Goal: Contribute content: Contribute content

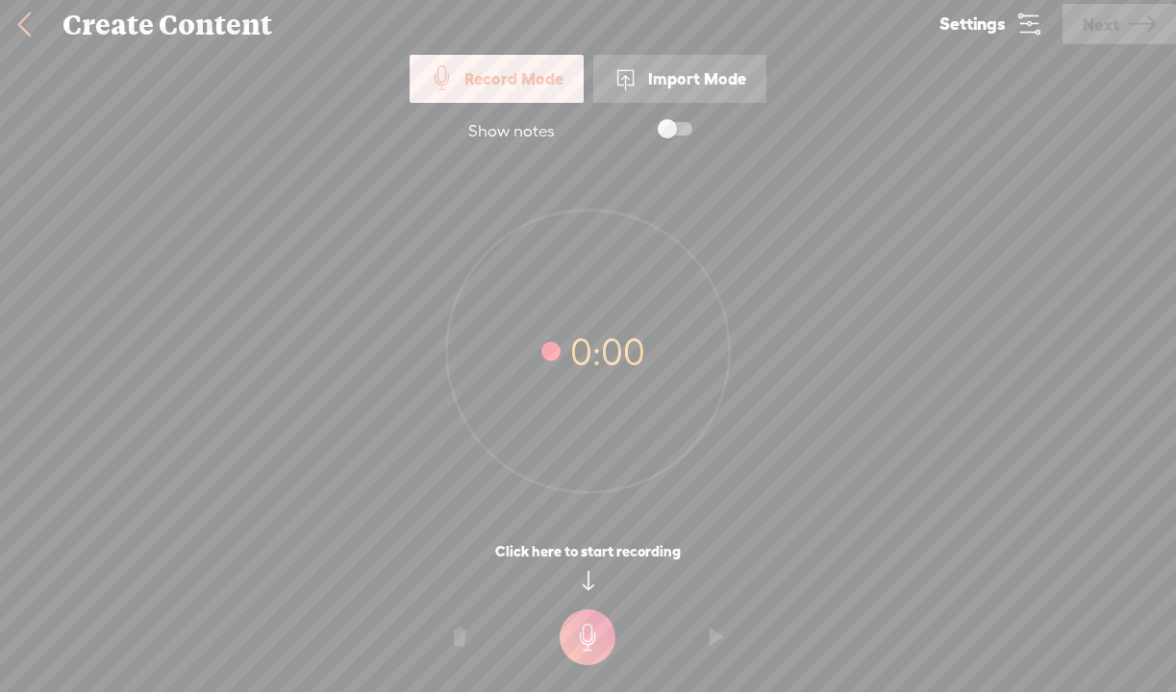
click at [722, 82] on div "Import Mode" at bounding box center [679, 79] width 173 height 48
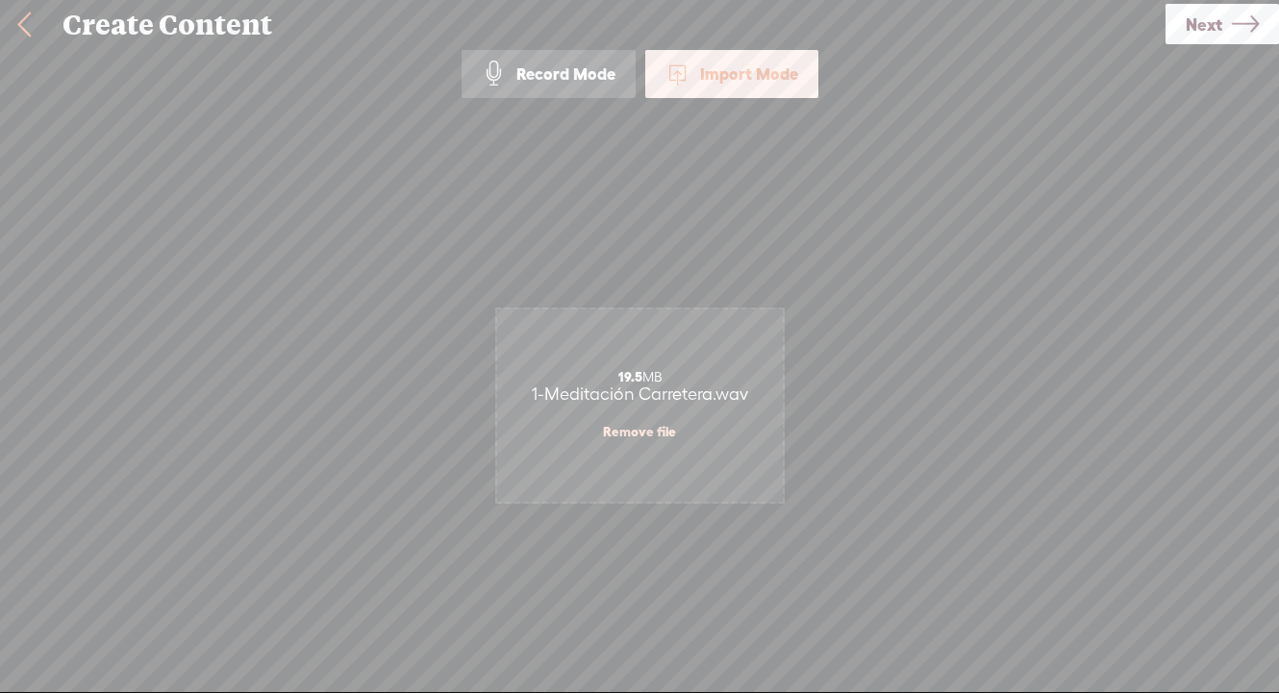
click at [1175, 28] on span "Next" at bounding box center [1203, 24] width 37 height 49
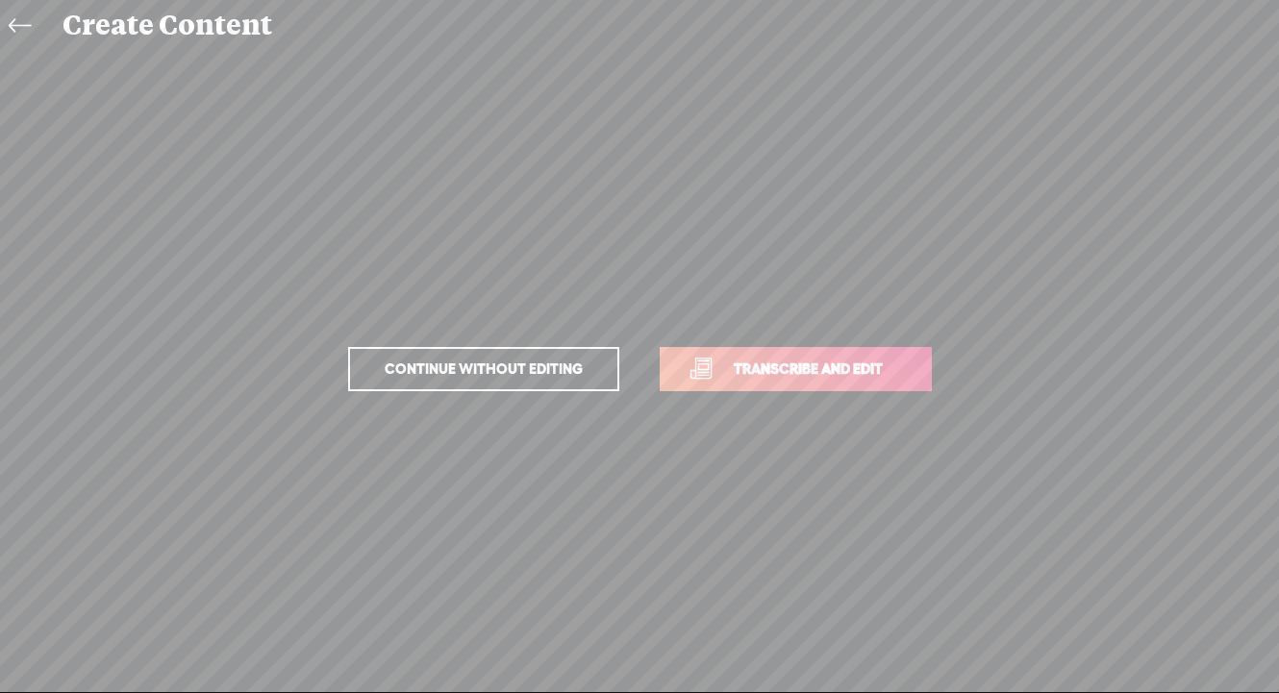
click at [743, 357] on link "Transcribe and edit" at bounding box center [796, 369] width 272 height 44
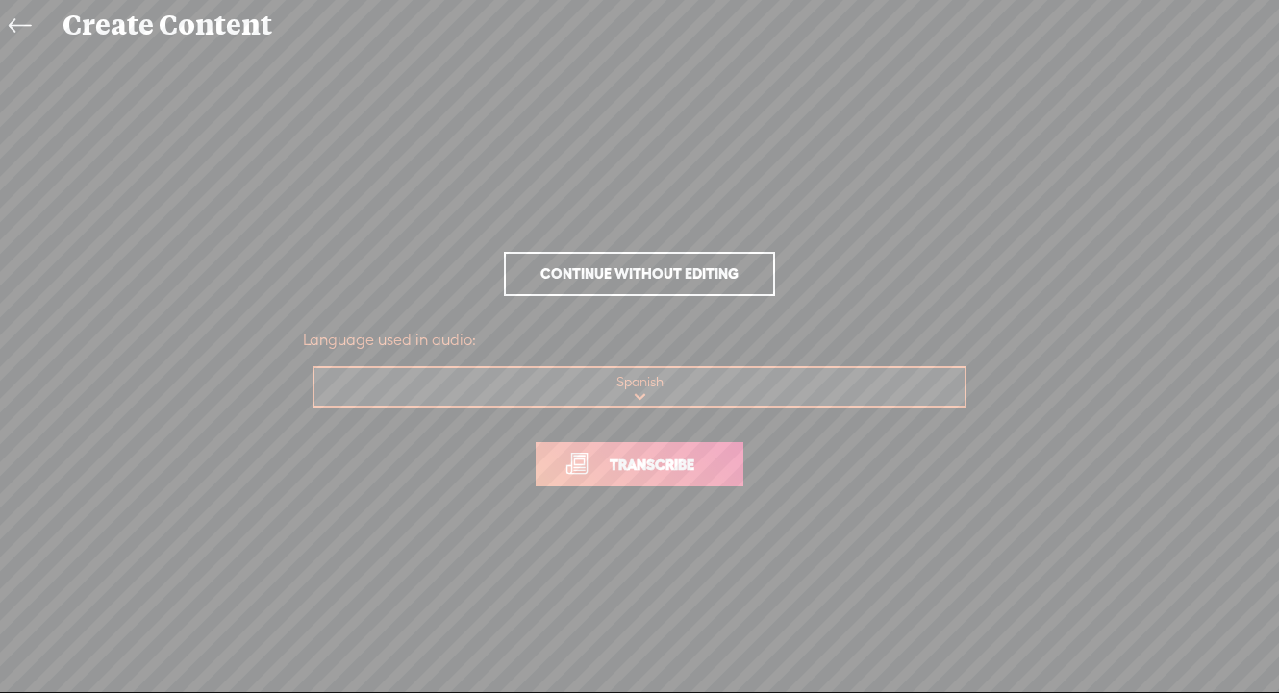
click at [645, 474] on span "Transcribe" at bounding box center [651, 465] width 125 height 22
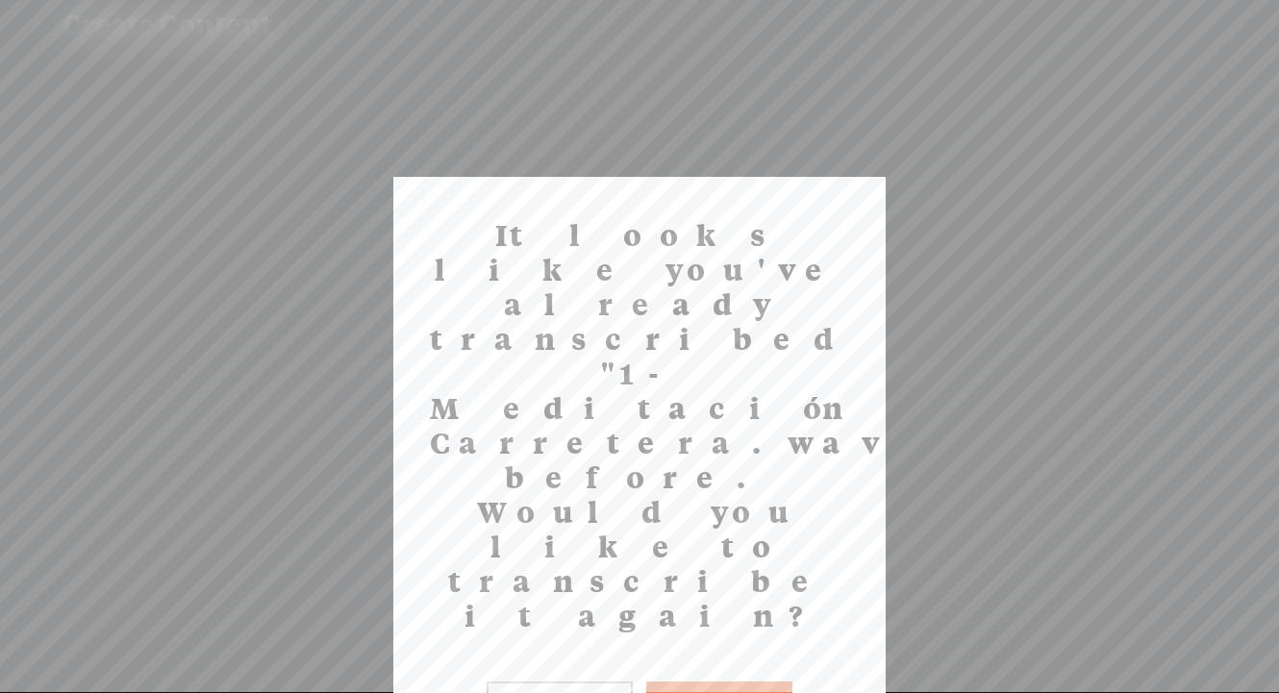
click at [599, 682] on button "No" at bounding box center [559, 704] width 146 height 44
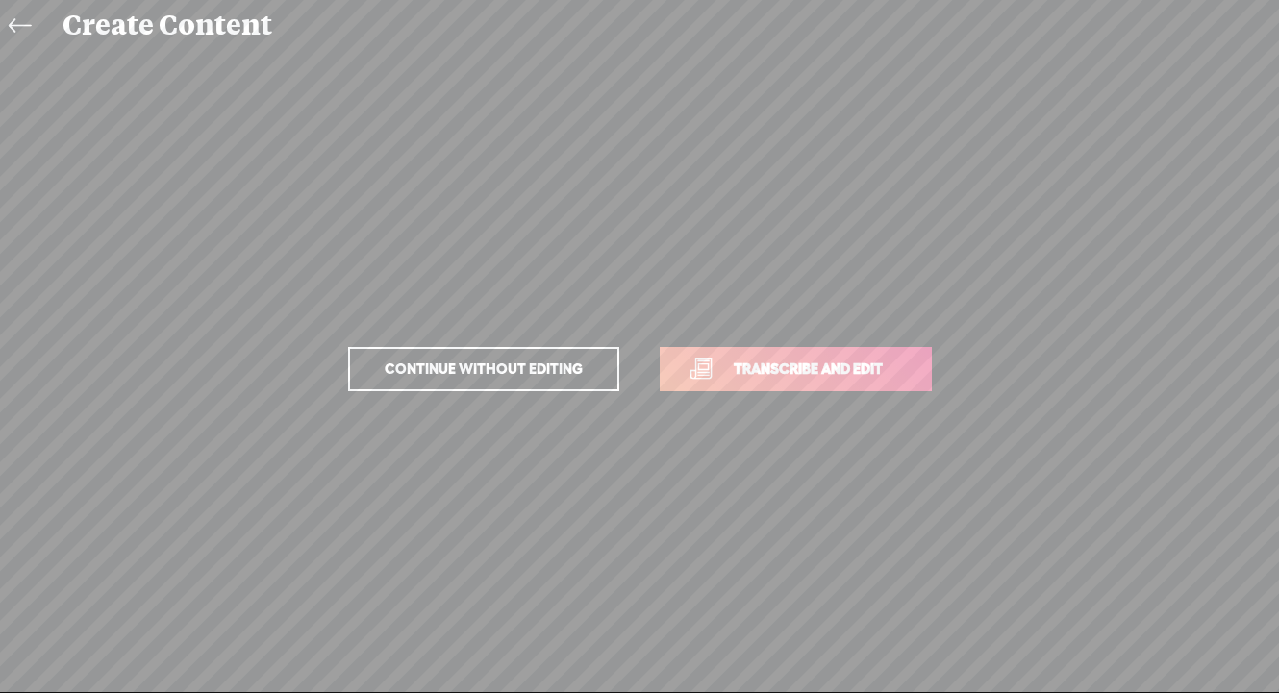
click at [15, 21] on icon at bounding box center [20, 26] width 22 height 43
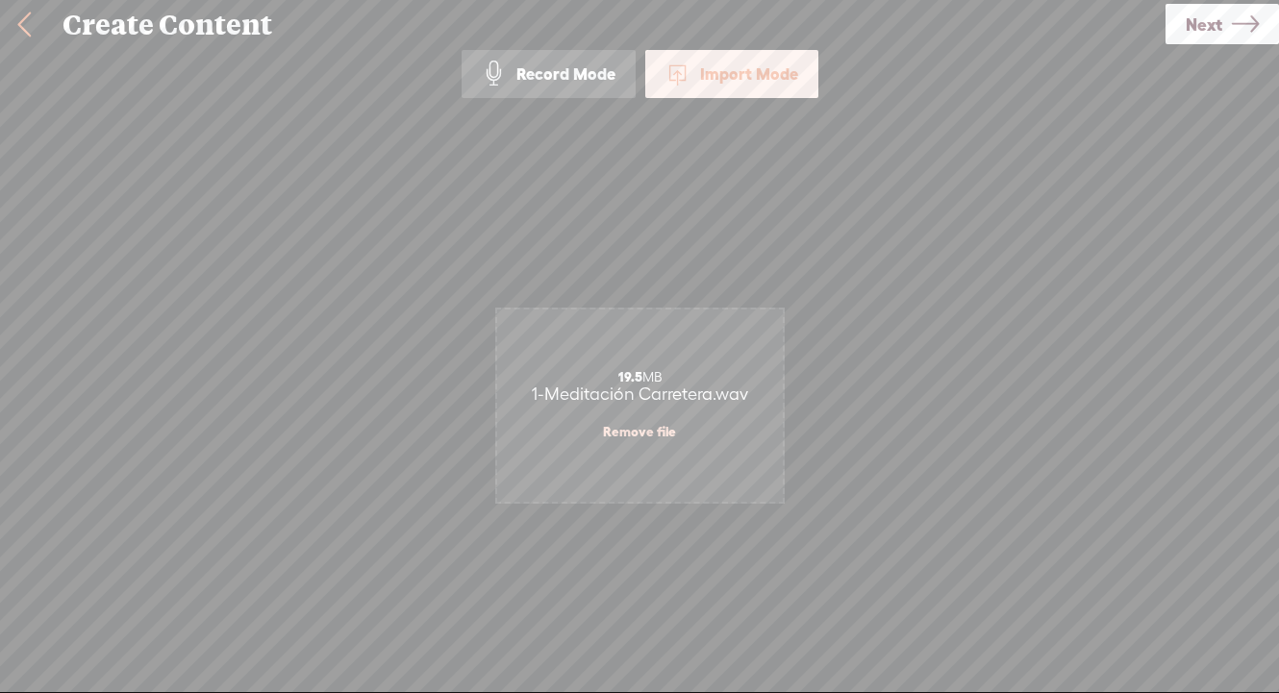
click at [44, 25] on link at bounding box center [24, 25] width 48 height 50
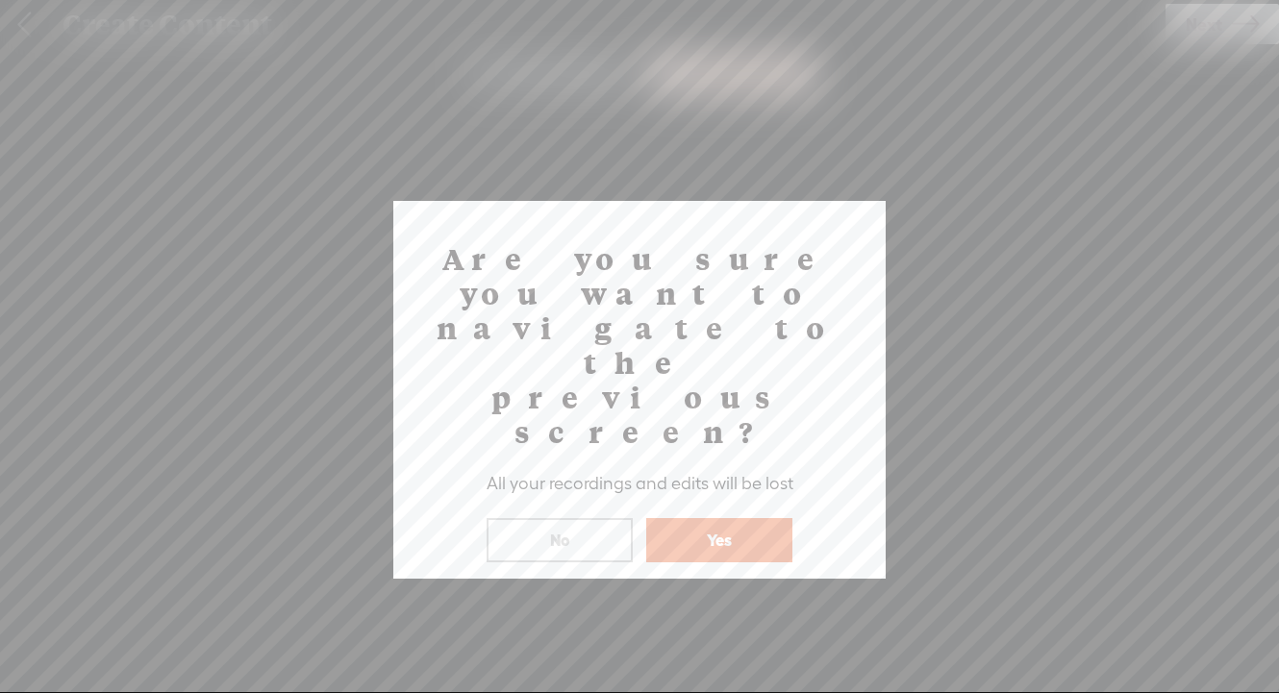
click at [694, 518] on button "Yes" at bounding box center [719, 540] width 146 height 44
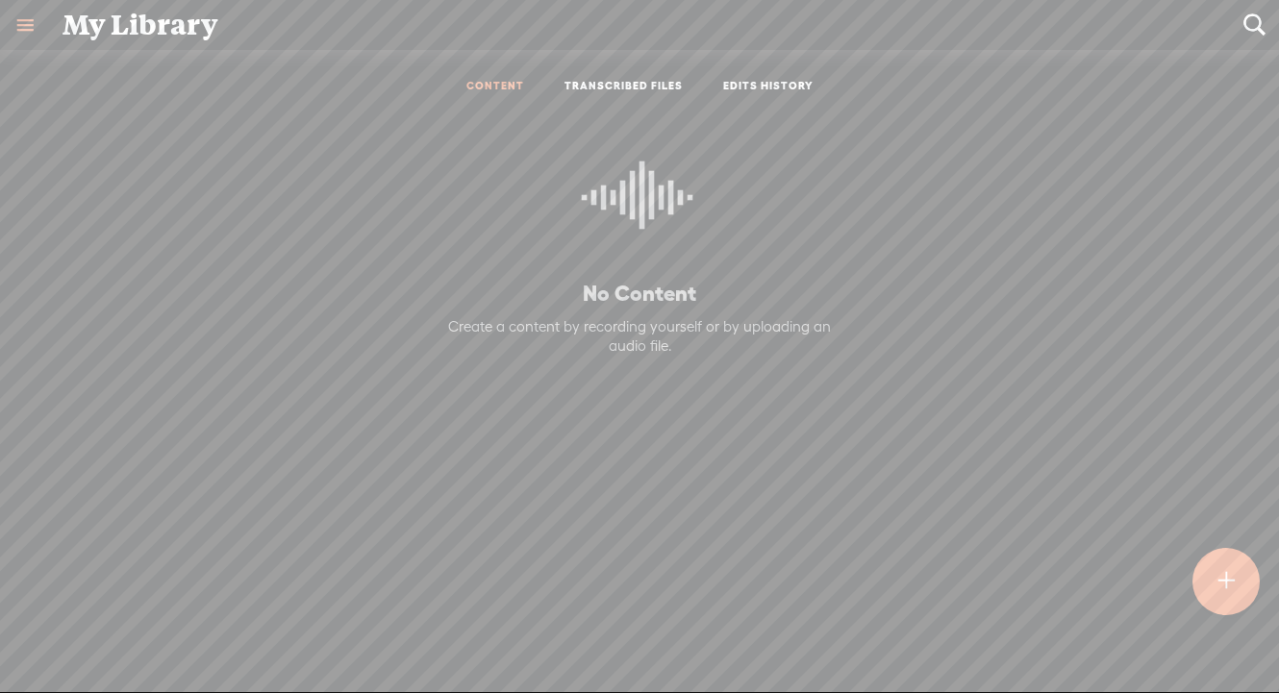
click at [1230, 576] on t at bounding box center [1225, 581] width 16 height 43
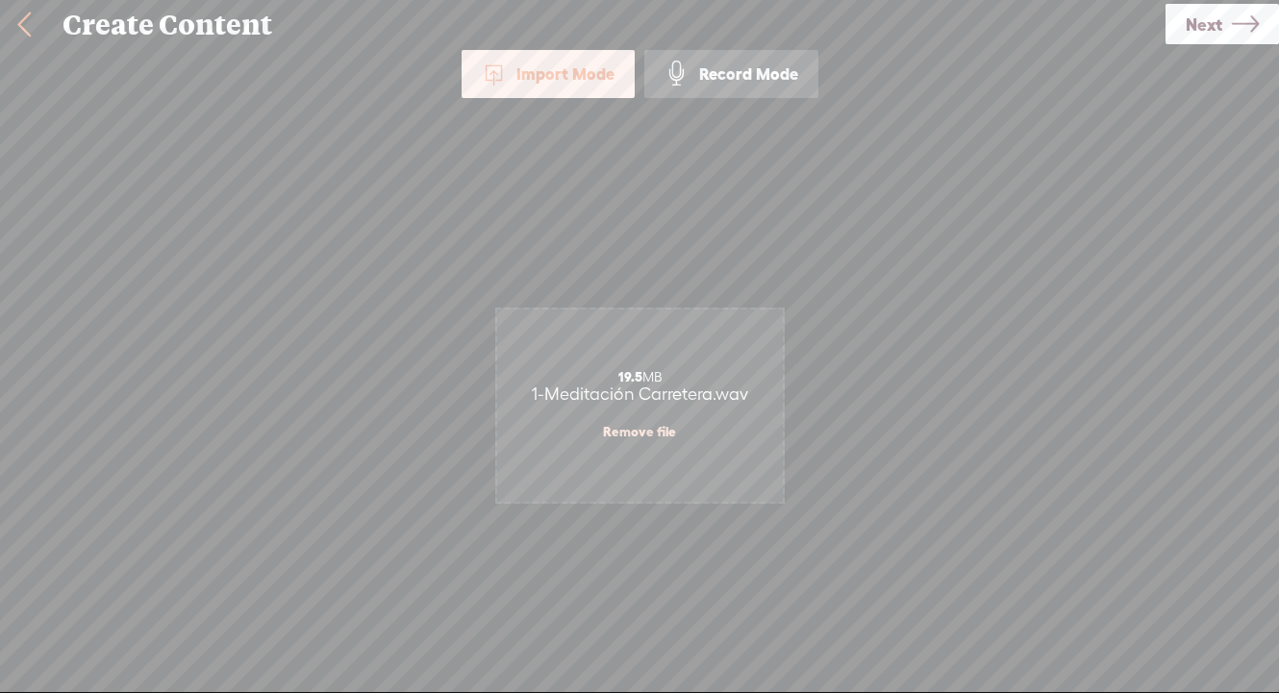
click at [1216, 20] on span "Next" at bounding box center [1203, 24] width 37 height 49
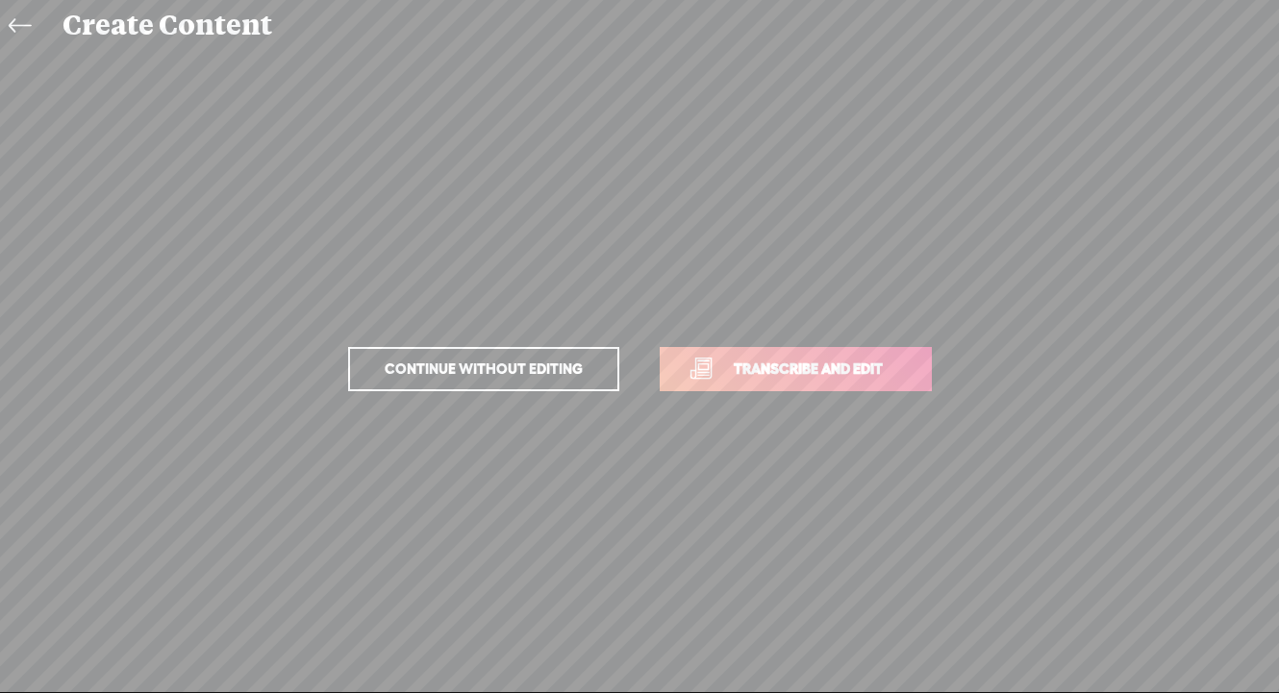
click at [847, 371] on span "Transcribe and edit" at bounding box center [807, 369] width 189 height 22
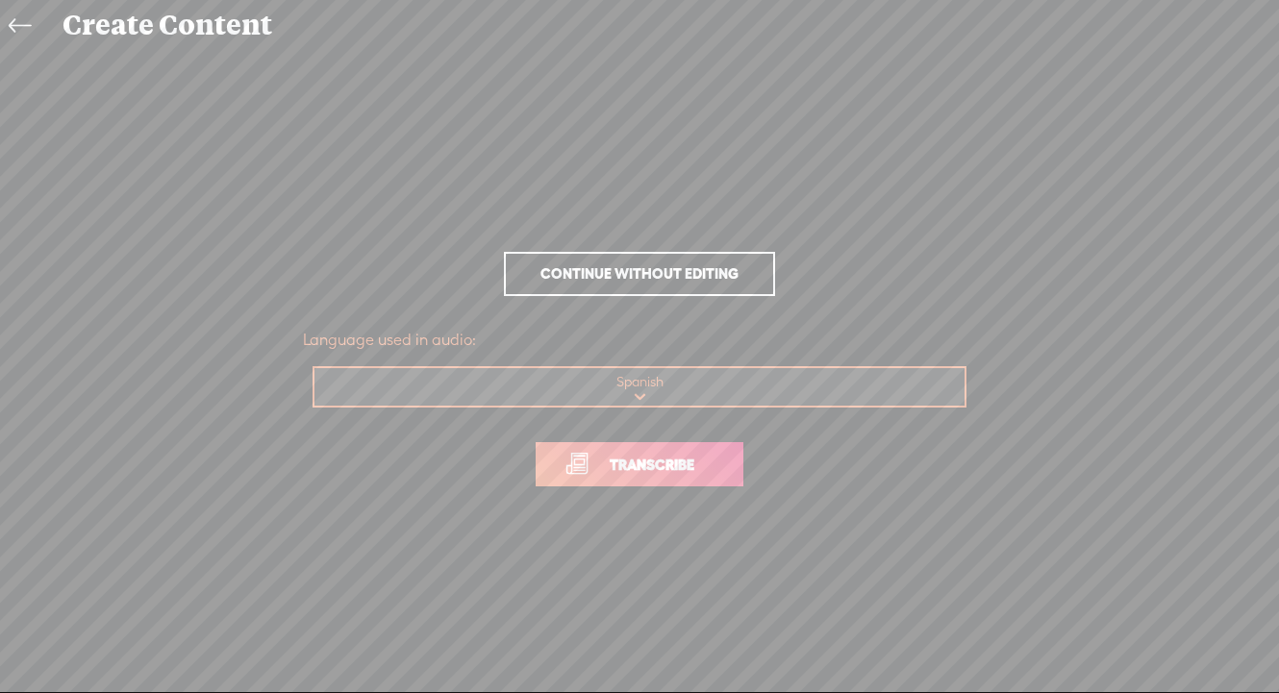
click at [644, 466] on span "Transcribe" at bounding box center [651, 465] width 125 height 22
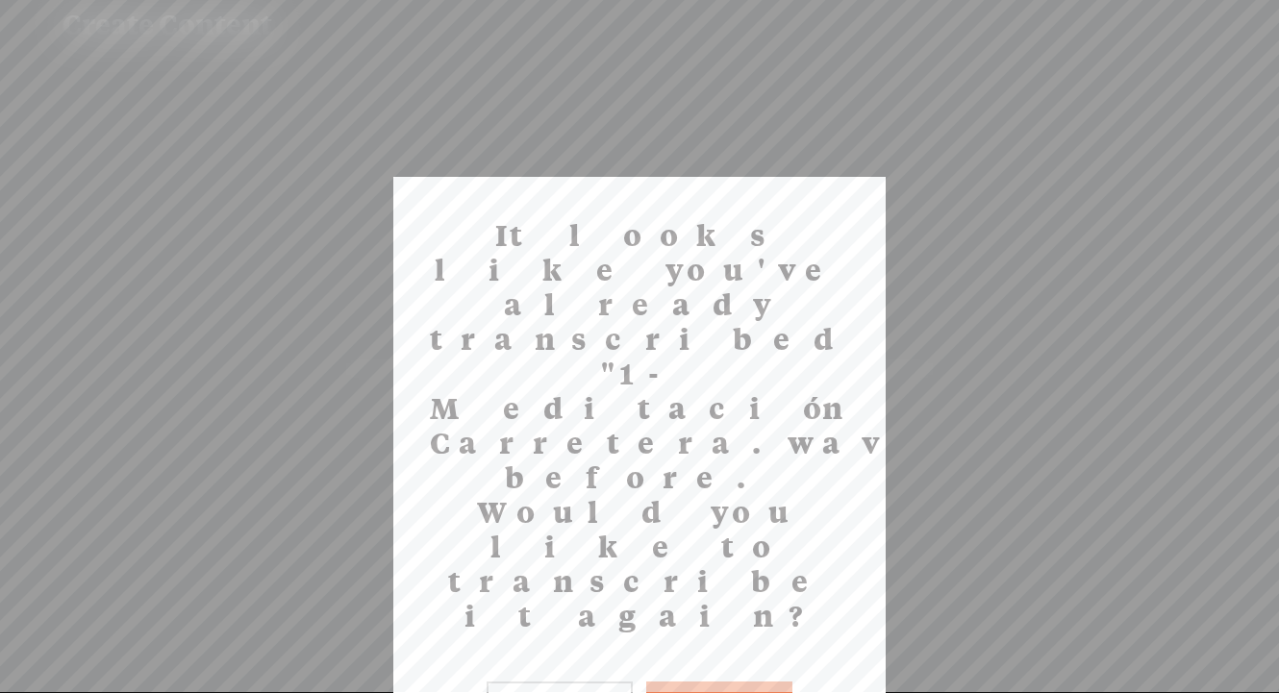
click at [763, 682] on button "Yes" at bounding box center [719, 704] width 146 height 44
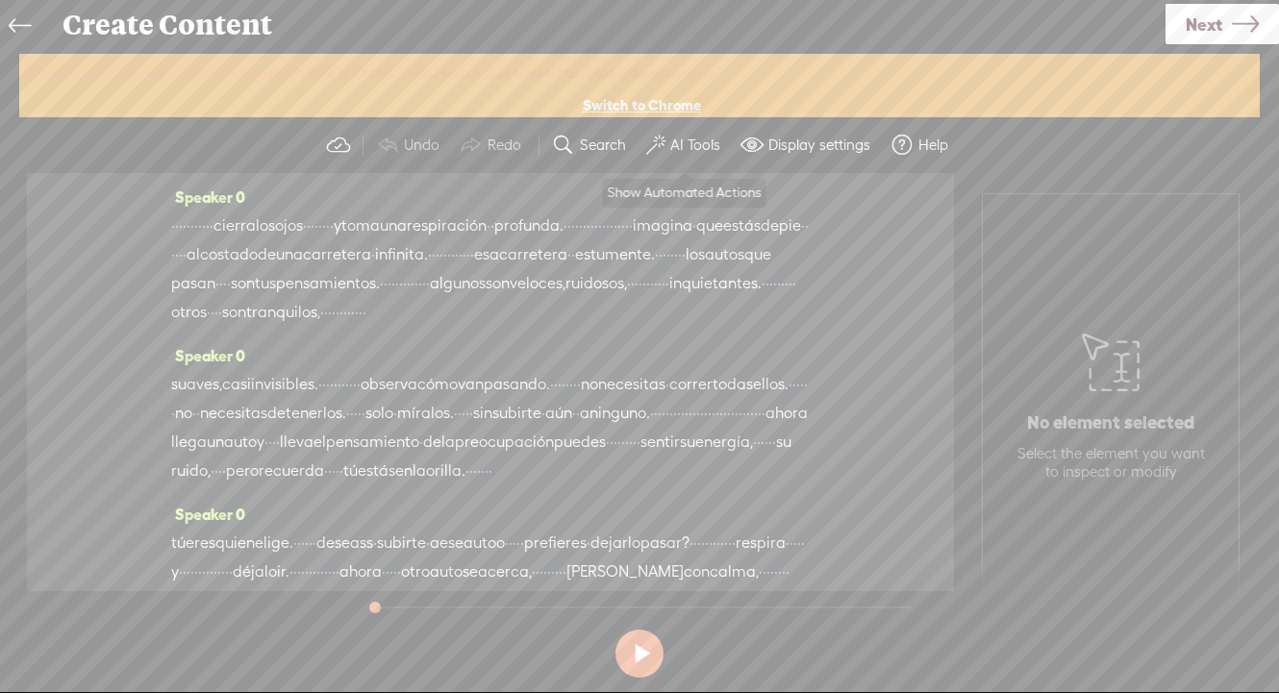
click at [702, 150] on label "AI Tools" at bounding box center [695, 145] width 50 height 19
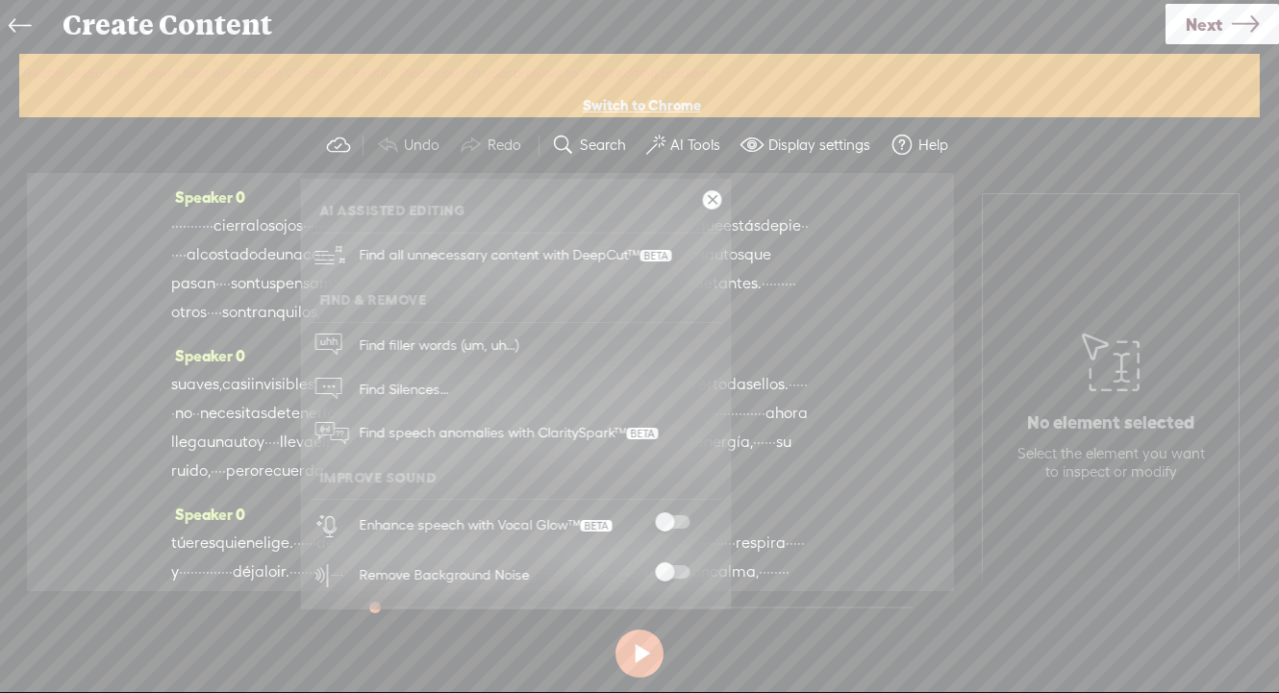
click at [669, 569] on span at bounding box center [672, 571] width 35 height 13
click at [670, 520] on span at bounding box center [672, 521] width 35 height 13
click at [1204, 27] on span "Next" at bounding box center [1203, 24] width 37 height 49
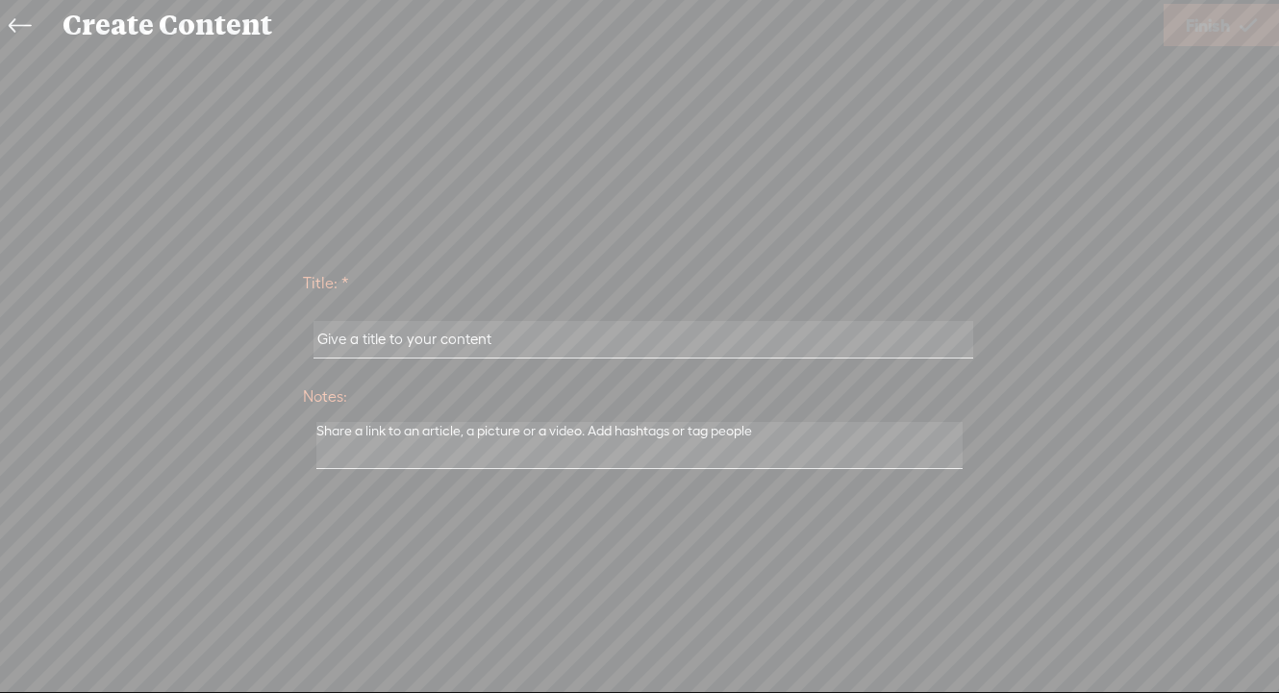
click at [538, 345] on input "text" at bounding box center [642, 339] width 659 height 37
click at [450, 336] on input "text" at bounding box center [642, 339] width 659 height 37
click at [347, 329] on input "text" at bounding box center [642, 339] width 659 height 37
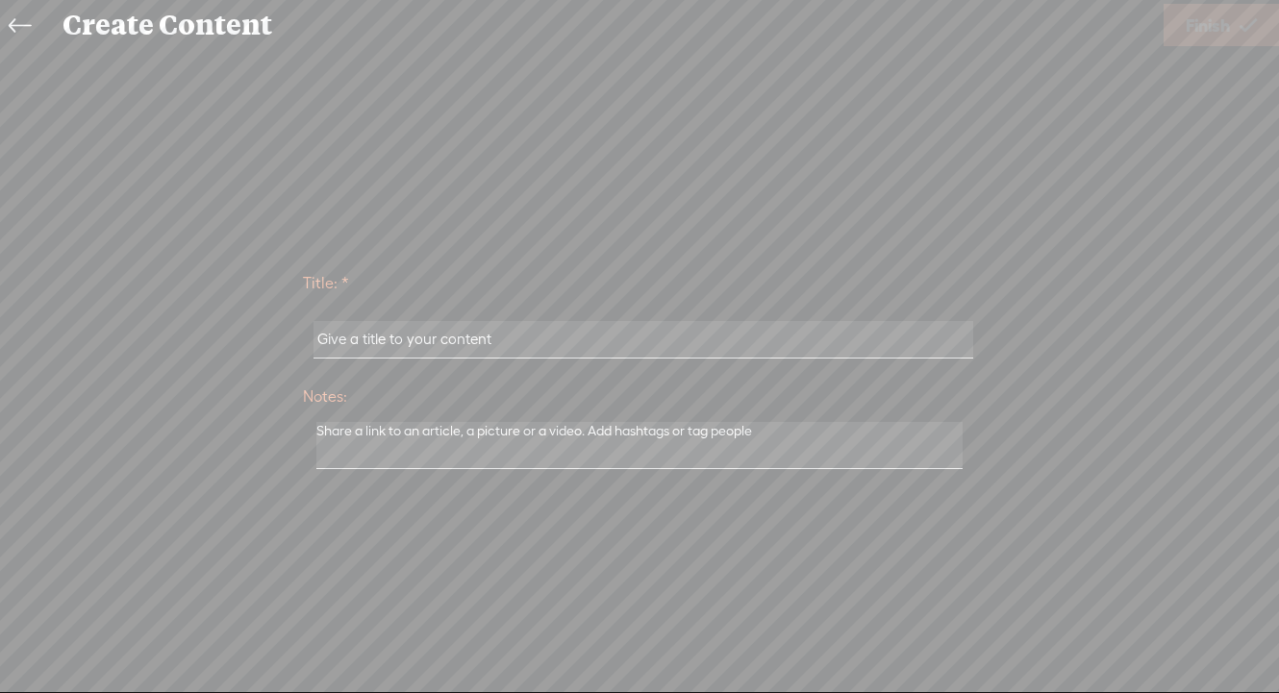
click at [353, 337] on input "text" at bounding box center [642, 339] width 659 height 37
paste input "1-Meditación Carretera"
type input "1-Meditación Carretera"
click at [1206, 29] on span "Finish" at bounding box center [1207, 25] width 44 height 49
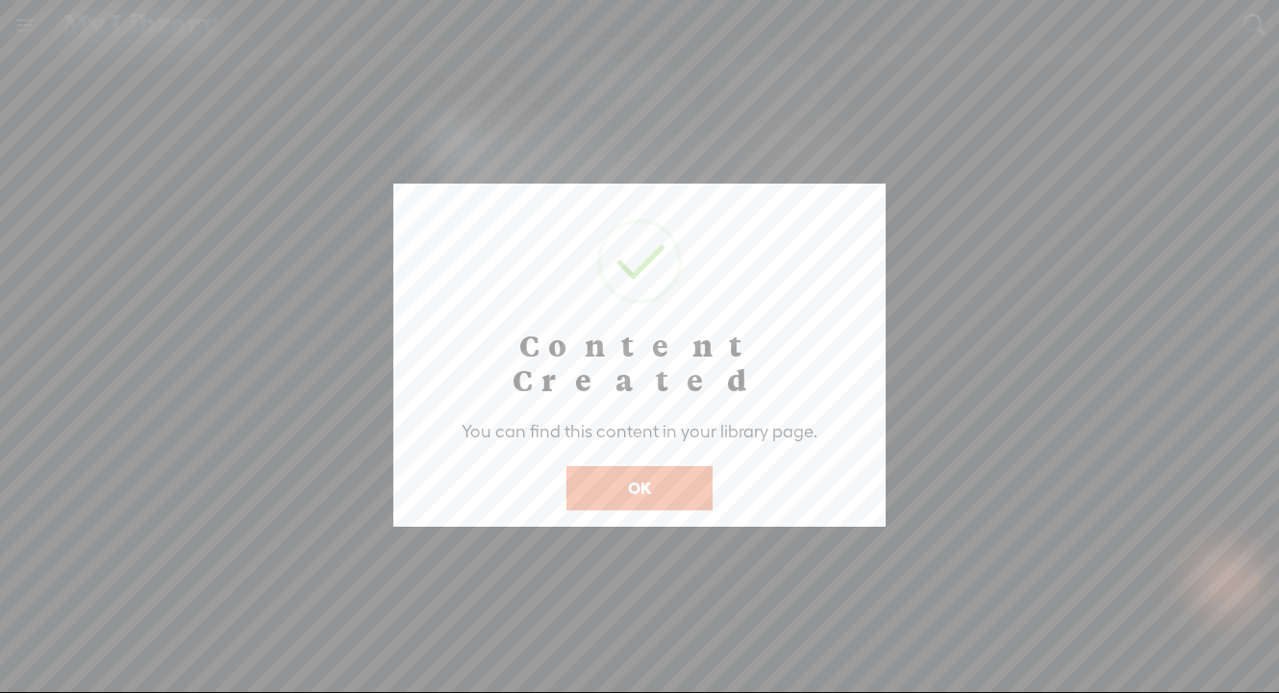
click at [638, 466] on button "OK" at bounding box center [639, 488] width 146 height 44
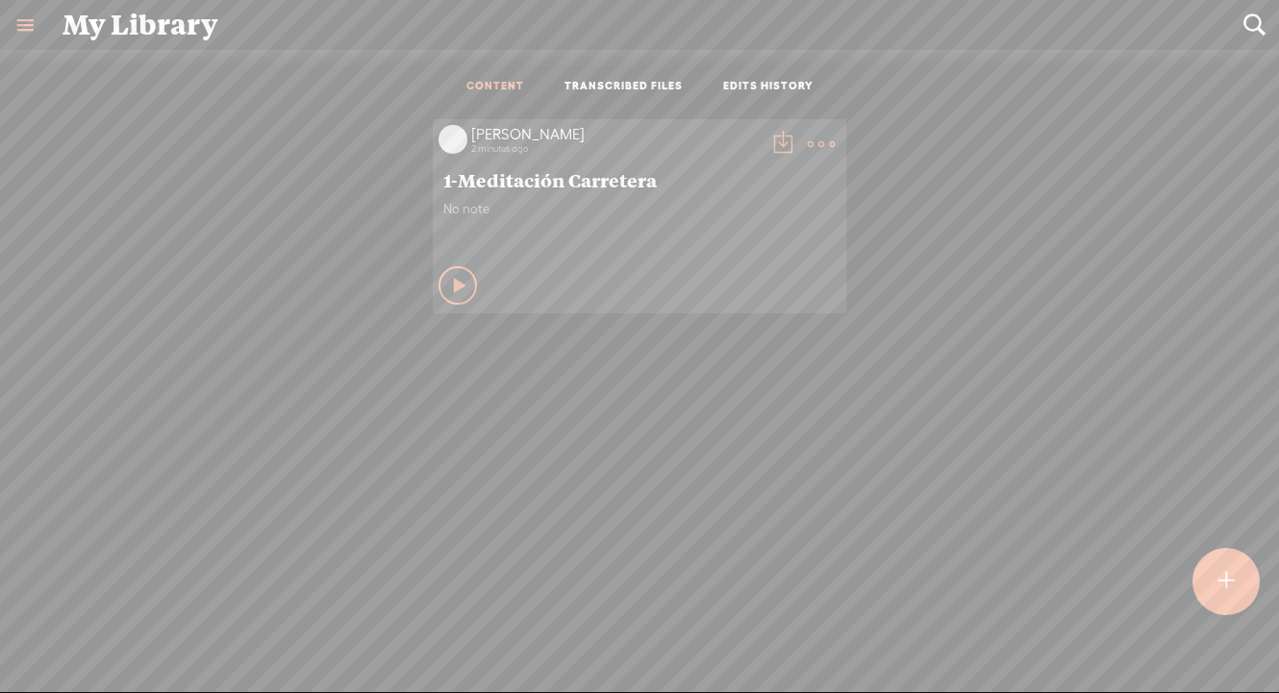
click at [776, 138] on t at bounding box center [782, 144] width 27 height 27
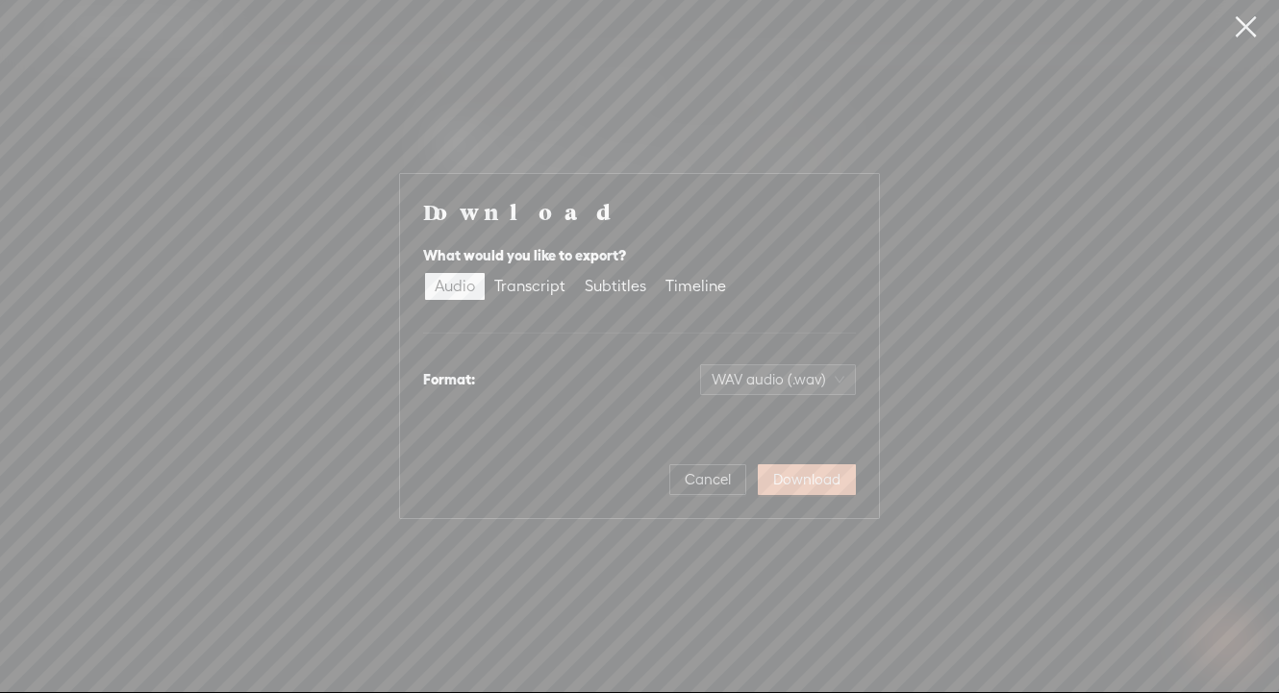
click at [795, 477] on span "Download" at bounding box center [806, 479] width 67 height 19
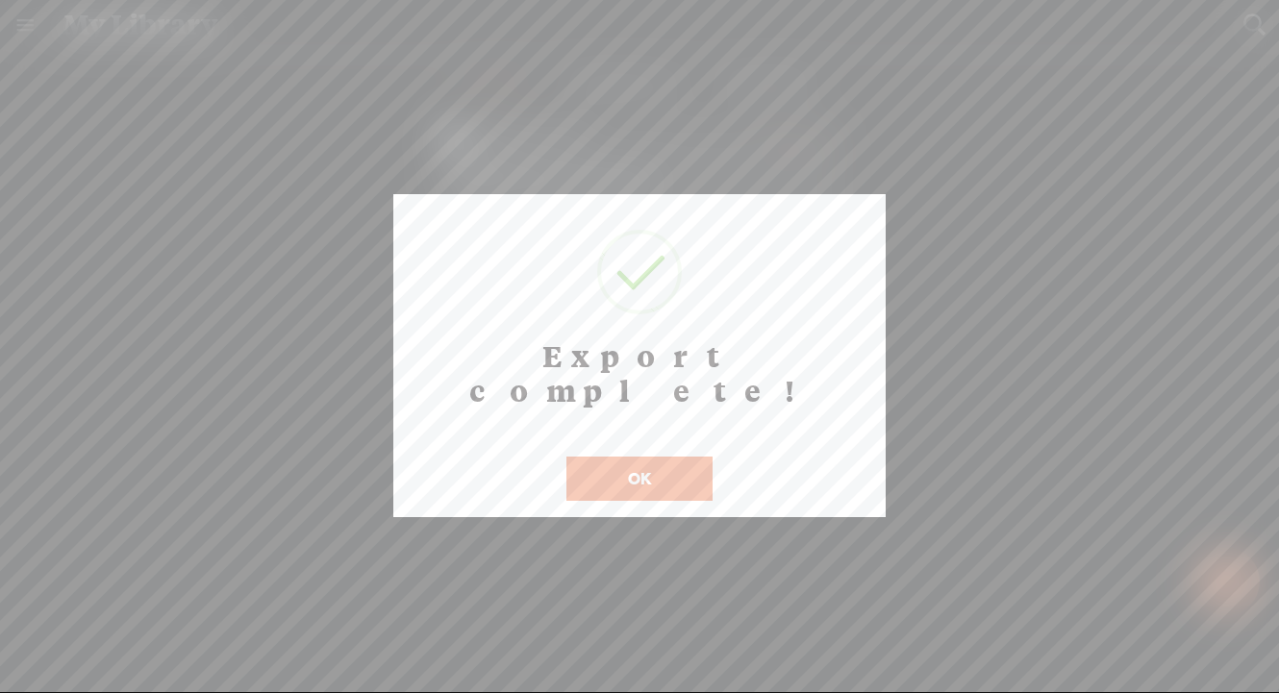
click at [692, 457] on button "OK" at bounding box center [639, 479] width 146 height 44
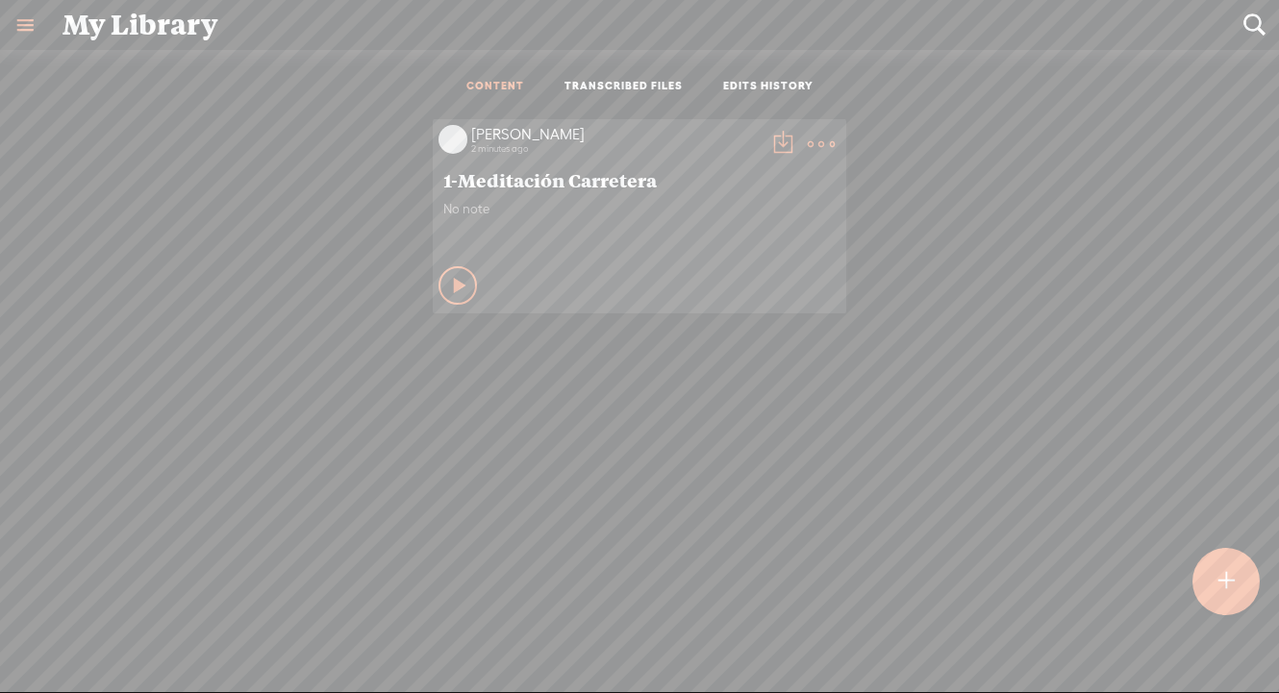
click at [1234, 575] on t at bounding box center [1225, 582] width 16 height 42
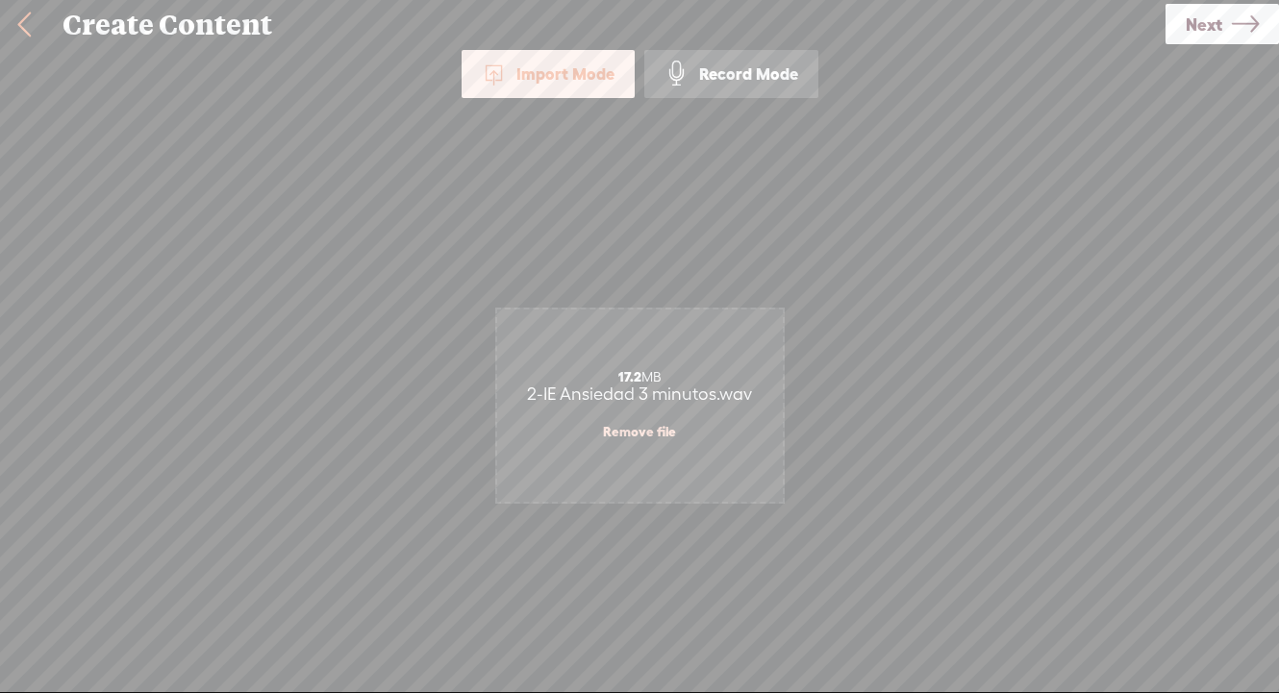
click at [1203, 26] on span "Next" at bounding box center [1203, 24] width 37 height 49
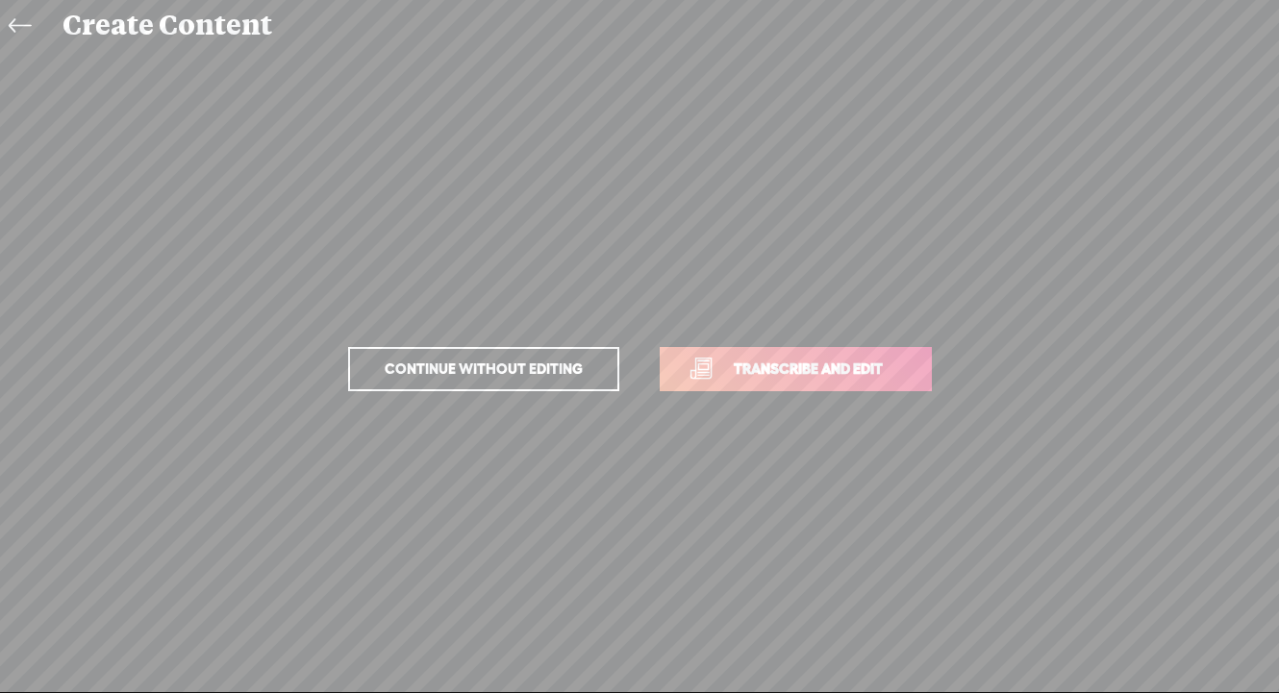
click at [780, 375] on span "Transcribe and edit" at bounding box center [807, 369] width 189 height 22
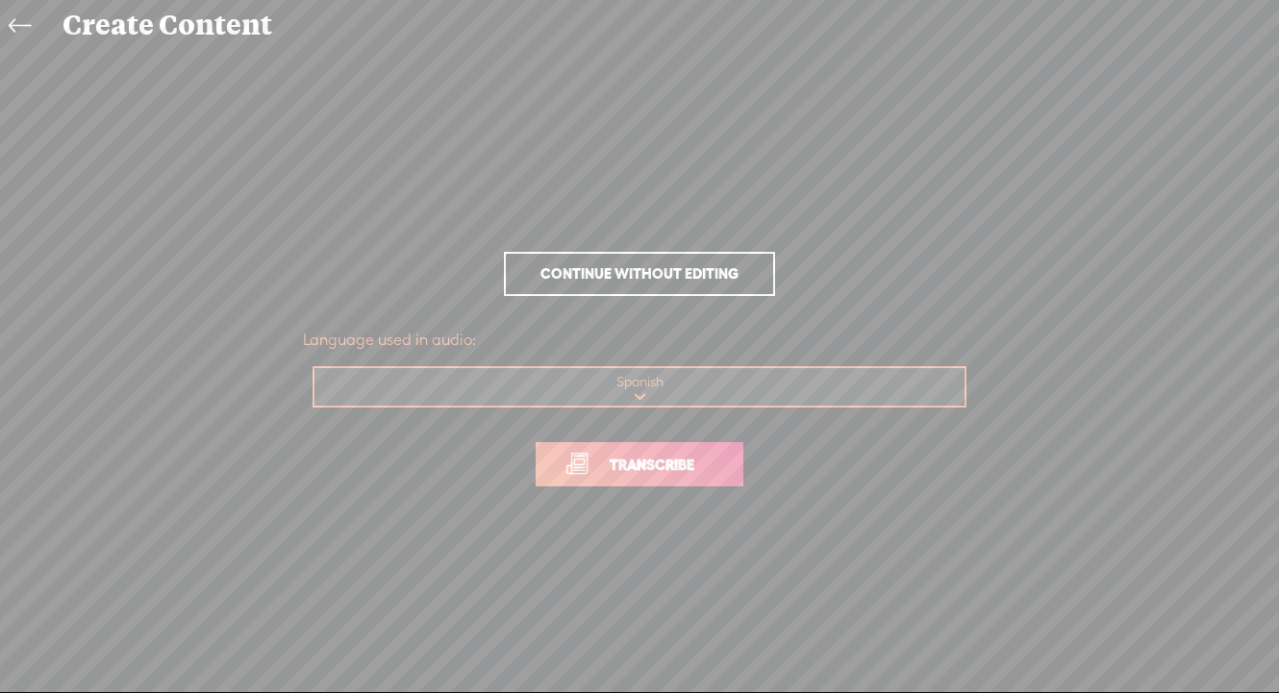
click at [622, 470] on span "Transcribe" at bounding box center [651, 465] width 125 height 22
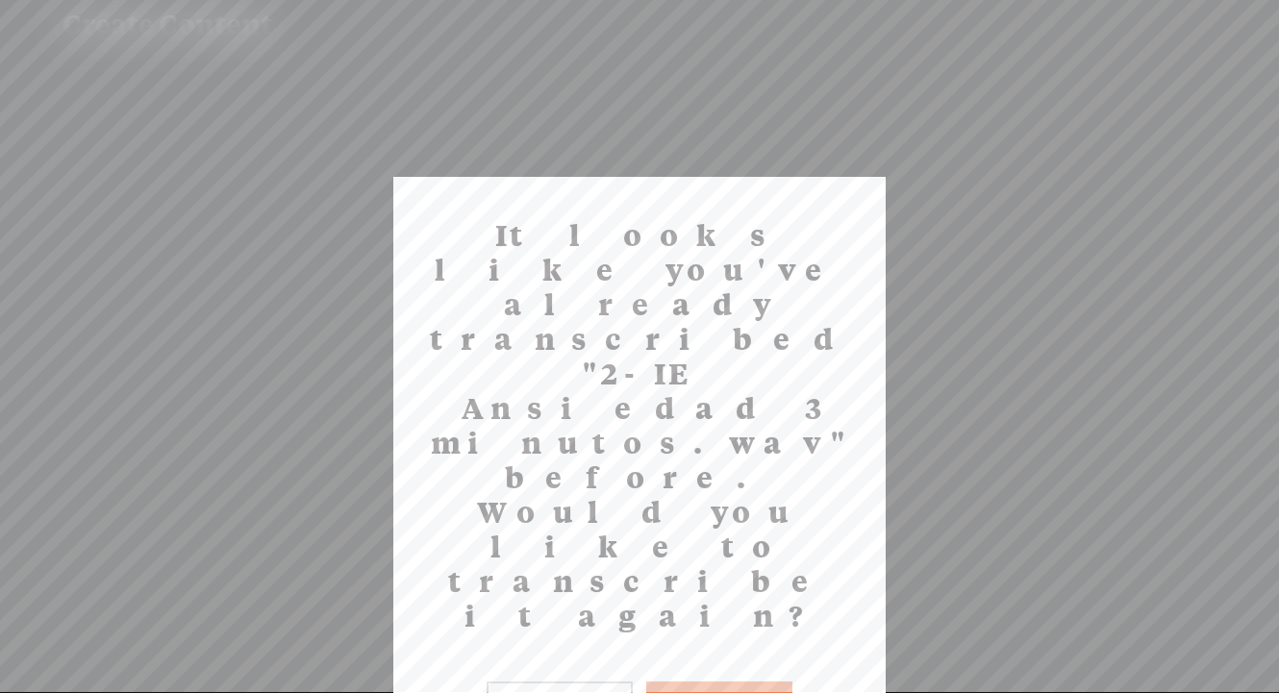
click at [704, 682] on button "Yes" at bounding box center [719, 704] width 146 height 44
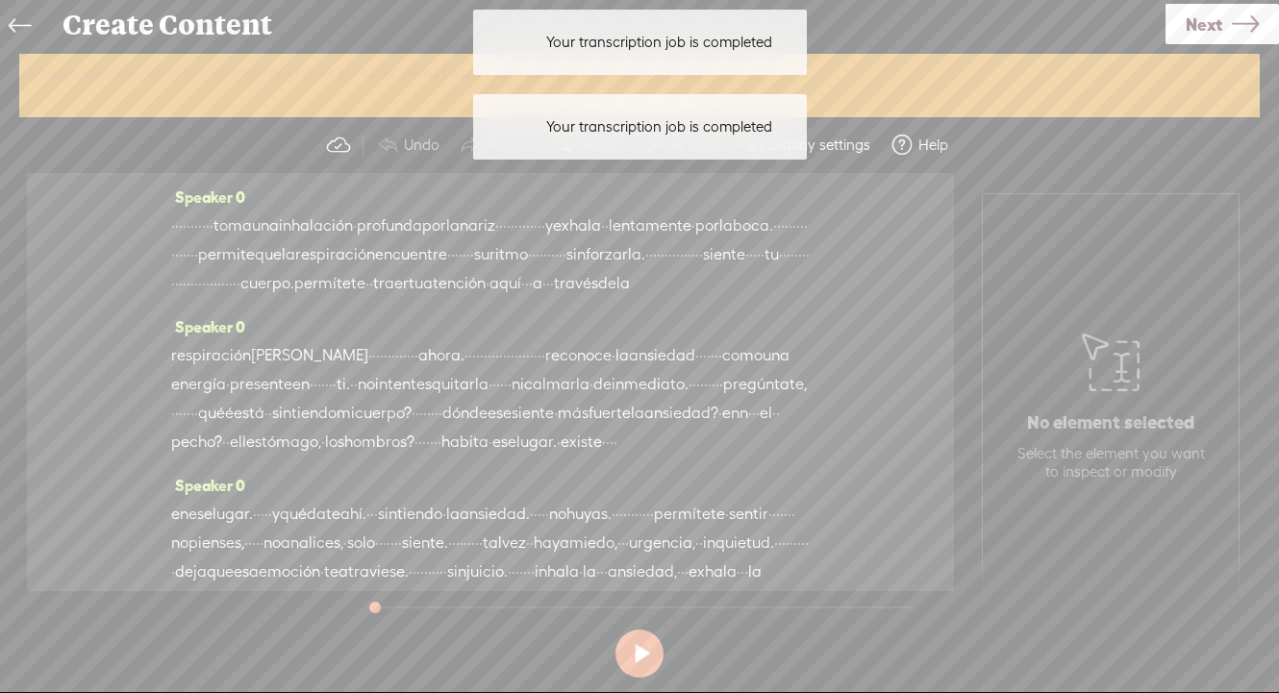
click at [973, 237] on section "No element selected Select the element you want to inspect or modify" at bounding box center [1110, 381] width 298 height 417
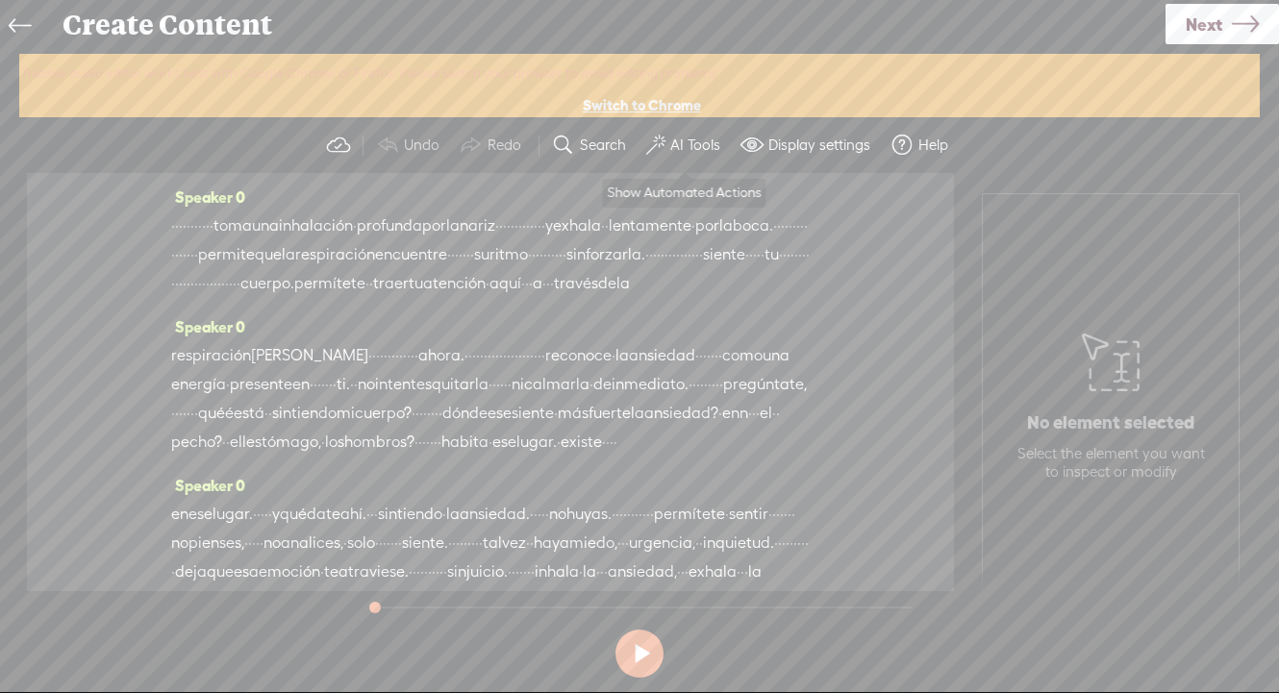
click at [696, 146] on label "AI Tools" at bounding box center [695, 145] width 50 height 19
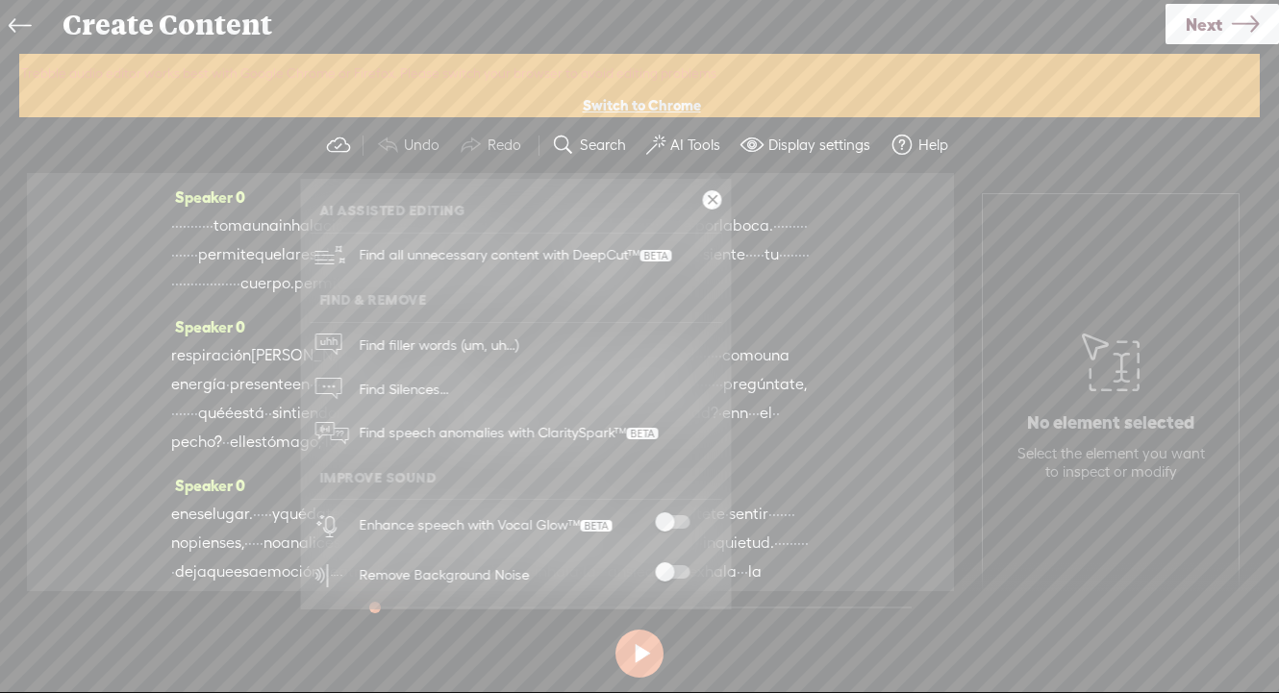
click at [670, 567] on span at bounding box center [672, 571] width 35 height 13
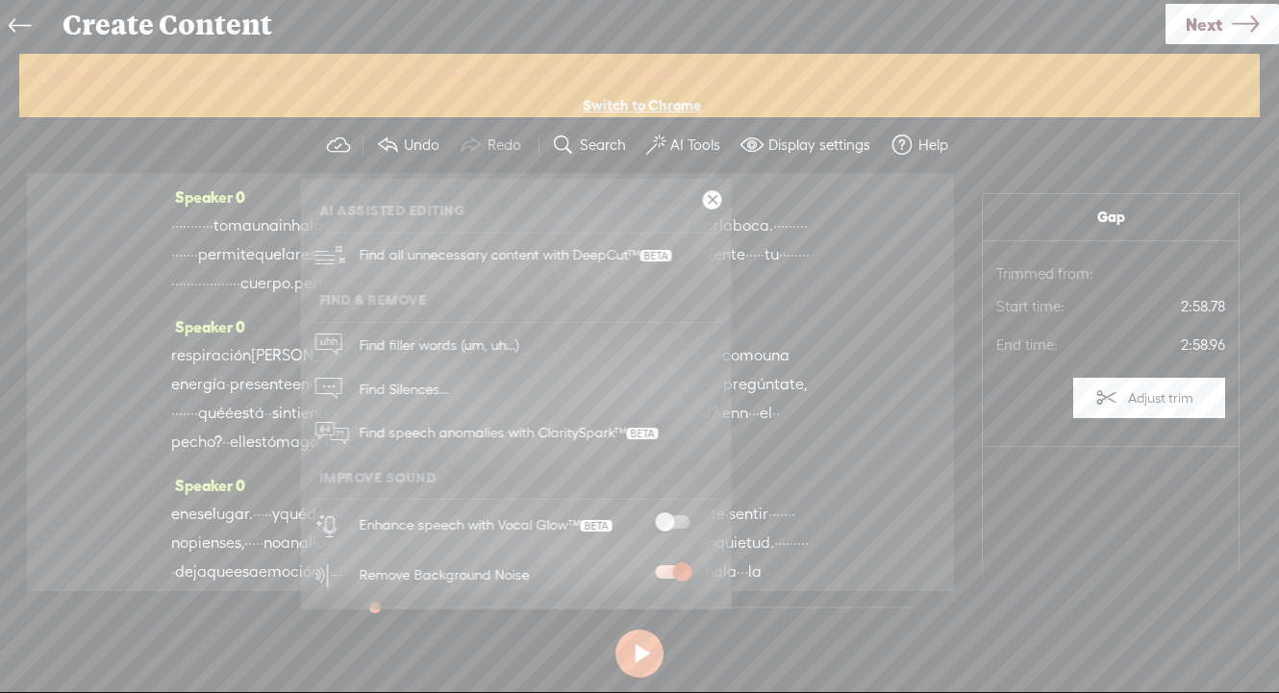
click at [668, 516] on span at bounding box center [672, 521] width 35 height 13
click at [1212, 12] on span "Next" at bounding box center [1203, 24] width 37 height 49
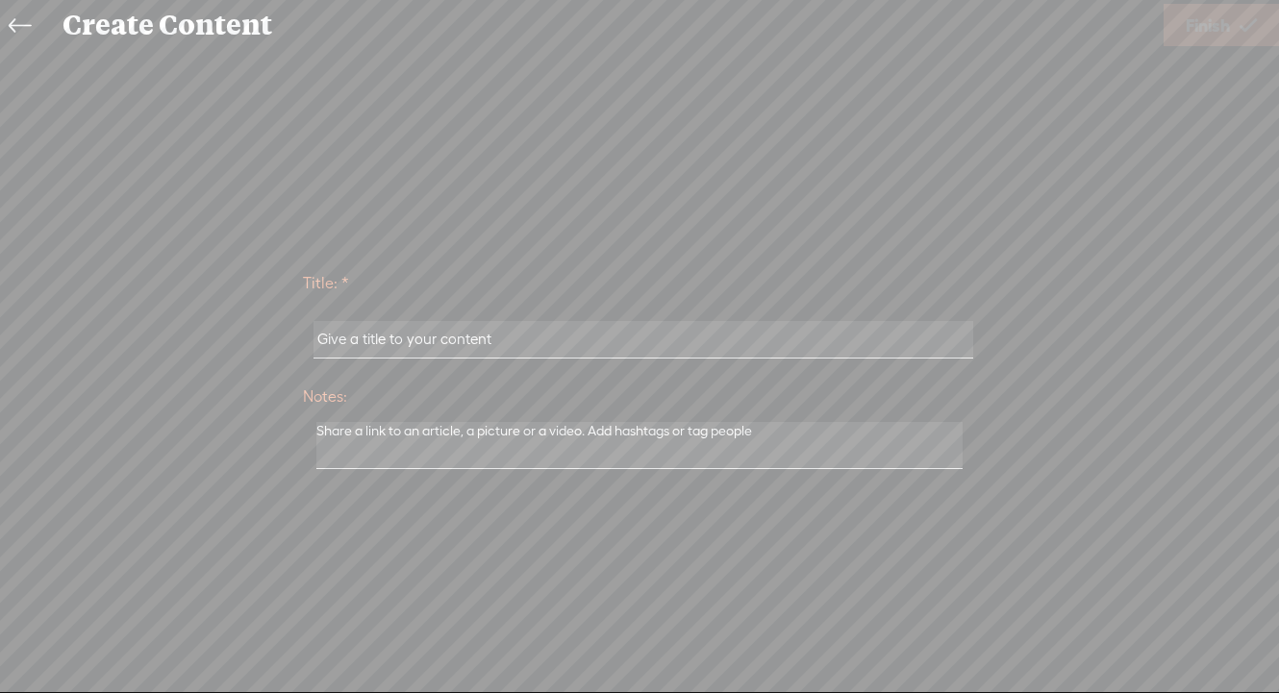
click at [895, 341] on input "text" at bounding box center [642, 339] width 659 height 37
paste input "2-IE Ansiedad 3 minutos"
type input "2-IE Ansiedad 3 minutos"
click at [1186, 29] on span "Finish" at bounding box center [1207, 25] width 44 height 49
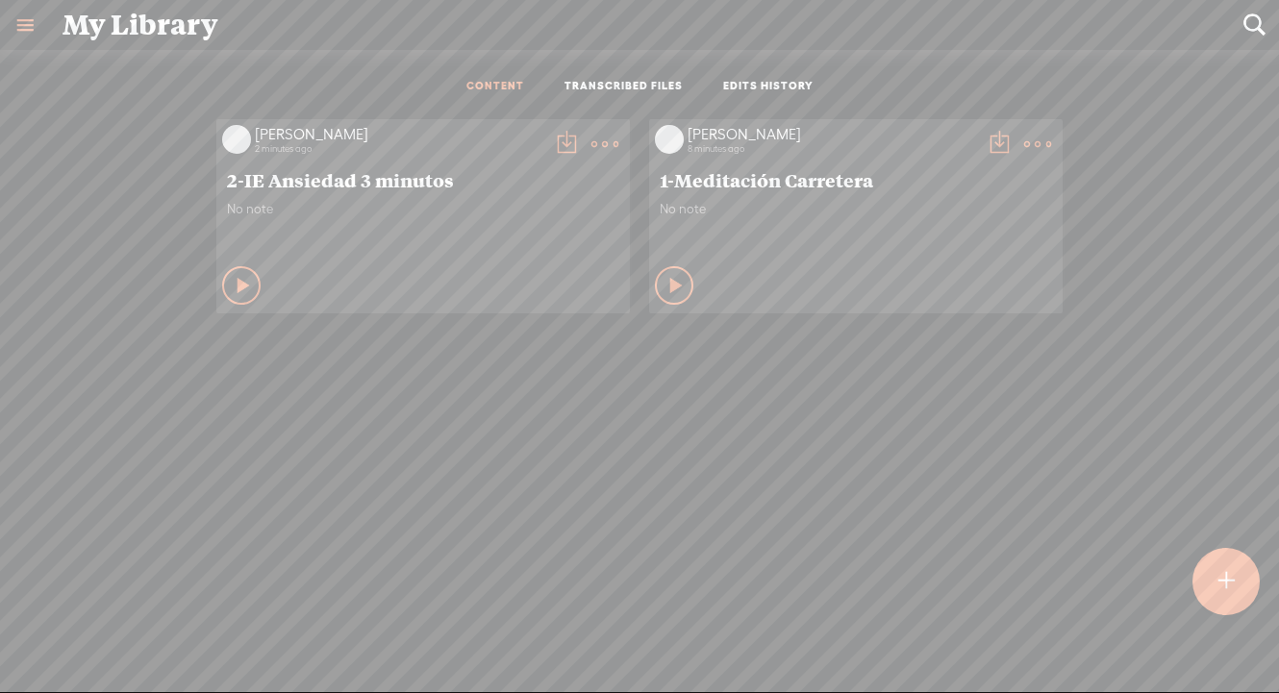
click at [556, 140] on t at bounding box center [566, 144] width 27 height 27
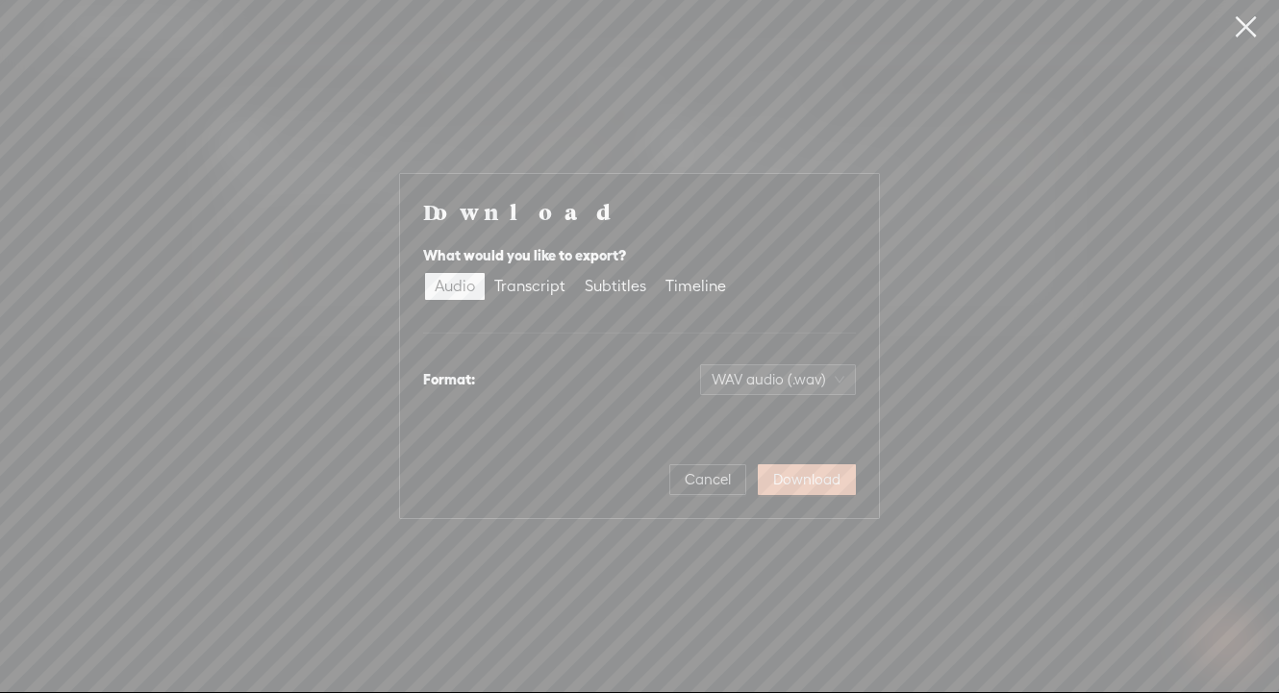
click at [796, 477] on span "Download" at bounding box center [806, 479] width 67 height 19
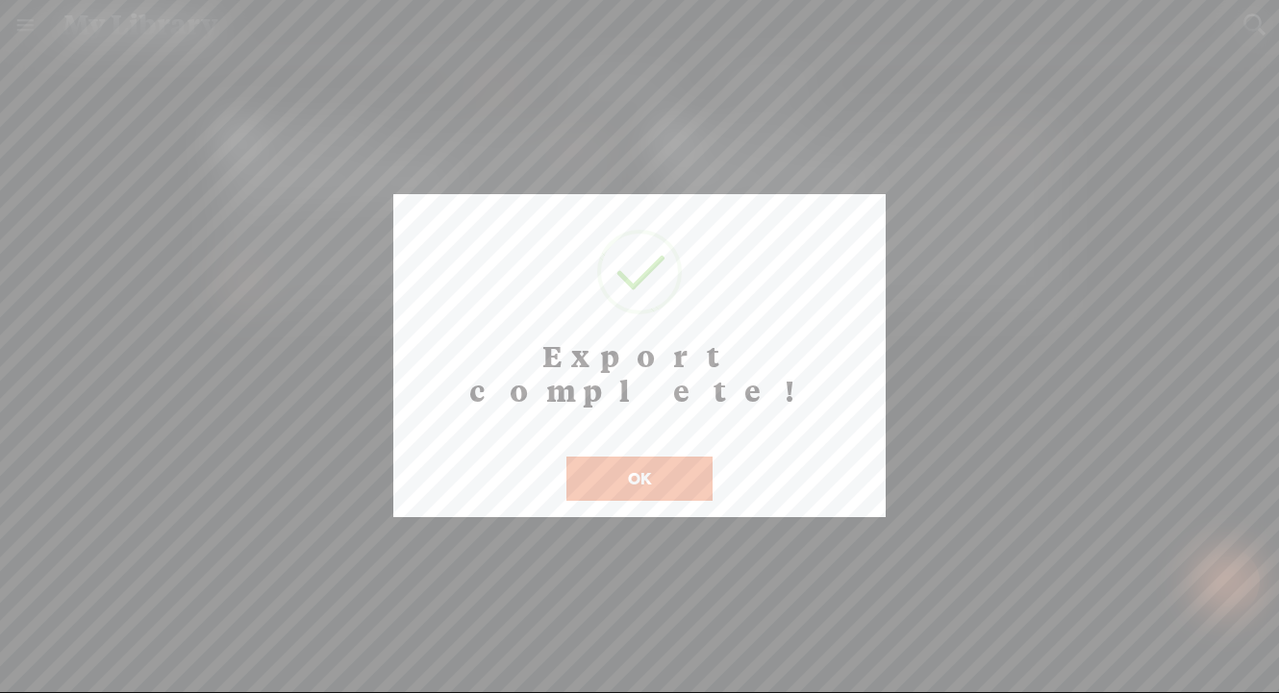
click at [668, 457] on button "OK" at bounding box center [639, 479] width 146 height 44
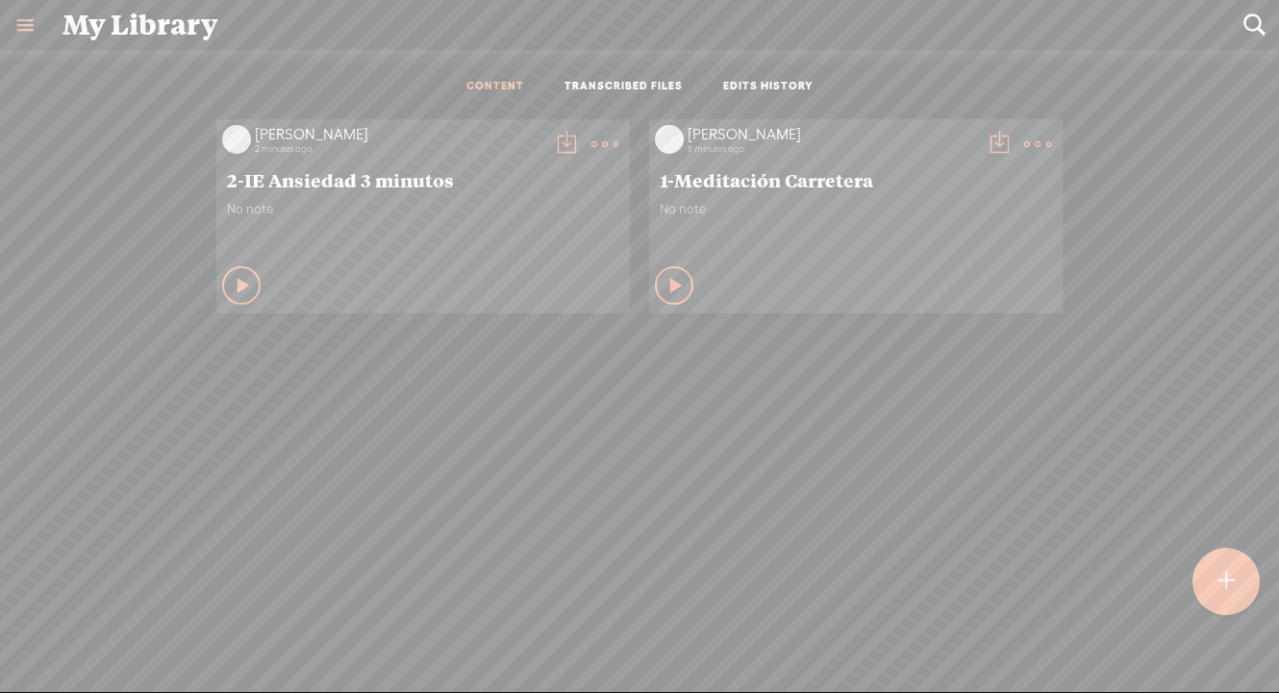
click at [1239, 589] on div at bounding box center [1225, 580] width 67 height 67
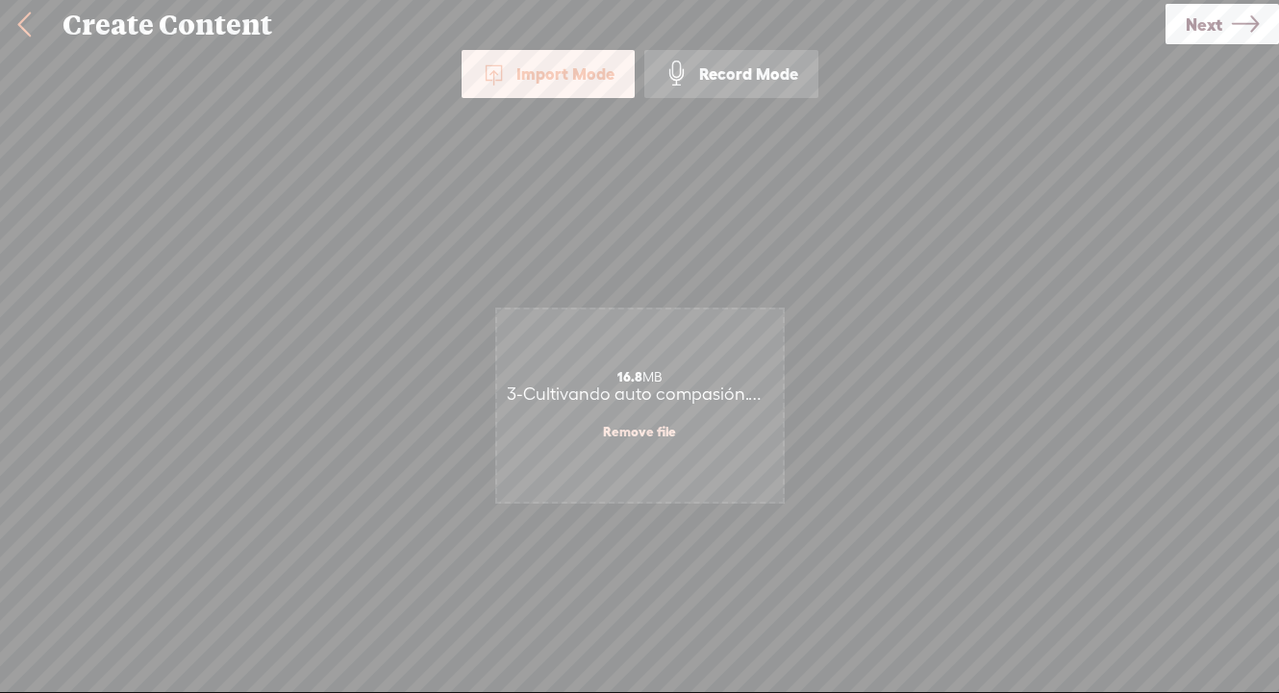
click at [1228, 30] on link "Next" at bounding box center [1221, 24] width 113 height 40
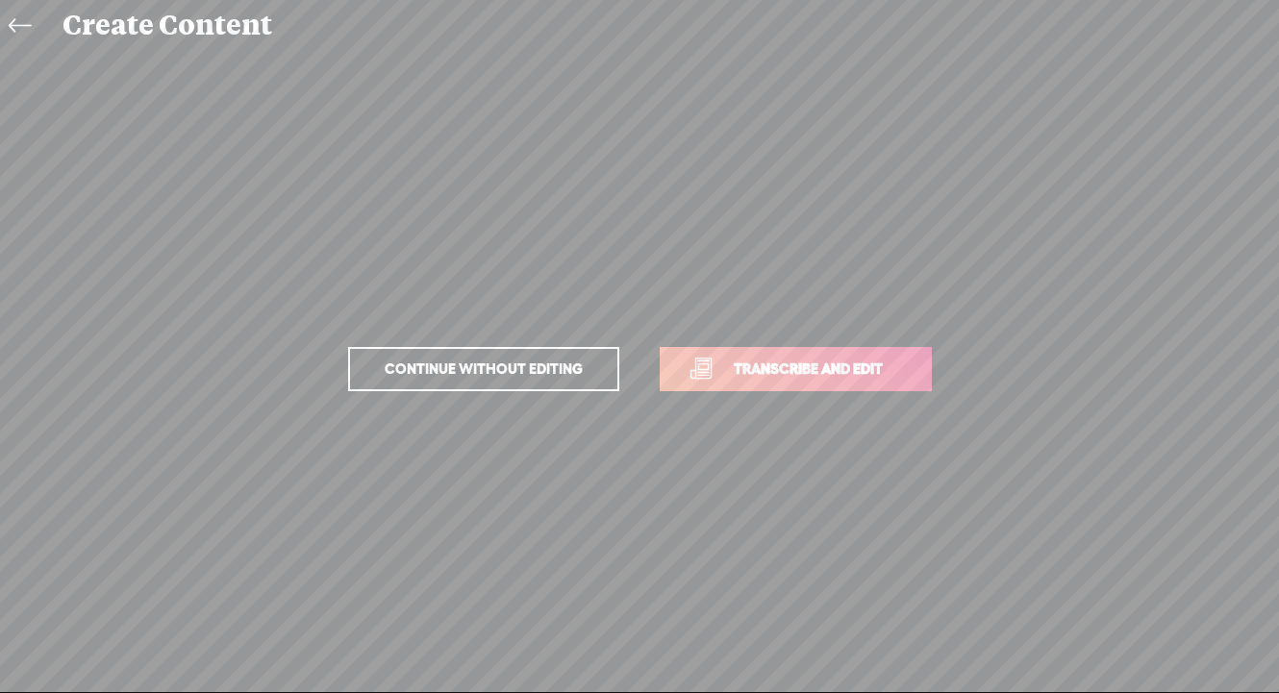
click at [825, 362] on span "Transcribe and edit" at bounding box center [807, 369] width 189 height 22
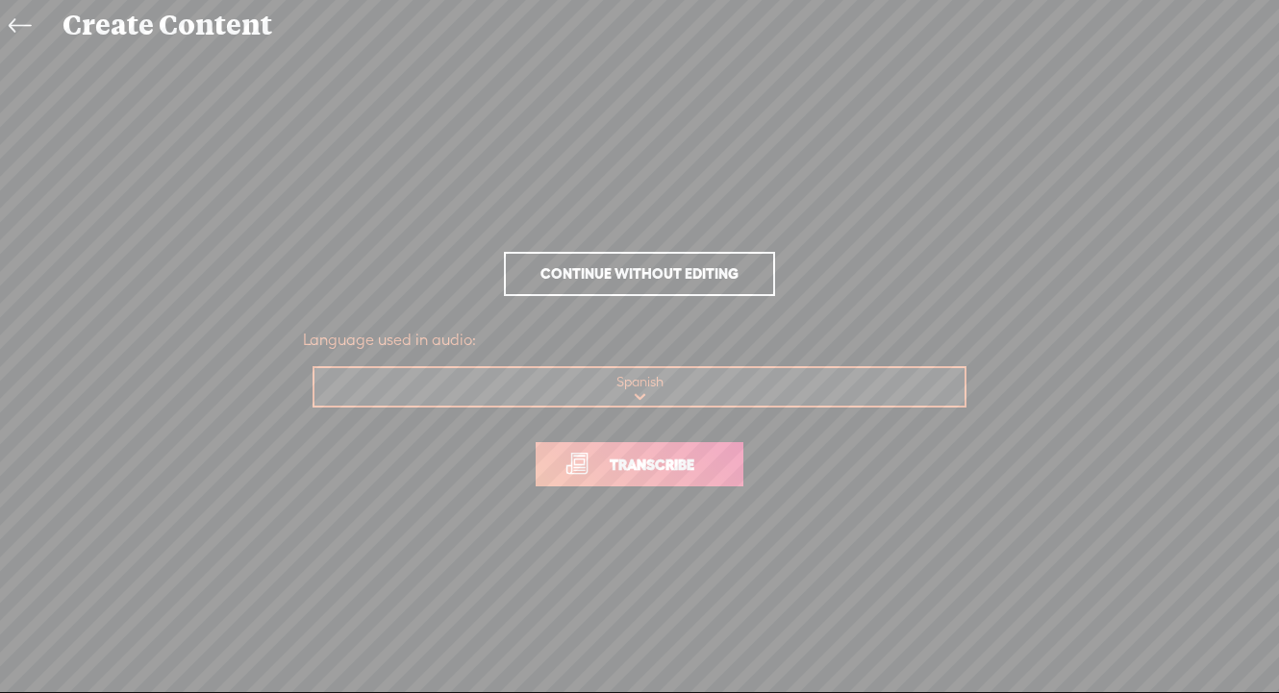
click at [694, 461] on span "Transcribe" at bounding box center [651, 465] width 125 height 22
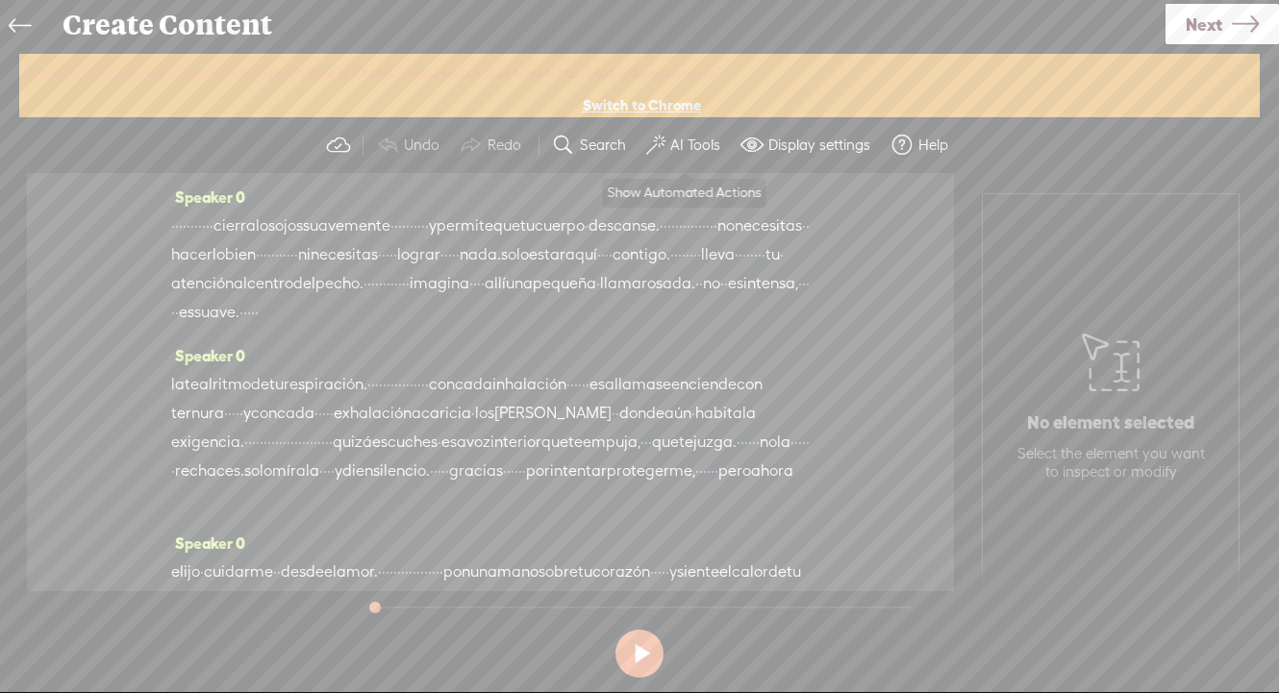
click at [695, 148] on label "AI Tools" at bounding box center [695, 145] width 50 height 19
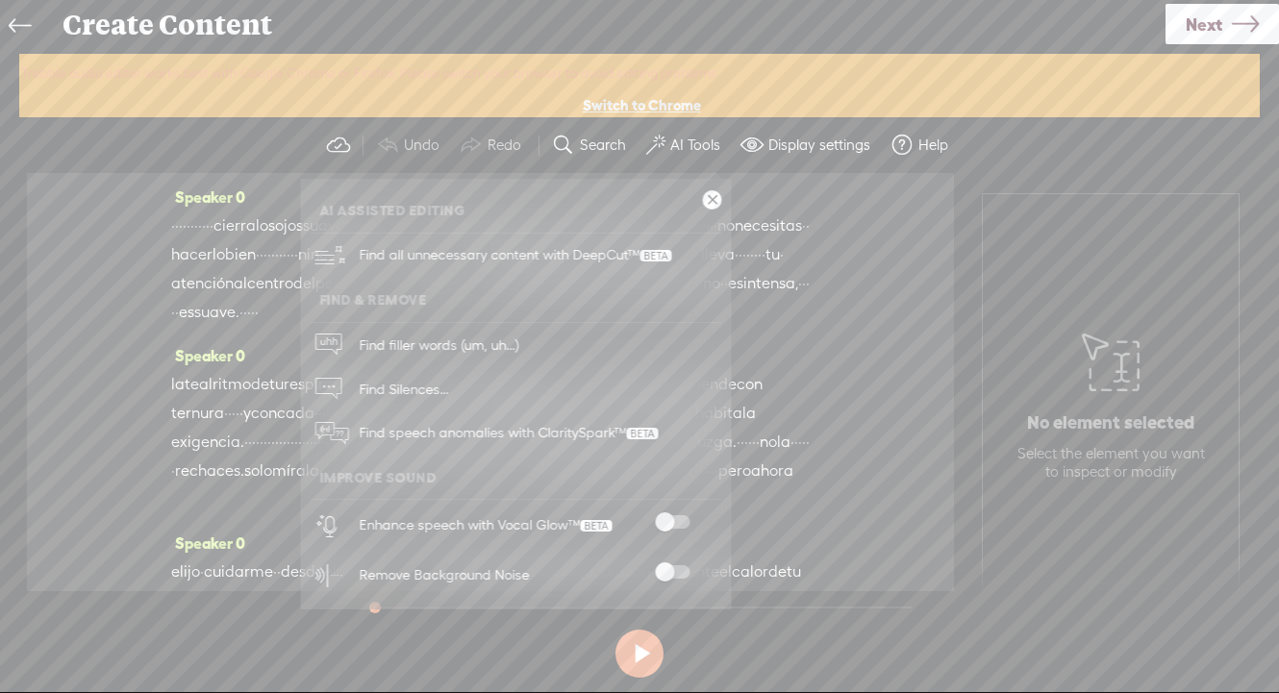
click at [666, 570] on span at bounding box center [672, 571] width 35 height 13
click at [670, 520] on span at bounding box center [672, 521] width 35 height 13
click at [1214, 20] on span "Next" at bounding box center [1203, 24] width 37 height 49
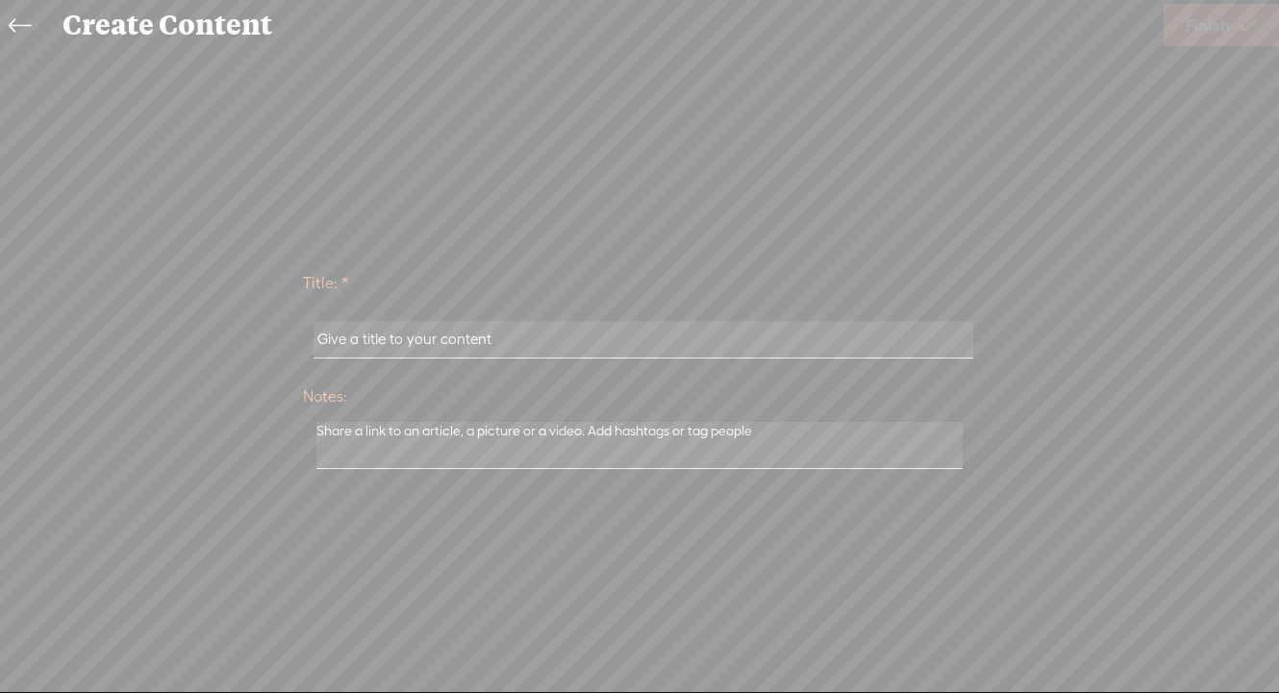
click at [539, 359] on div at bounding box center [639, 341] width 673 height 60
click at [534, 347] on input "text" at bounding box center [642, 339] width 659 height 37
paste input "3-Cultivando auto compasión"
type input "3-Cultivando auto compasión"
click at [1229, 22] on span "Finish" at bounding box center [1207, 25] width 44 height 49
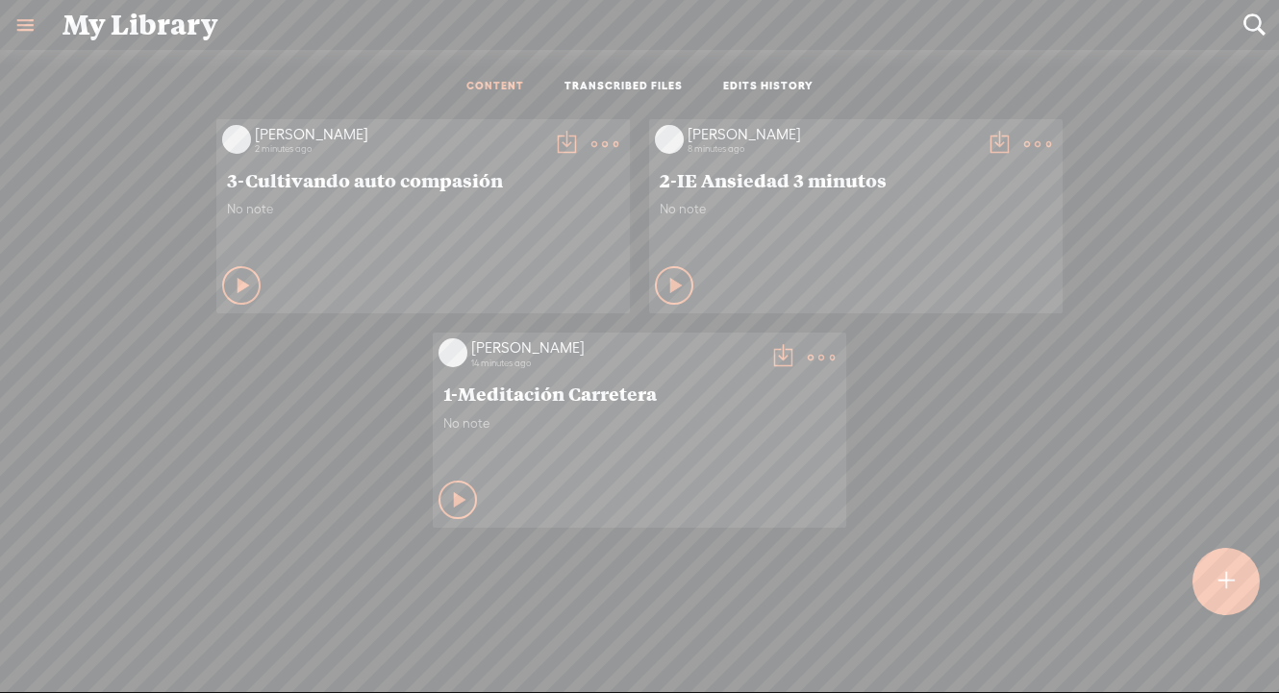
click at [556, 134] on t at bounding box center [566, 144] width 27 height 27
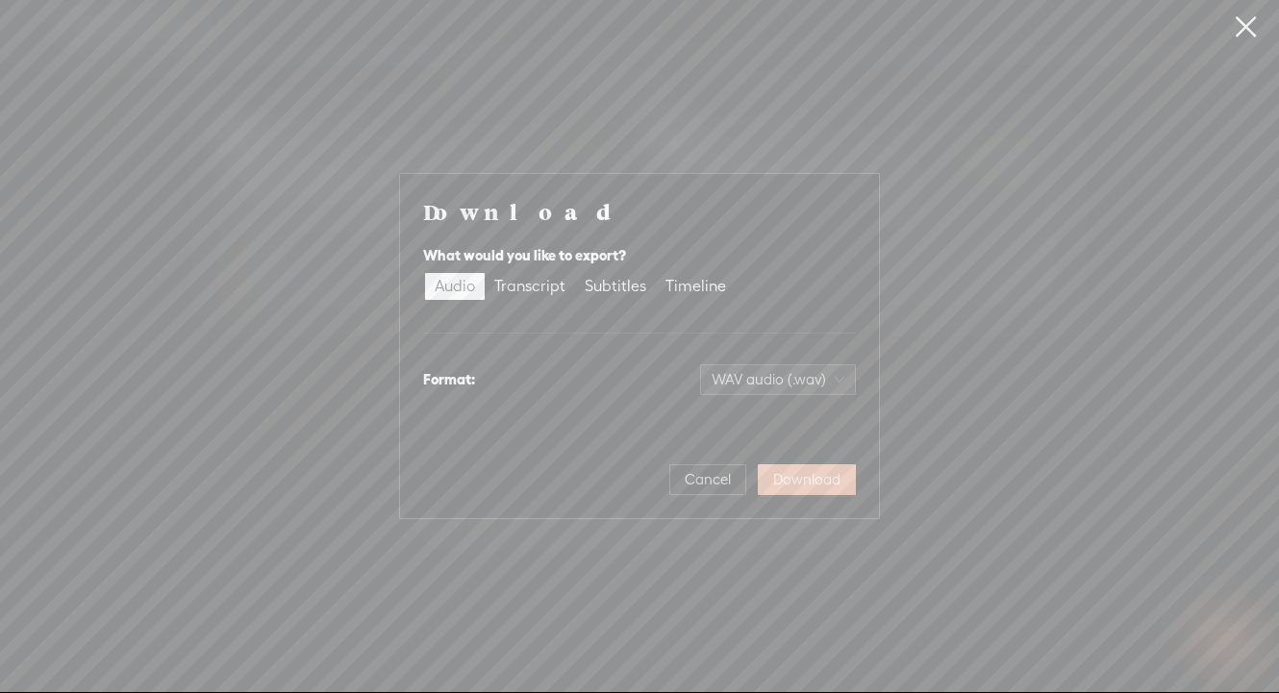
click at [815, 482] on span "Download" at bounding box center [806, 479] width 67 height 19
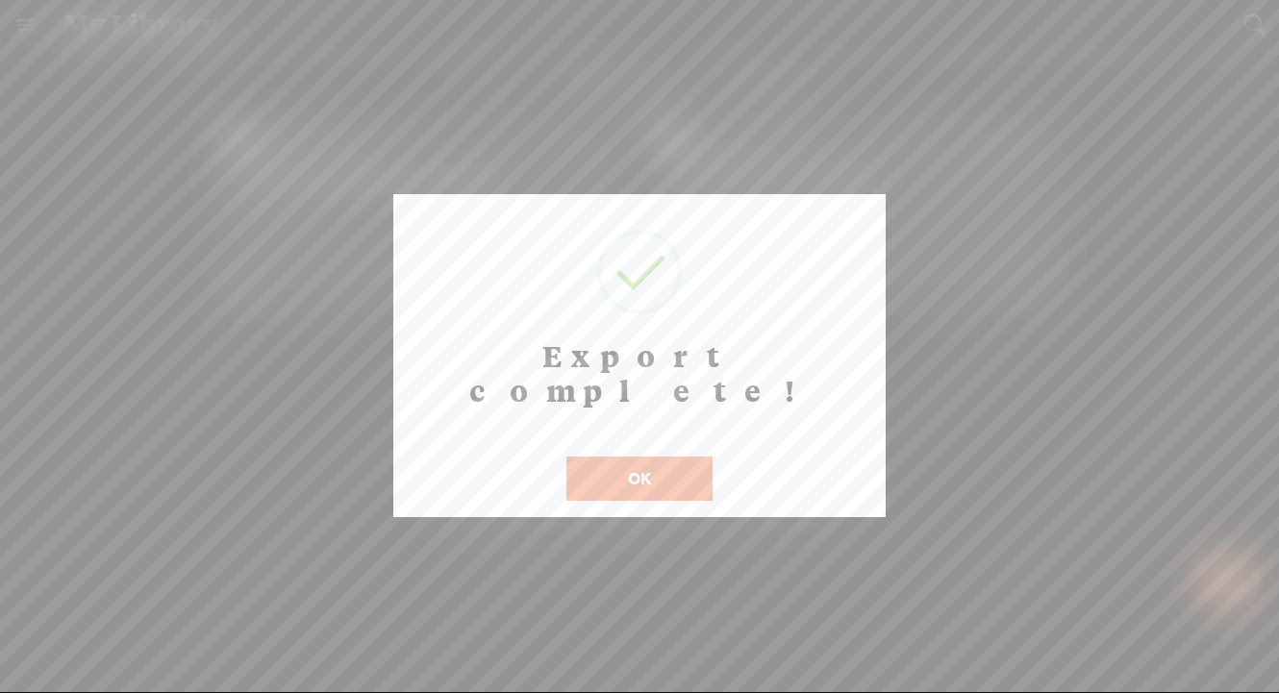
click at [643, 457] on button "OK" at bounding box center [639, 479] width 146 height 44
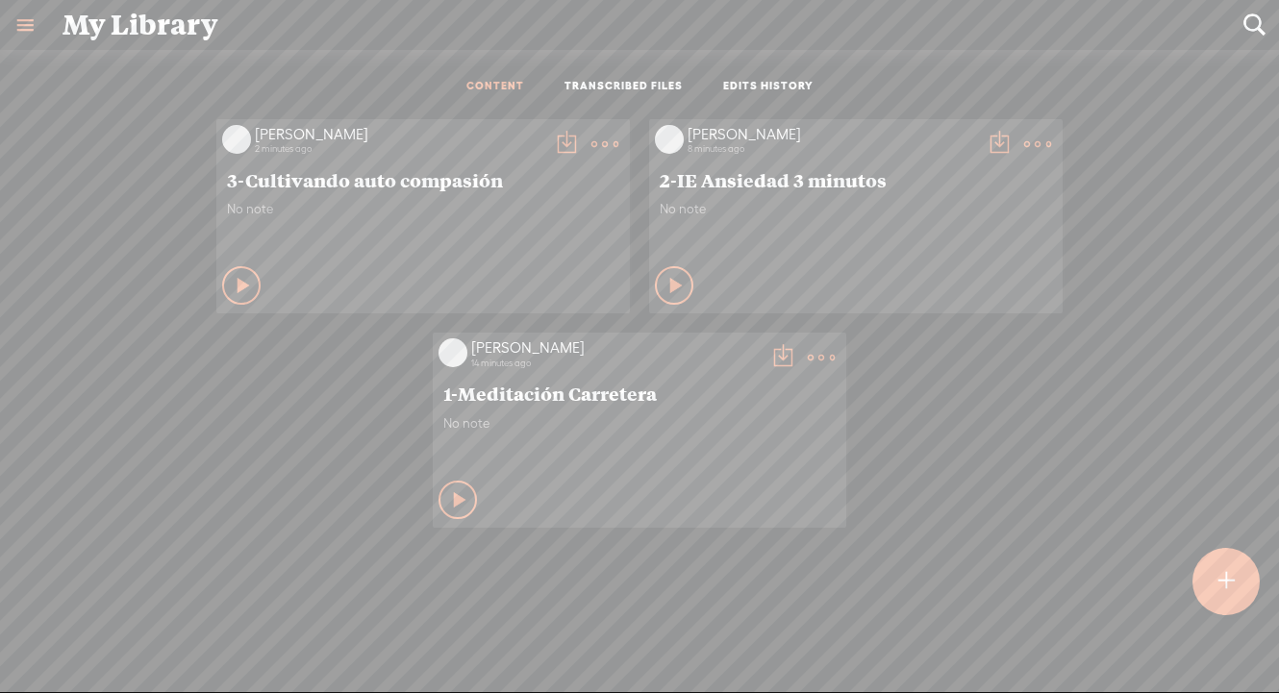
click at [1233, 582] on t at bounding box center [1225, 582] width 16 height 42
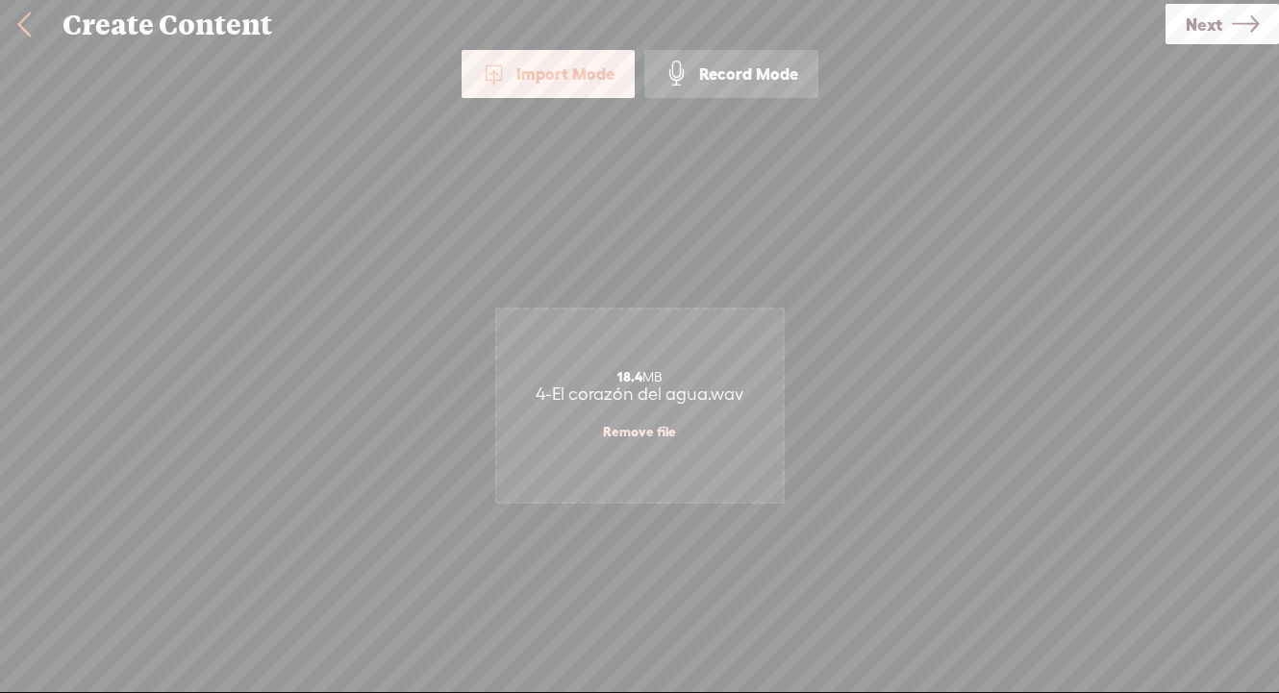
click at [1206, 33] on span "Next" at bounding box center [1203, 24] width 37 height 49
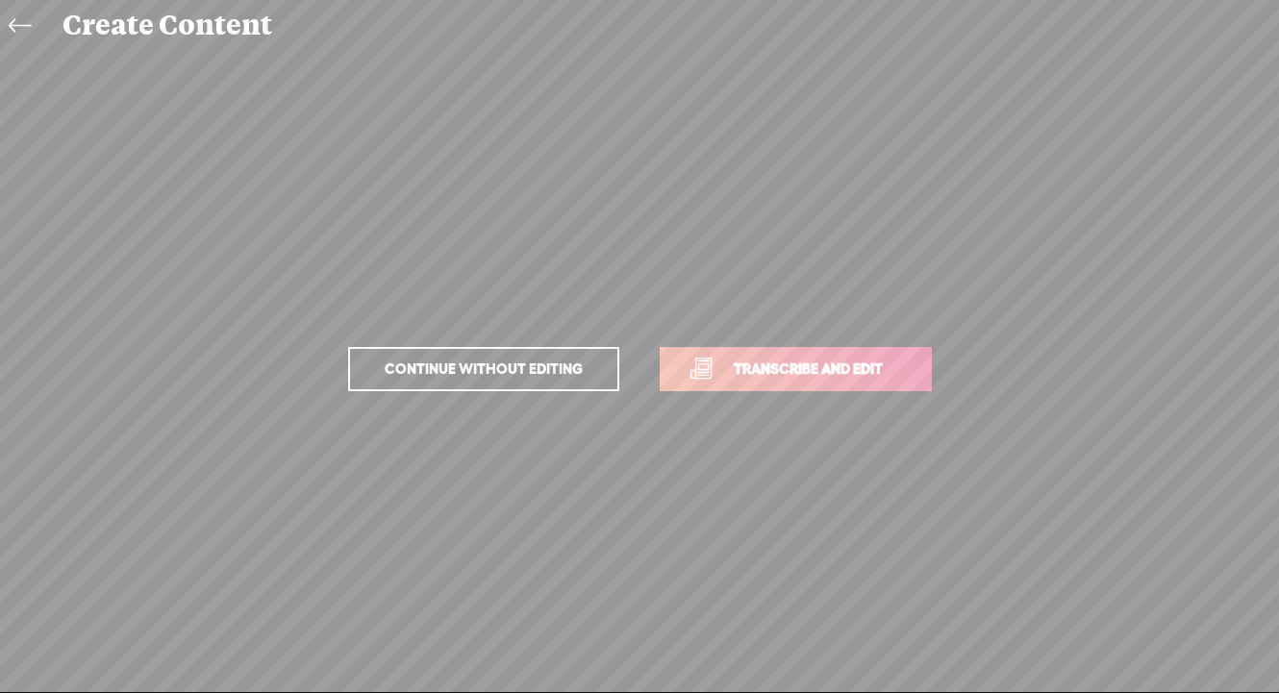
click at [812, 370] on span "Transcribe and edit" at bounding box center [807, 369] width 189 height 22
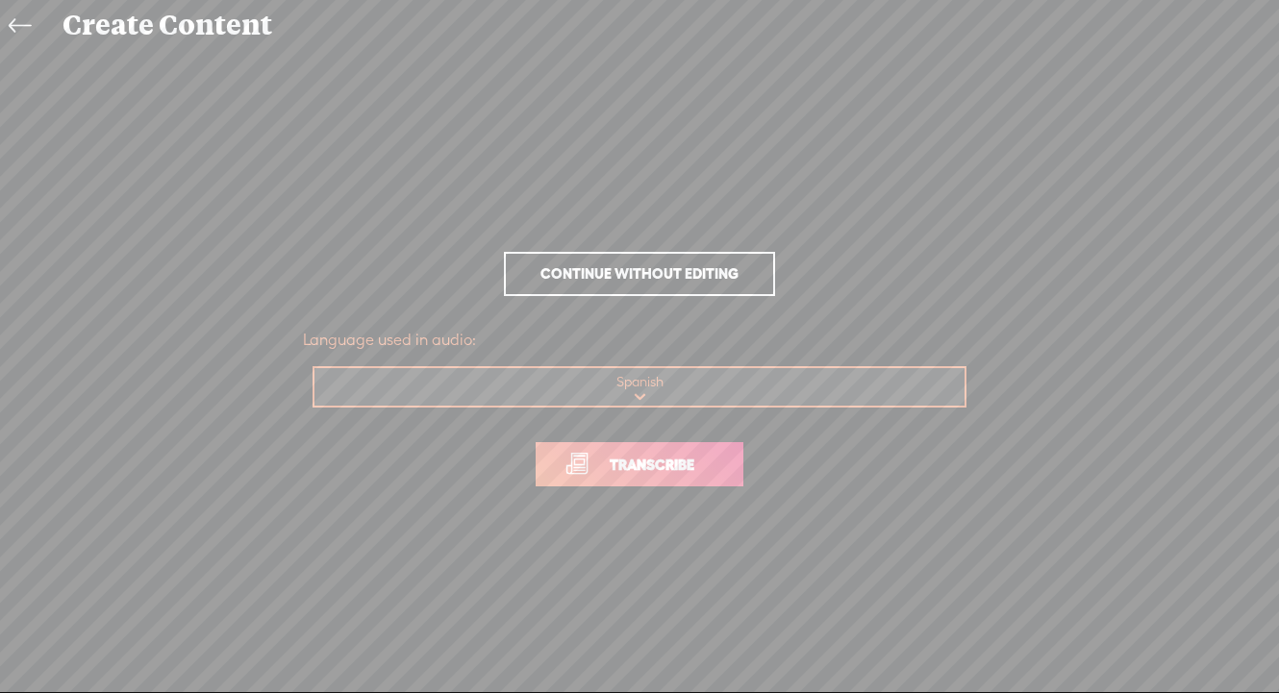
click at [619, 484] on link "Transcribe" at bounding box center [640, 464] width 208 height 44
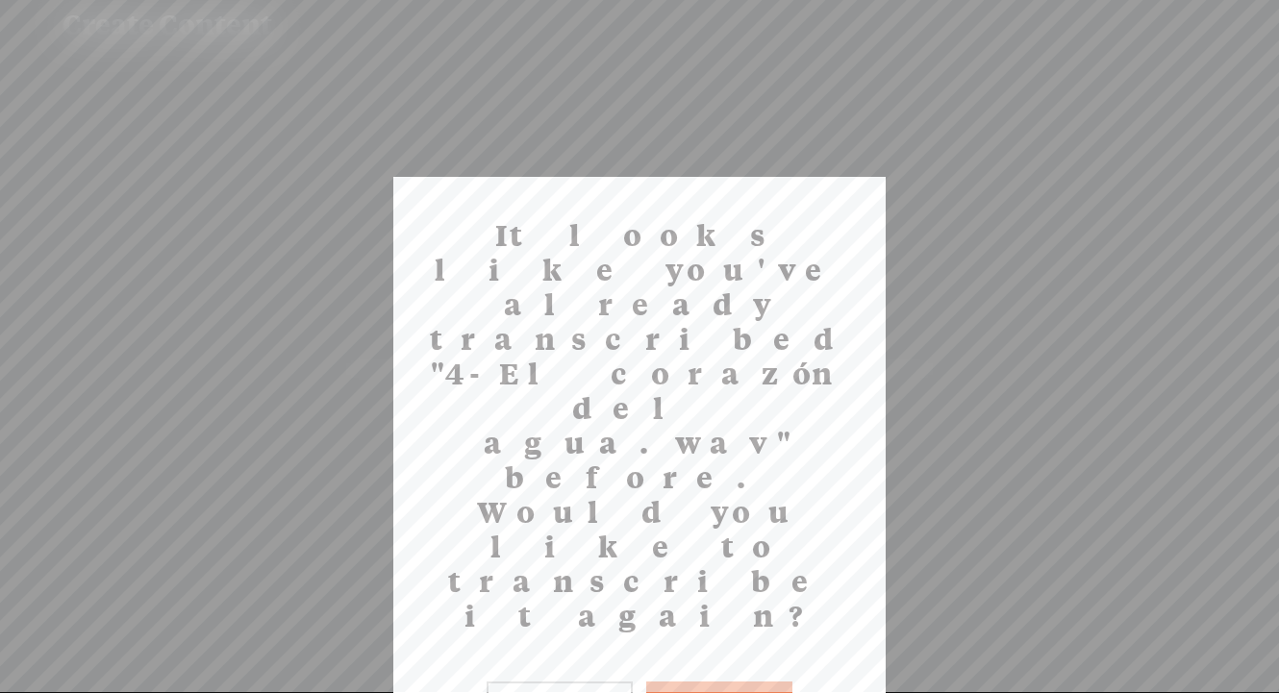
click at [728, 682] on button "Yes" at bounding box center [719, 704] width 146 height 44
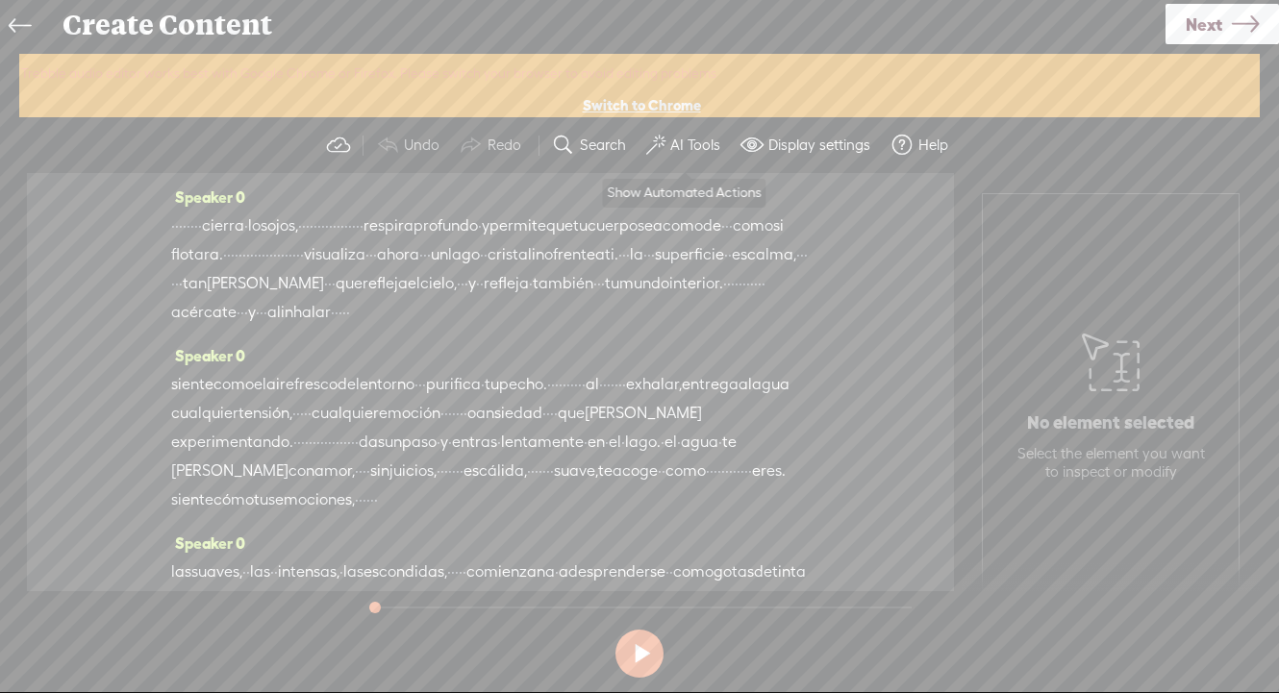
click at [683, 145] on label "AI Tools" at bounding box center [695, 145] width 50 height 19
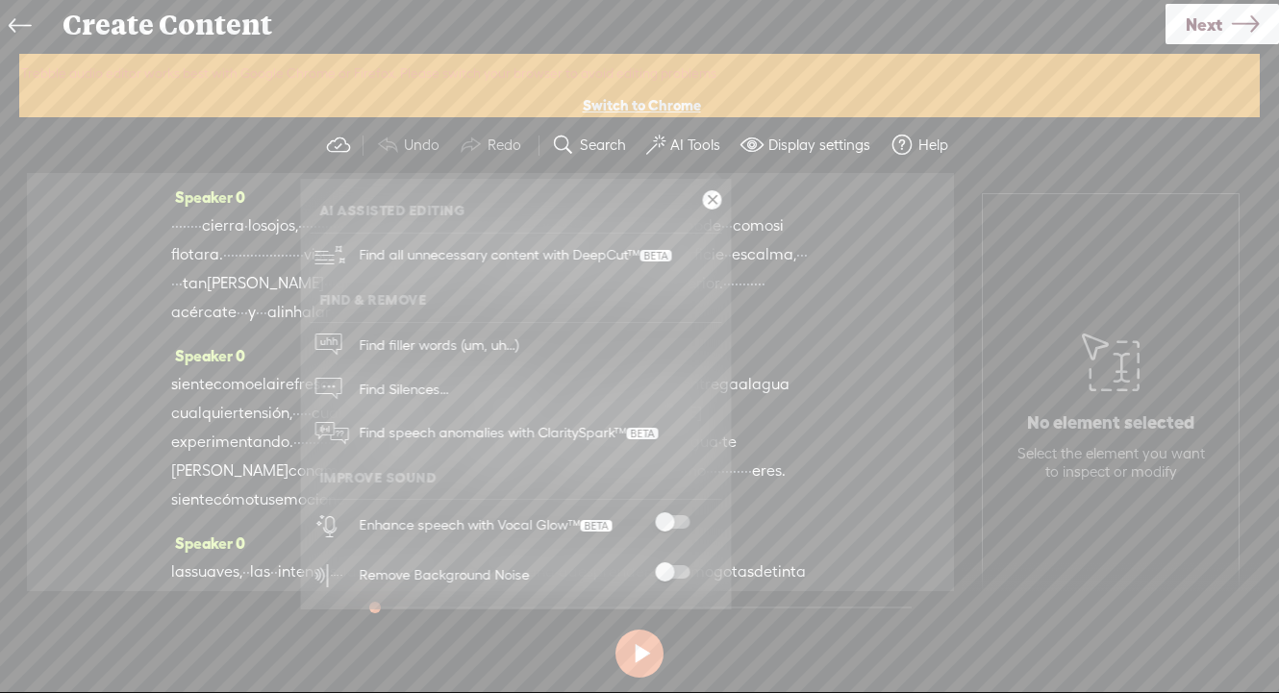
click at [665, 568] on span at bounding box center [672, 571] width 35 height 13
click at [668, 525] on span at bounding box center [672, 521] width 35 height 13
click at [1214, 21] on span "Next" at bounding box center [1203, 24] width 37 height 49
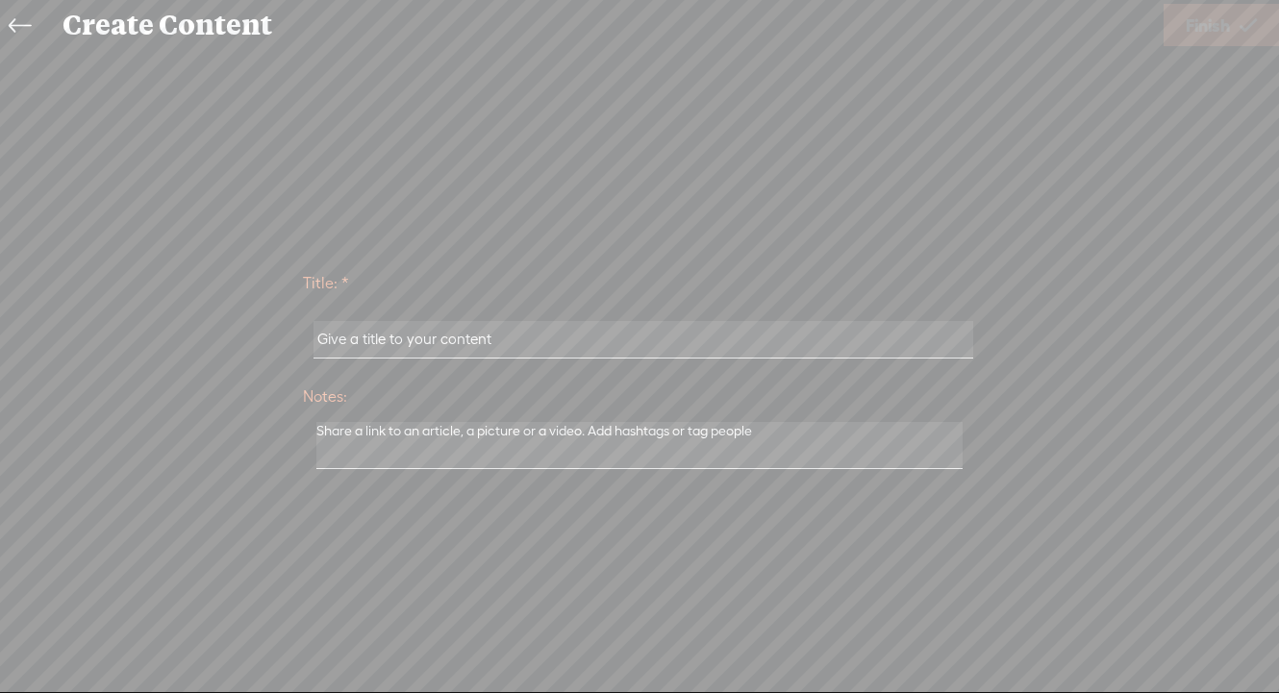
click at [500, 344] on input "text" at bounding box center [642, 339] width 659 height 37
paste input "4-El corazón del agua"
type input "4-El corazón del agua"
click at [1198, 32] on span "Finish" at bounding box center [1207, 25] width 44 height 49
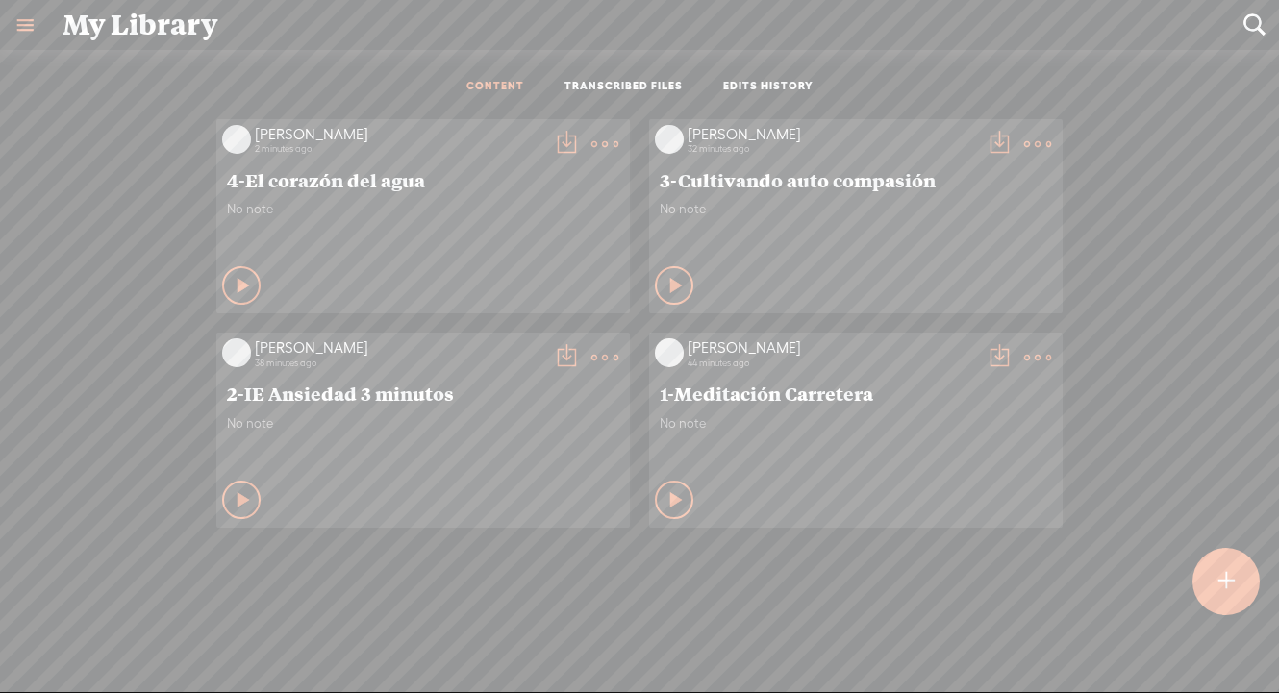
click at [560, 136] on t at bounding box center [566, 144] width 27 height 27
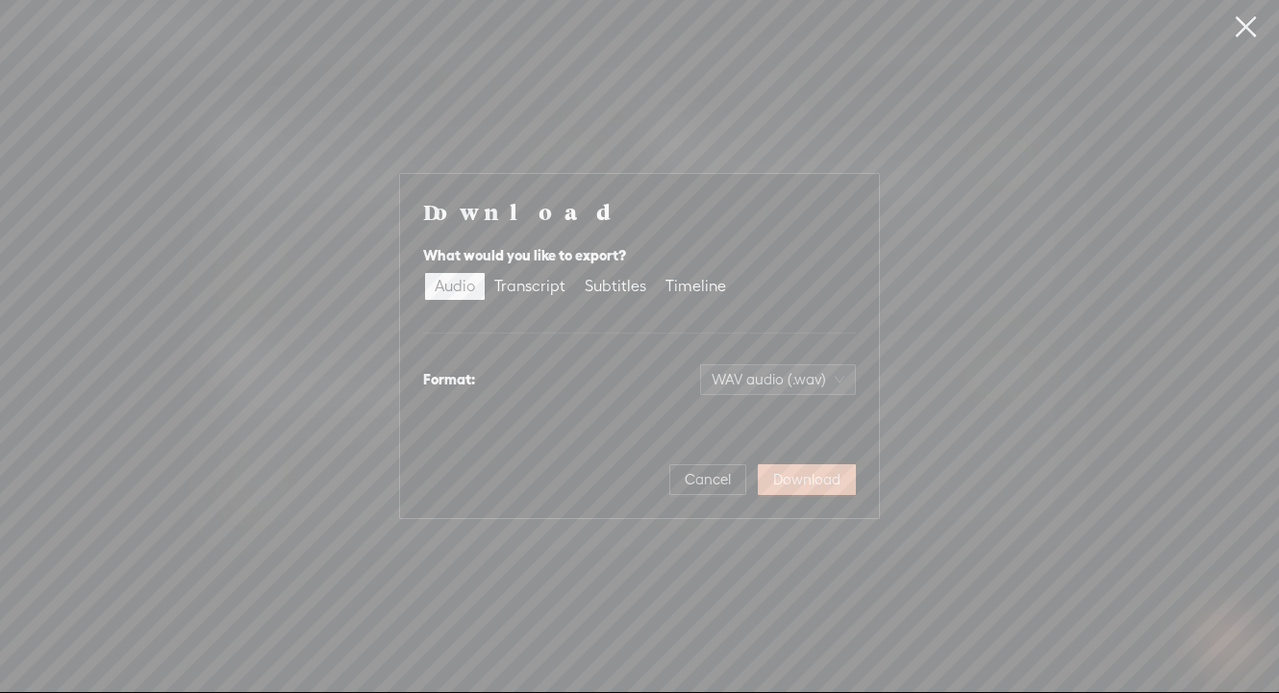
click at [810, 482] on span "Download" at bounding box center [806, 479] width 67 height 19
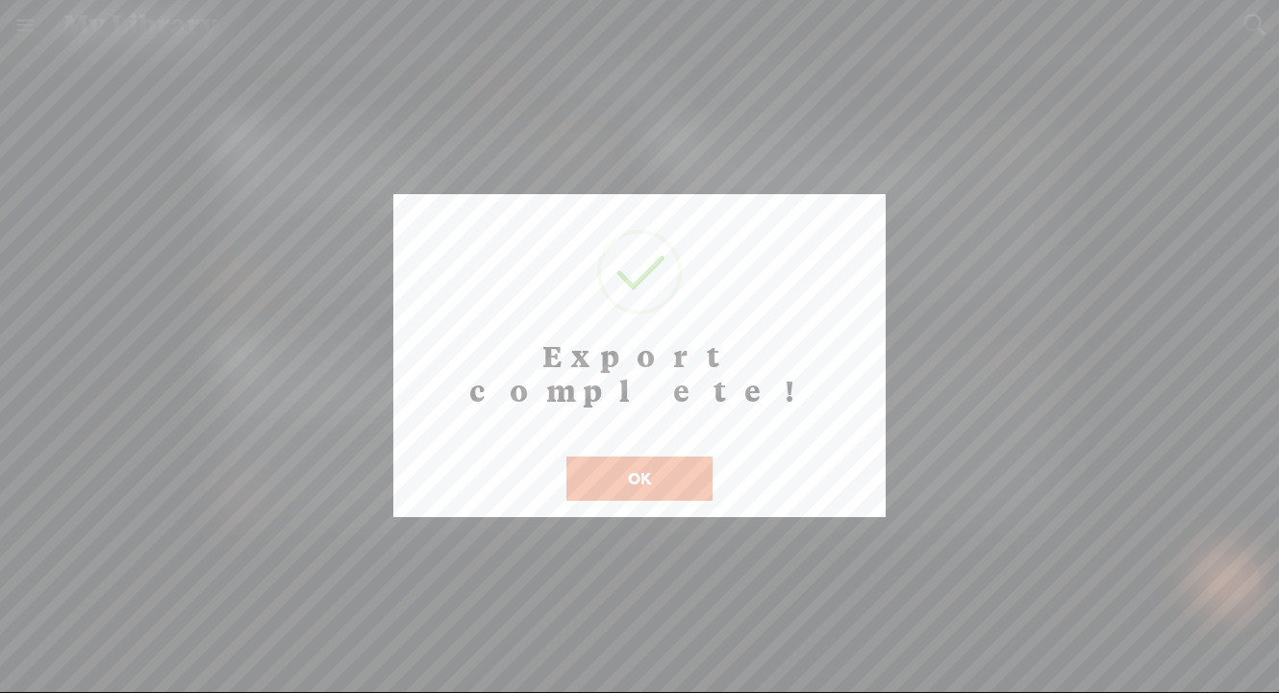
click at [671, 457] on button "OK" at bounding box center [639, 479] width 146 height 44
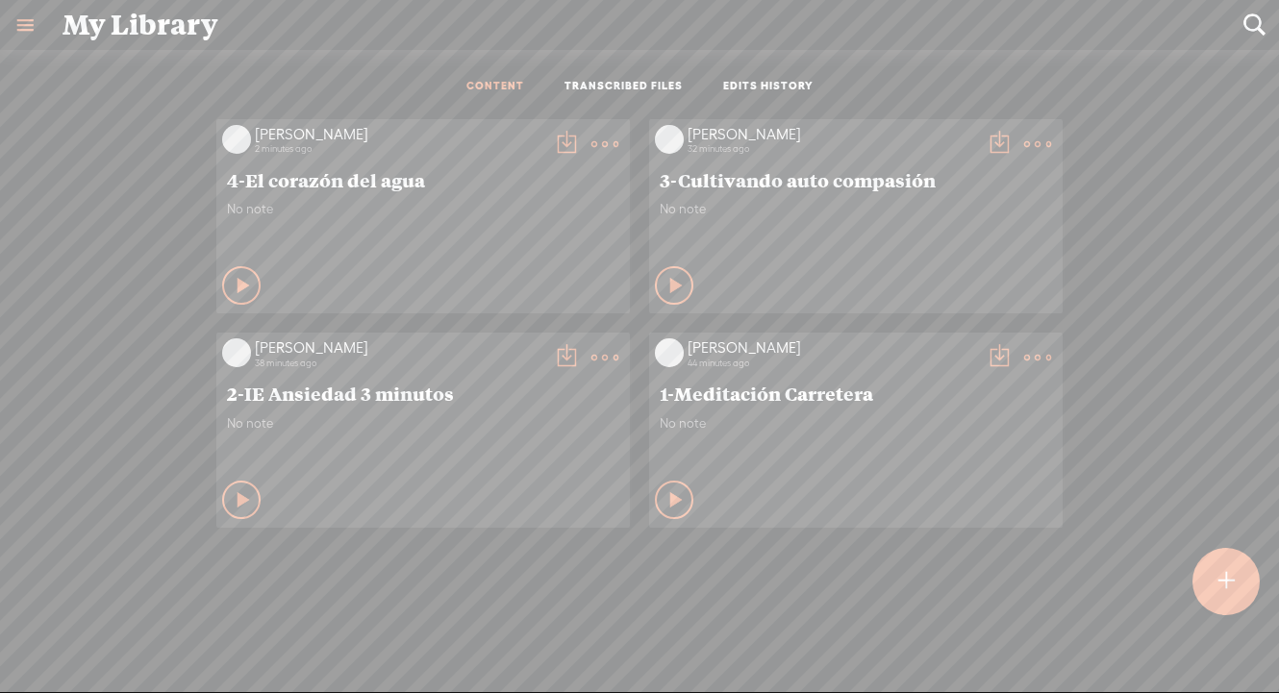
click at [1228, 578] on t at bounding box center [1225, 582] width 16 height 42
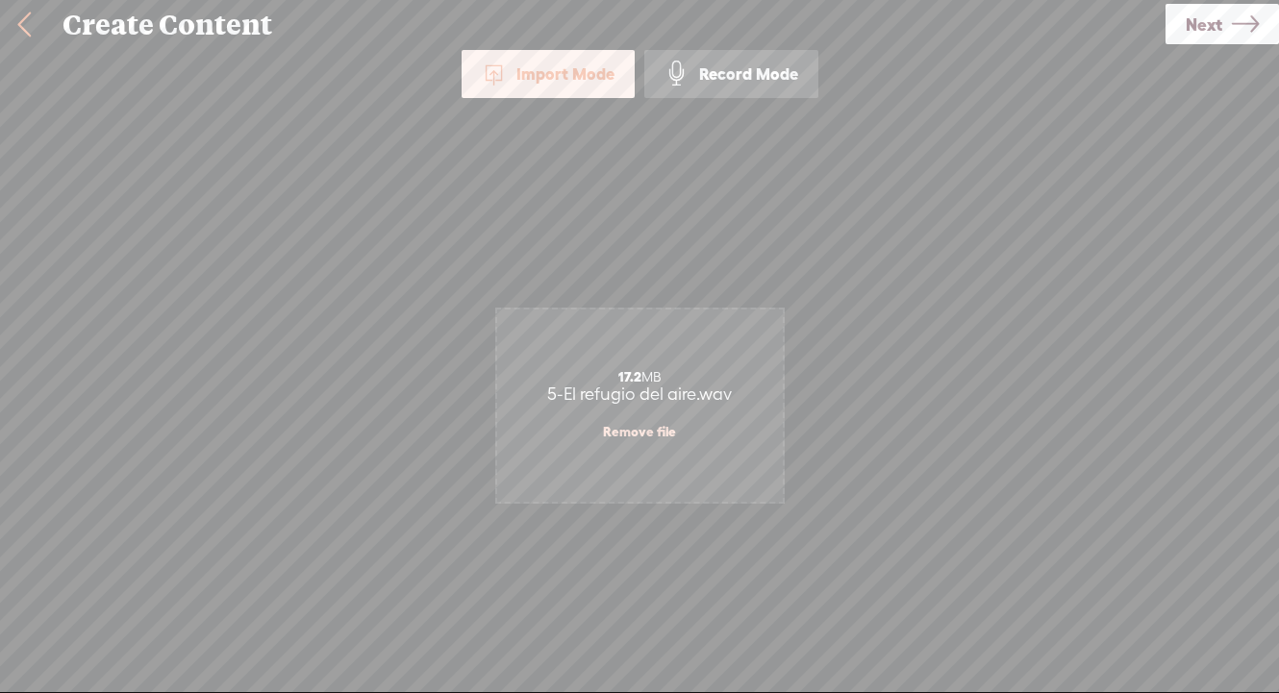
click at [1223, 24] on link "Next" at bounding box center [1221, 24] width 113 height 40
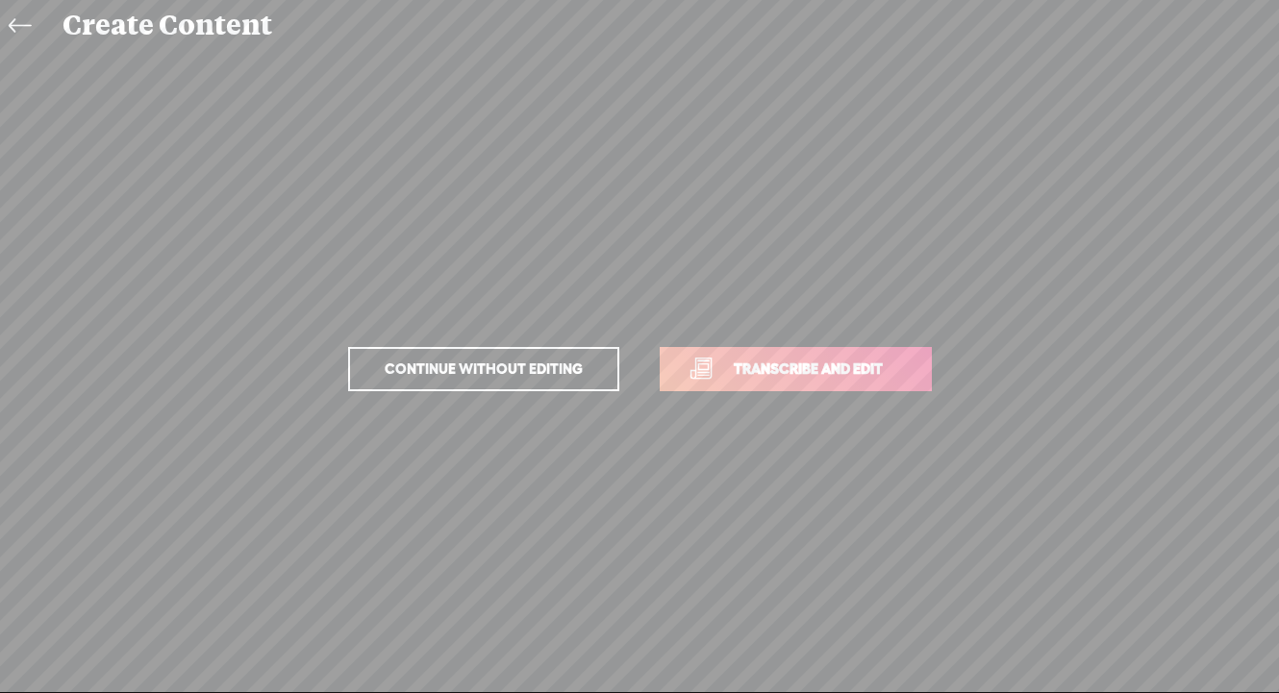
click at [781, 374] on span "Transcribe and edit" at bounding box center [807, 369] width 189 height 22
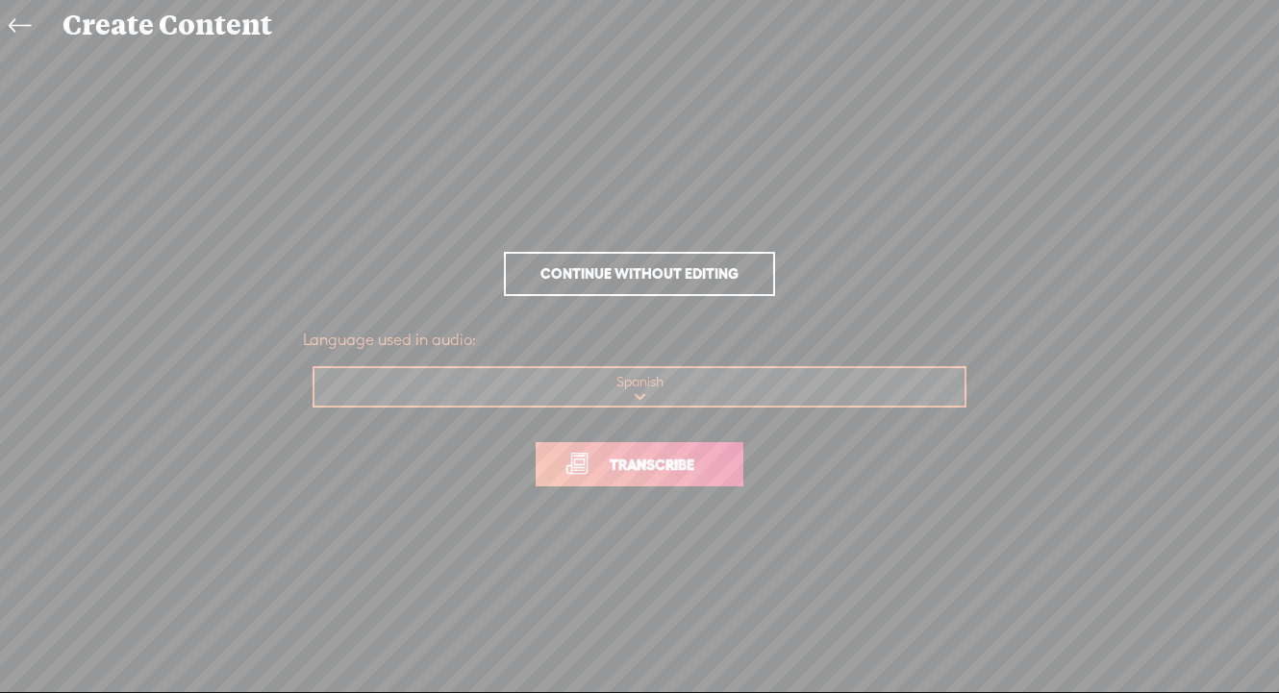
click at [690, 474] on span "Transcribe" at bounding box center [651, 465] width 125 height 22
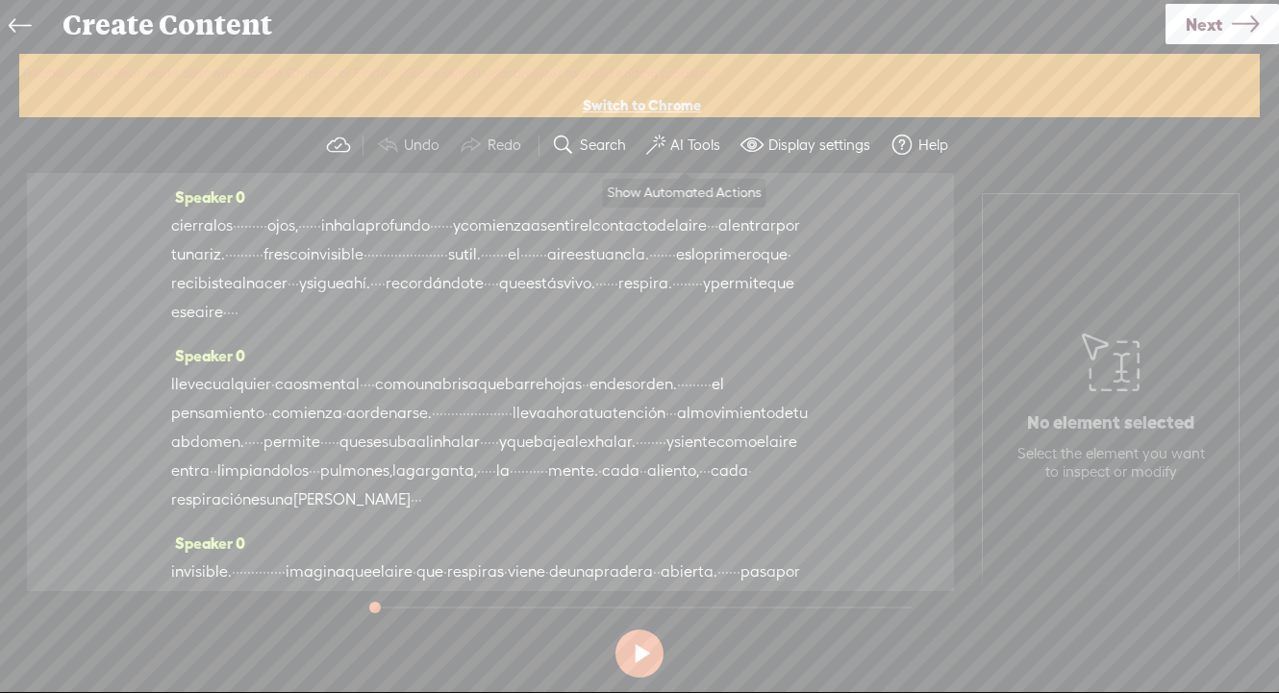
click at [676, 145] on label "AI Tools" at bounding box center [695, 145] width 50 height 19
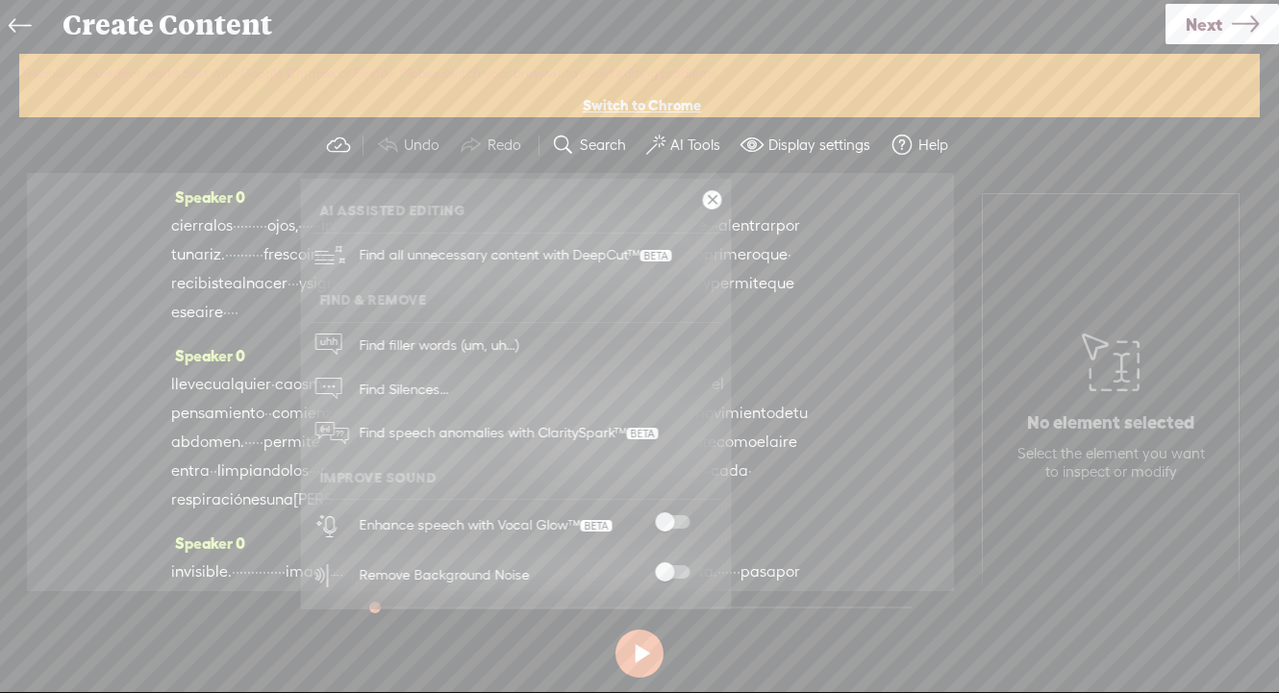
click at [659, 575] on span at bounding box center [672, 571] width 35 height 13
click at [667, 519] on span at bounding box center [672, 521] width 35 height 13
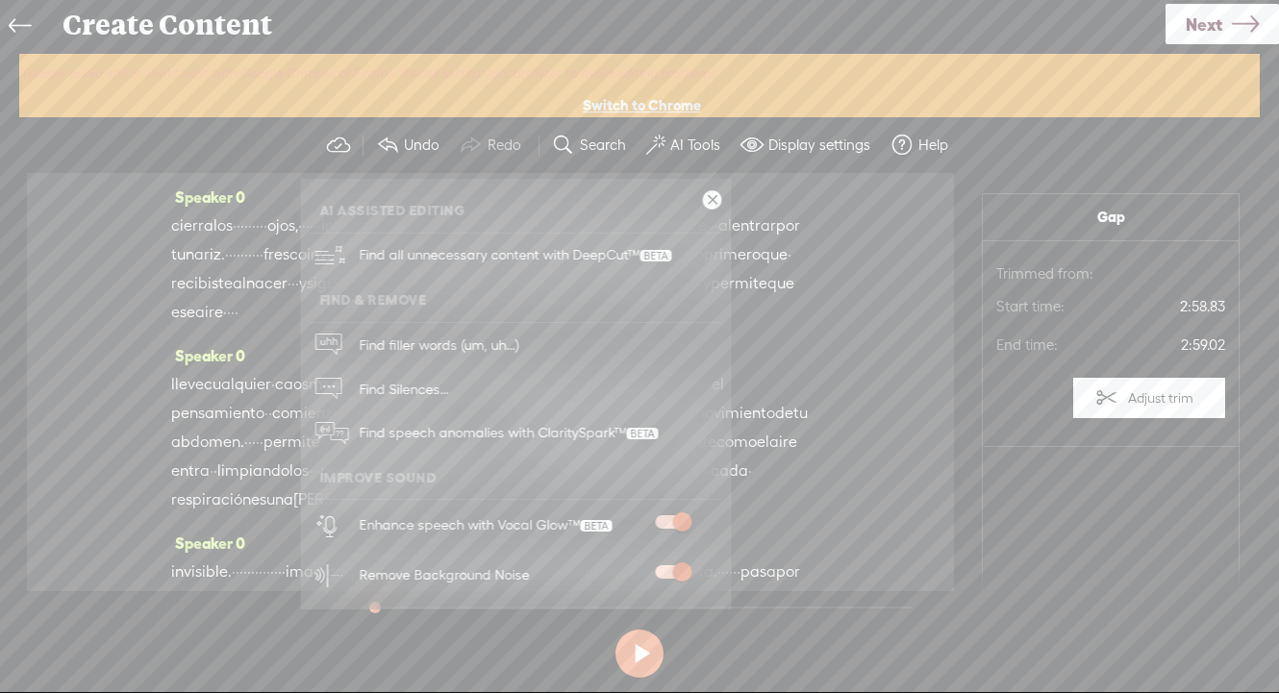
click at [1201, 12] on span "Next" at bounding box center [1203, 24] width 37 height 49
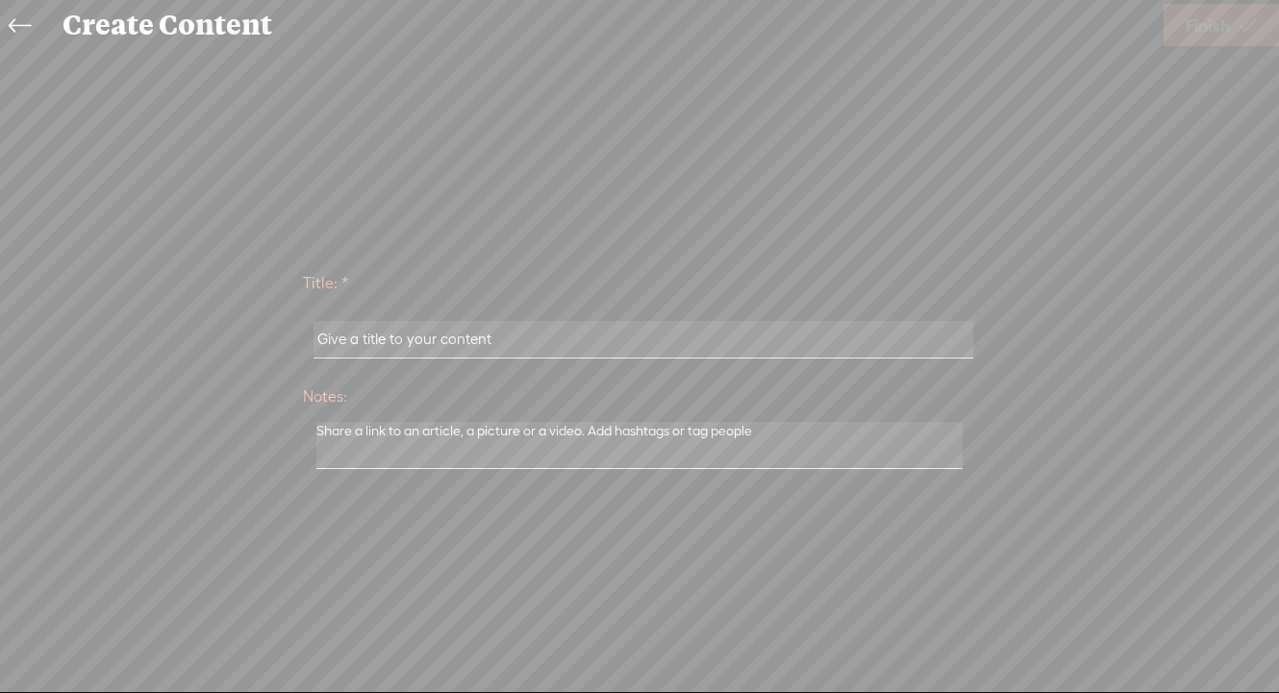
click at [545, 341] on input "text" at bounding box center [642, 339] width 659 height 37
paste input "5-El refugio del aire"
type input "5-El refugio del aire"
click at [1235, 40] on link "Finish" at bounding box center [1220, 25] width 115 height 42
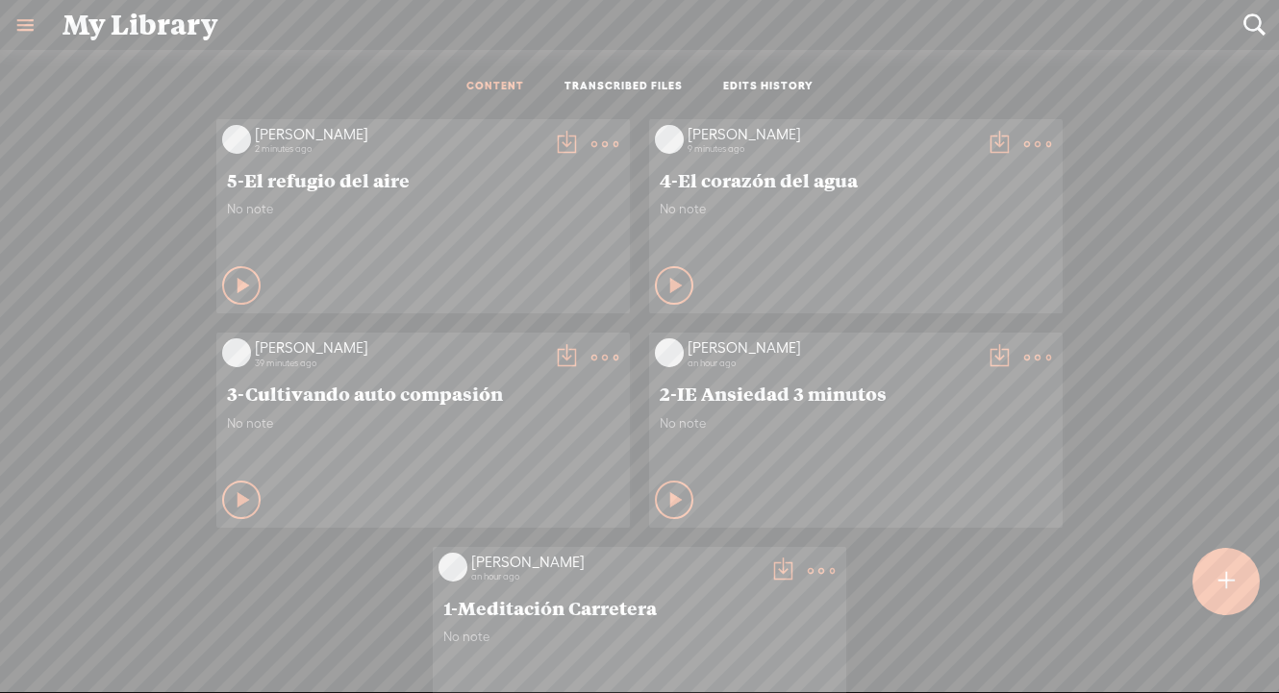
click at [558, 135] on t at bounding box center [566, 144] width 27 height 27
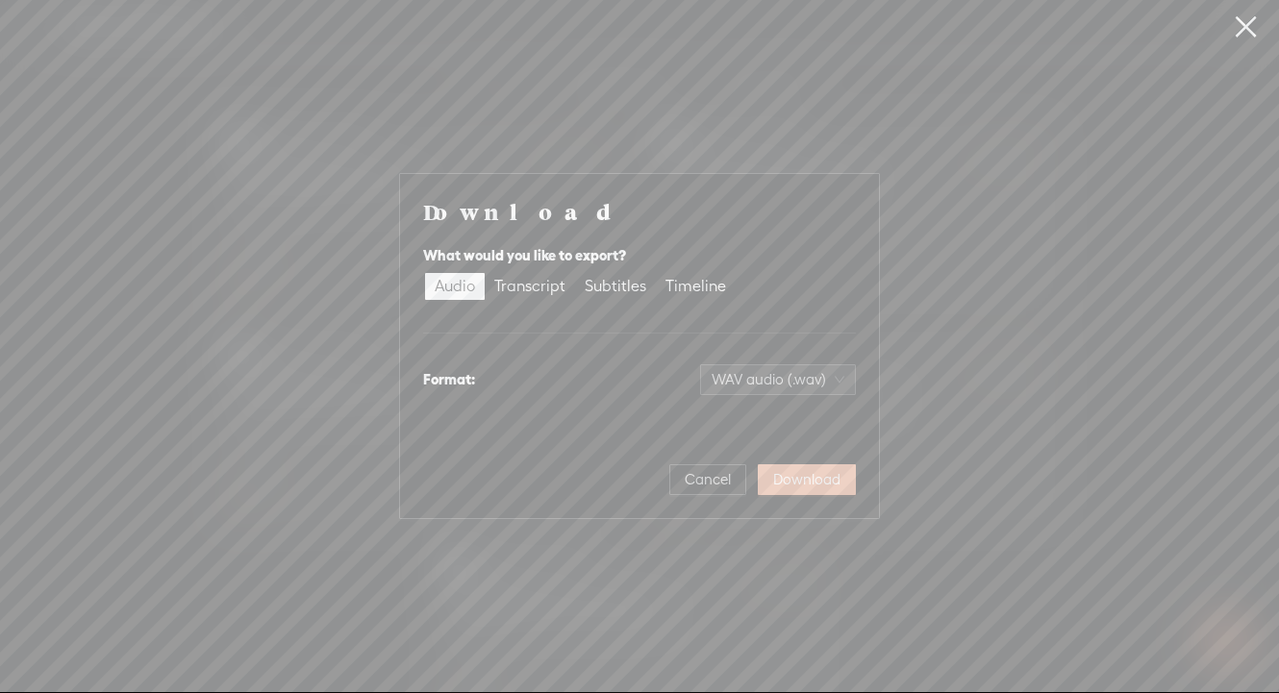
click at [813, 479] on span "Download" at bounding box center [806, 479] width 67 height 19
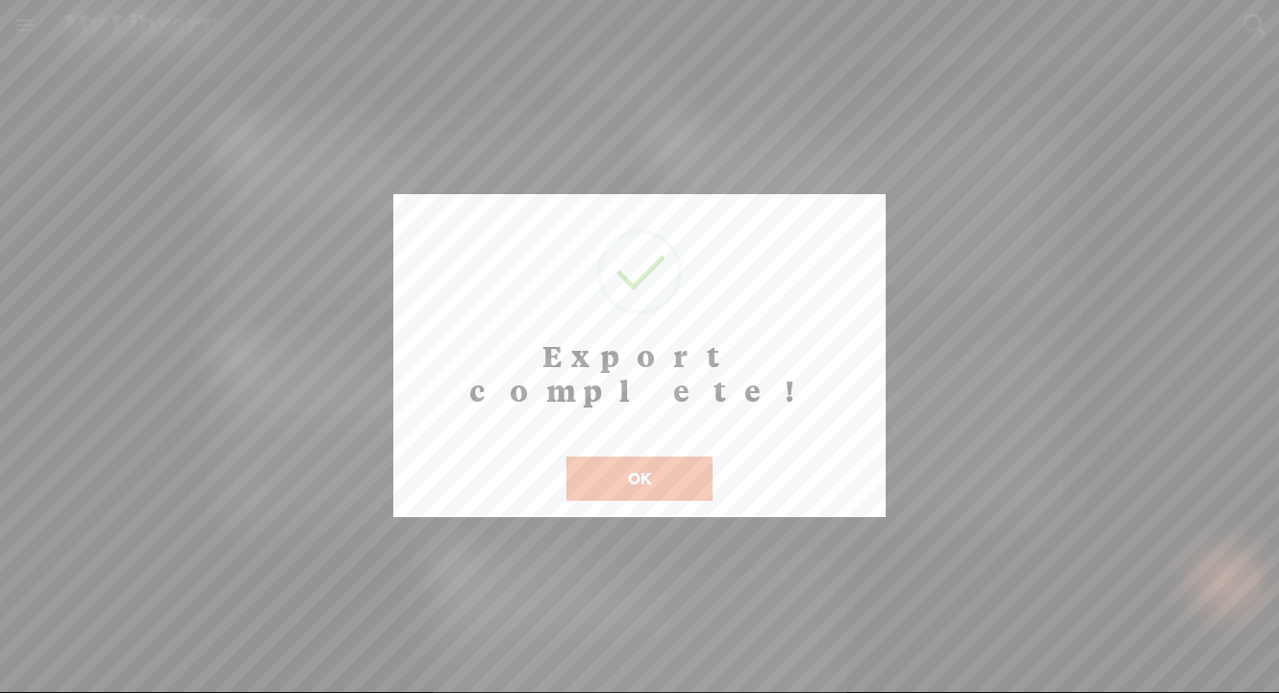
click at [689, 457] on button "OK" at bounding box center [639, 479] width 146 height 44
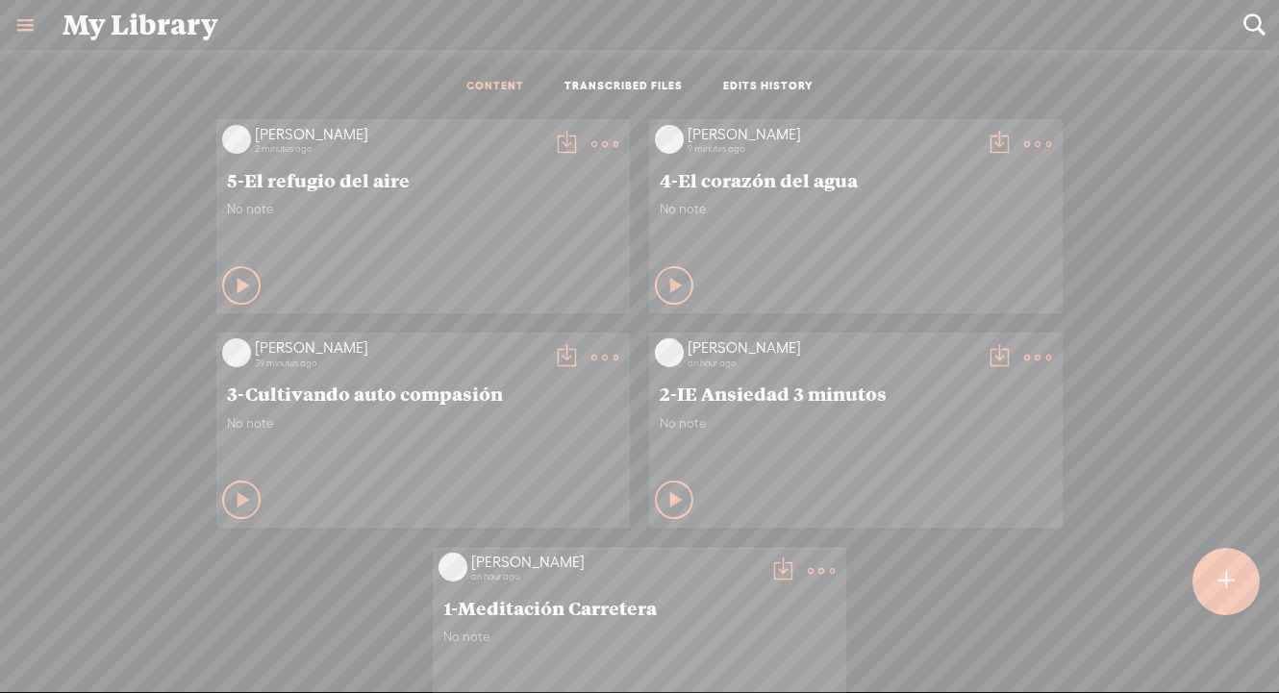
click at [1223, 572] on t at bounding box center [1225, 581] width 16 height 42
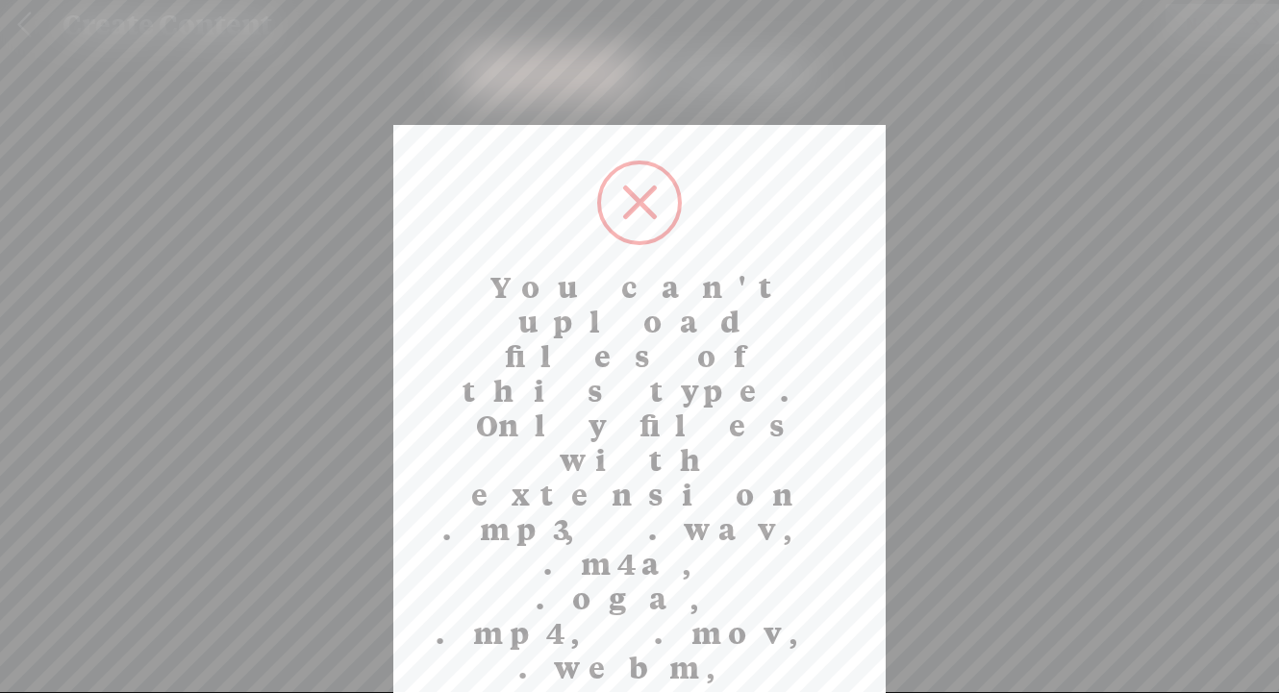
click at [637, 202] on span at bounding box center [640, 203] width 36 height 36
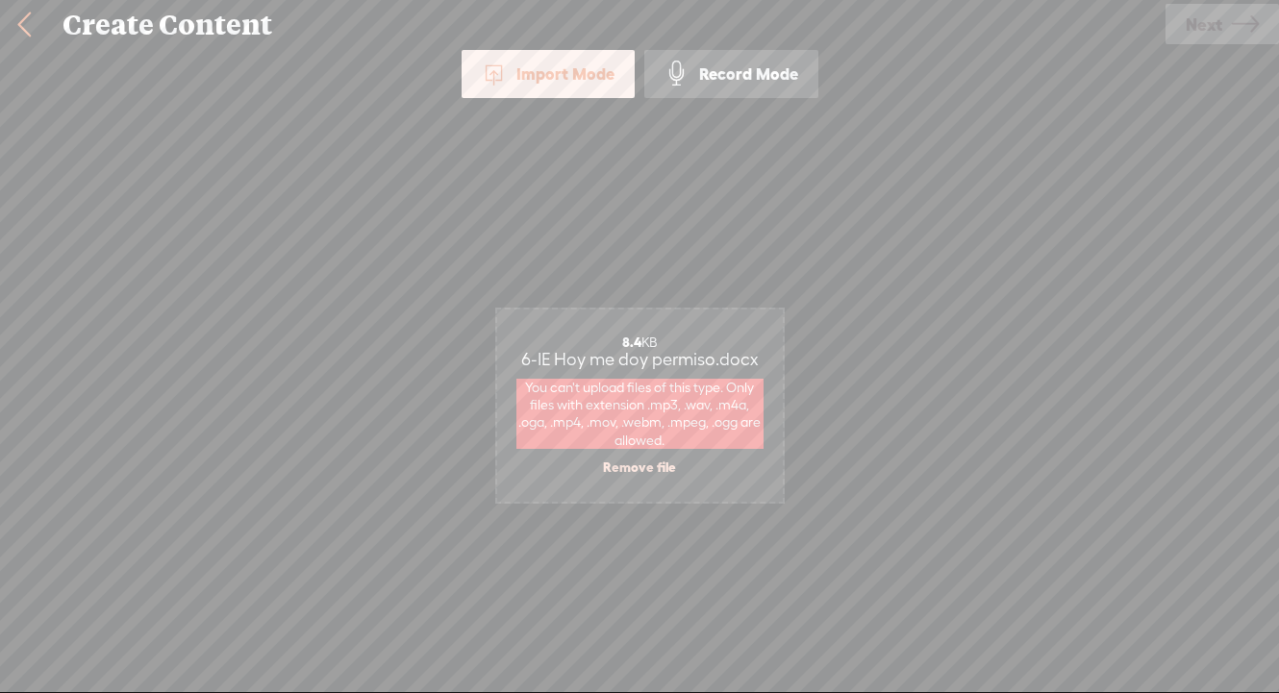
click at [656, 366] on span "6-IE Hoy me doy permiso.docx" at bounding box center [639, 359] width 237 height 20
click at [630, 462] on link "Remove file" at bounding box center [639, 467] width 73 height 17
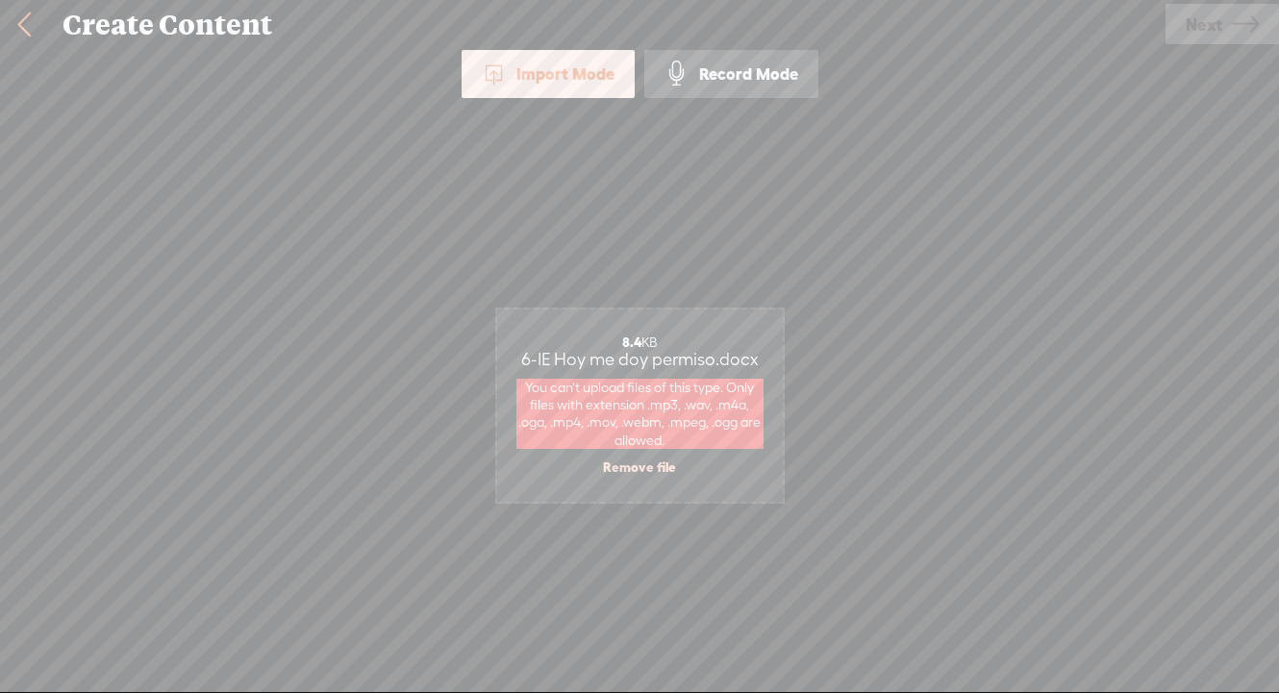
click at [643, 472] on link "Remove file" at bounding box center [639, 467] width 73 height 17
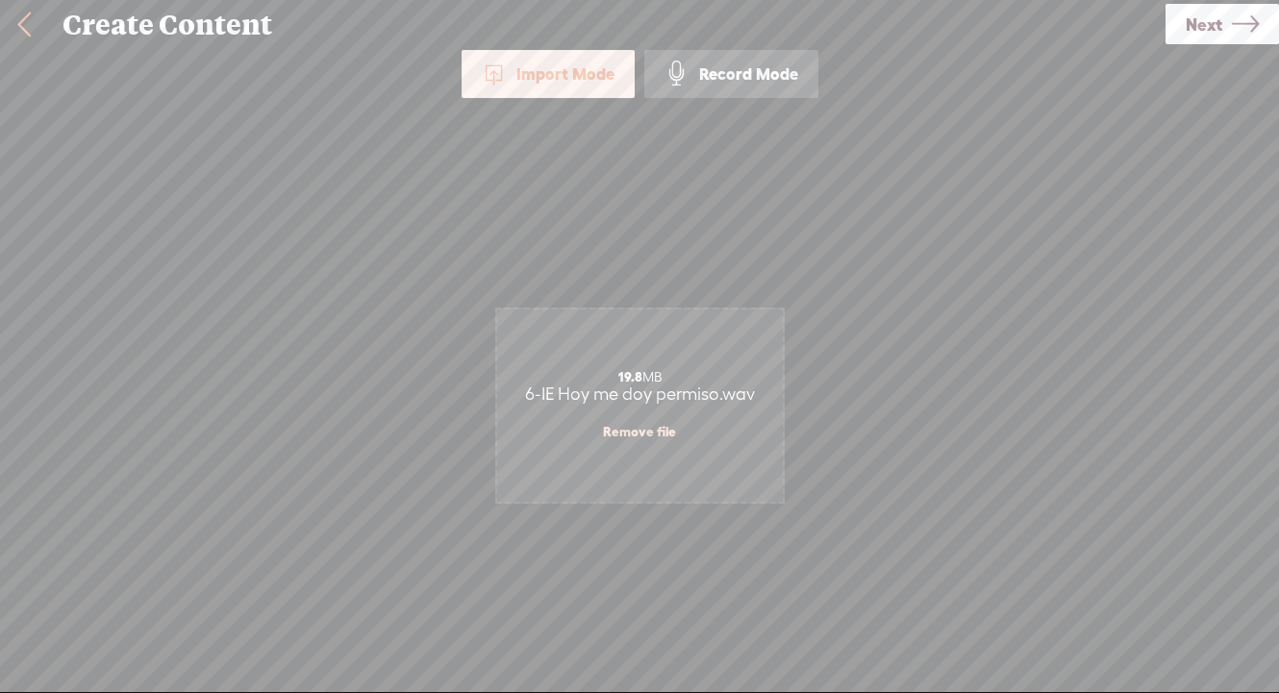
click at [1200, 30] on span "Next" at bounding box center [1203, 24] width 37 height 49
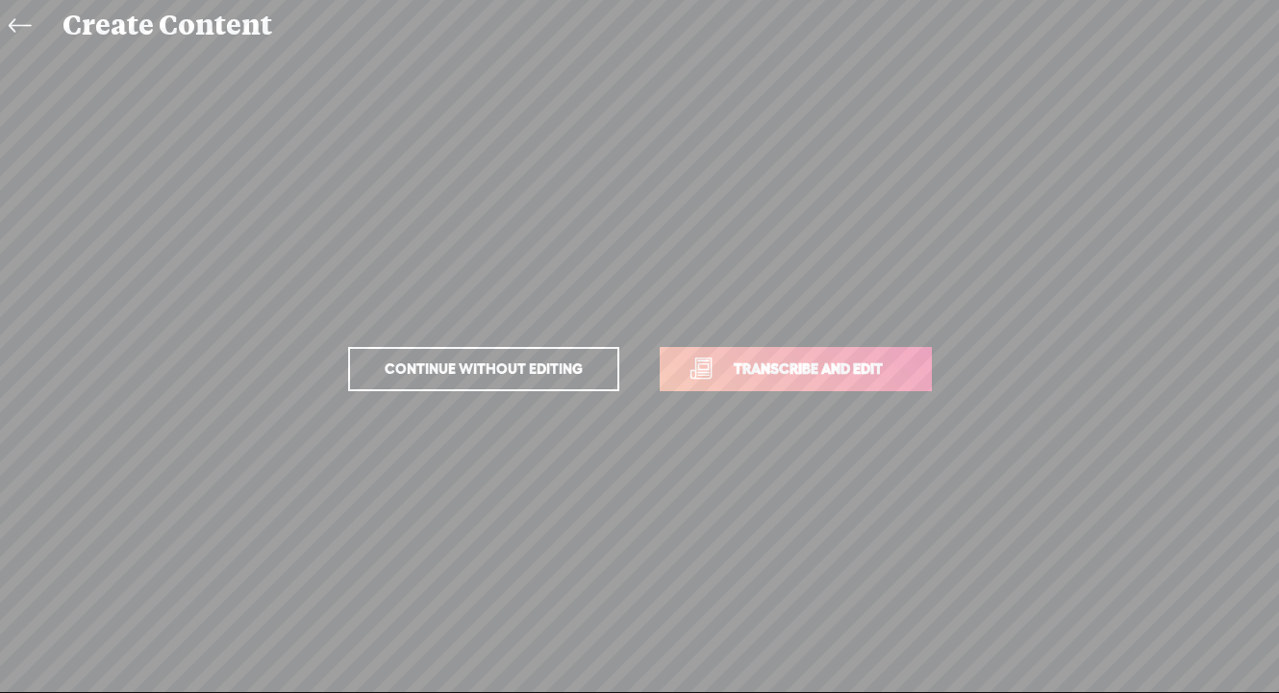
click at [893, 374] on span "Transcribe and edit" at bounding box center [807, 369] width 189 height 22
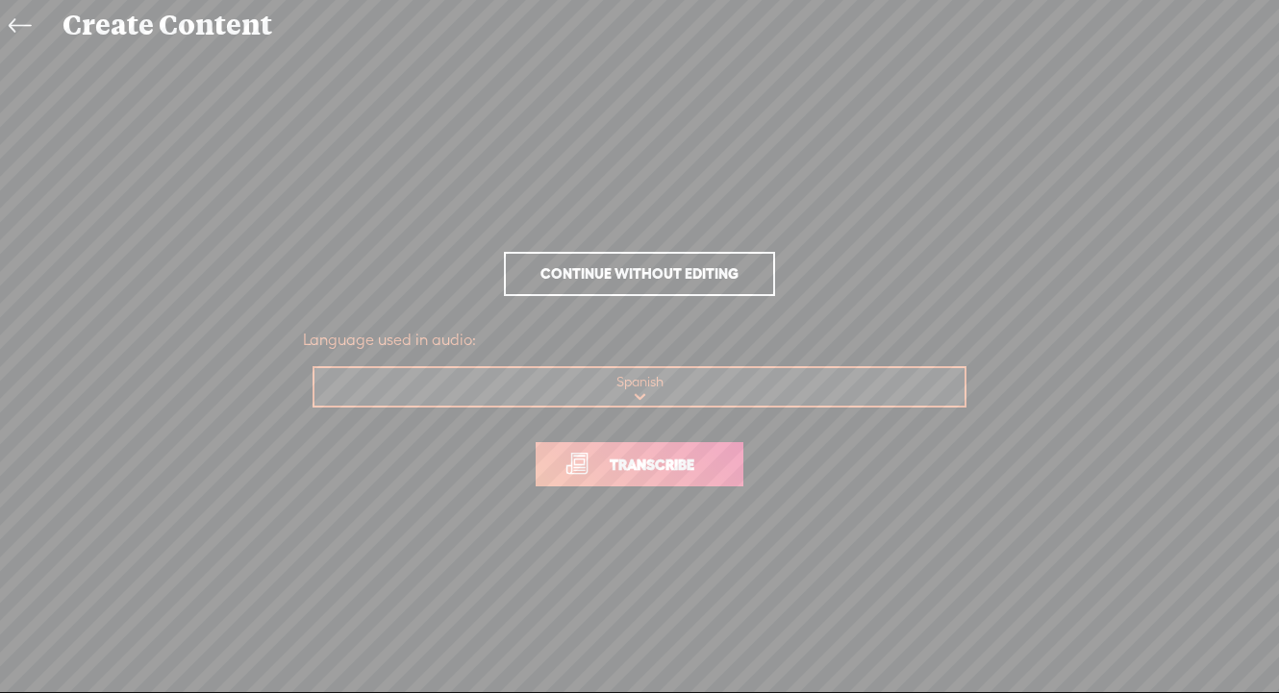
click at [664, 480] on link "Transcribe" at bounding box center [640, 464] width 208 height 44
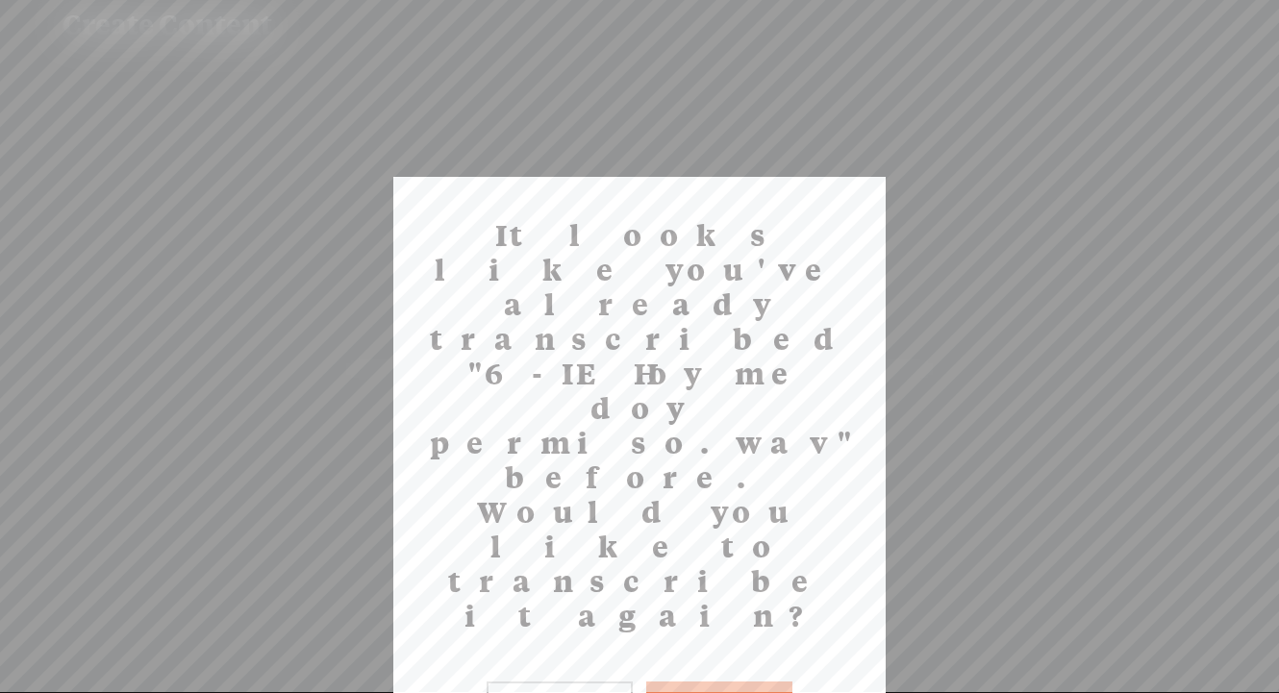
click at [716, 682] on button "Yes" at bounding box center [719, 704] width 146 height 44
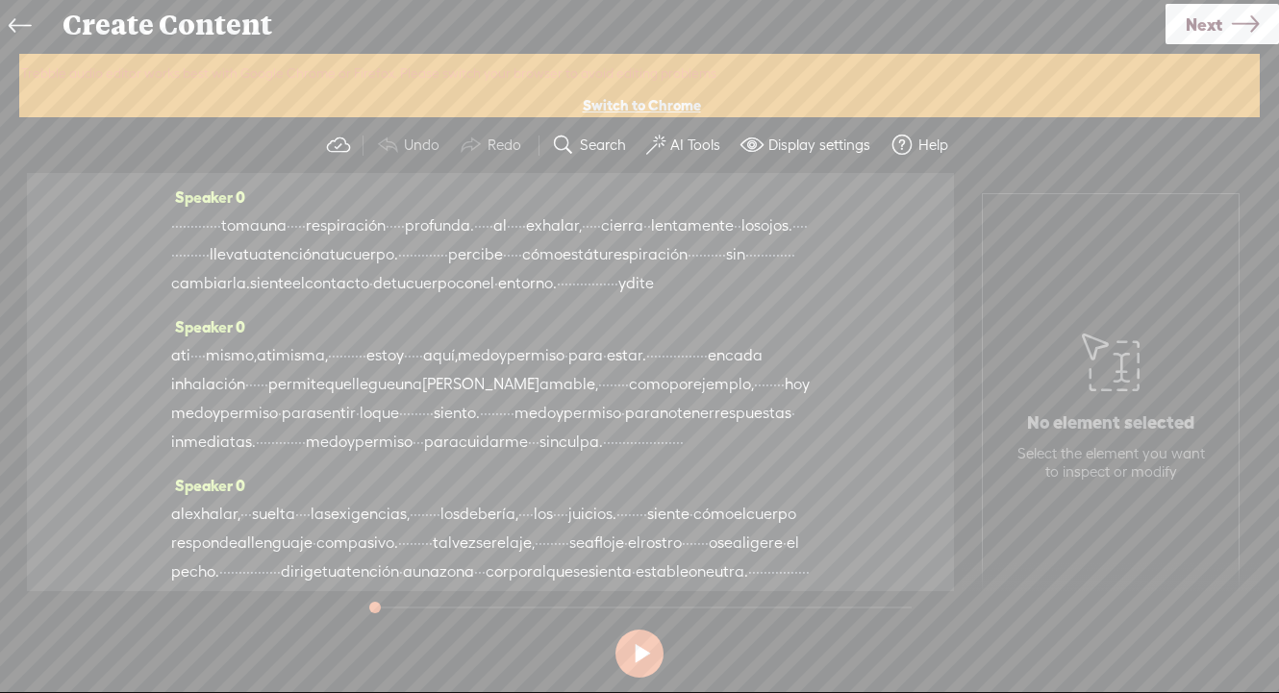
click at [682, 145] on label "AI Tools" at bounding box center [695, 145] width 50 height 19
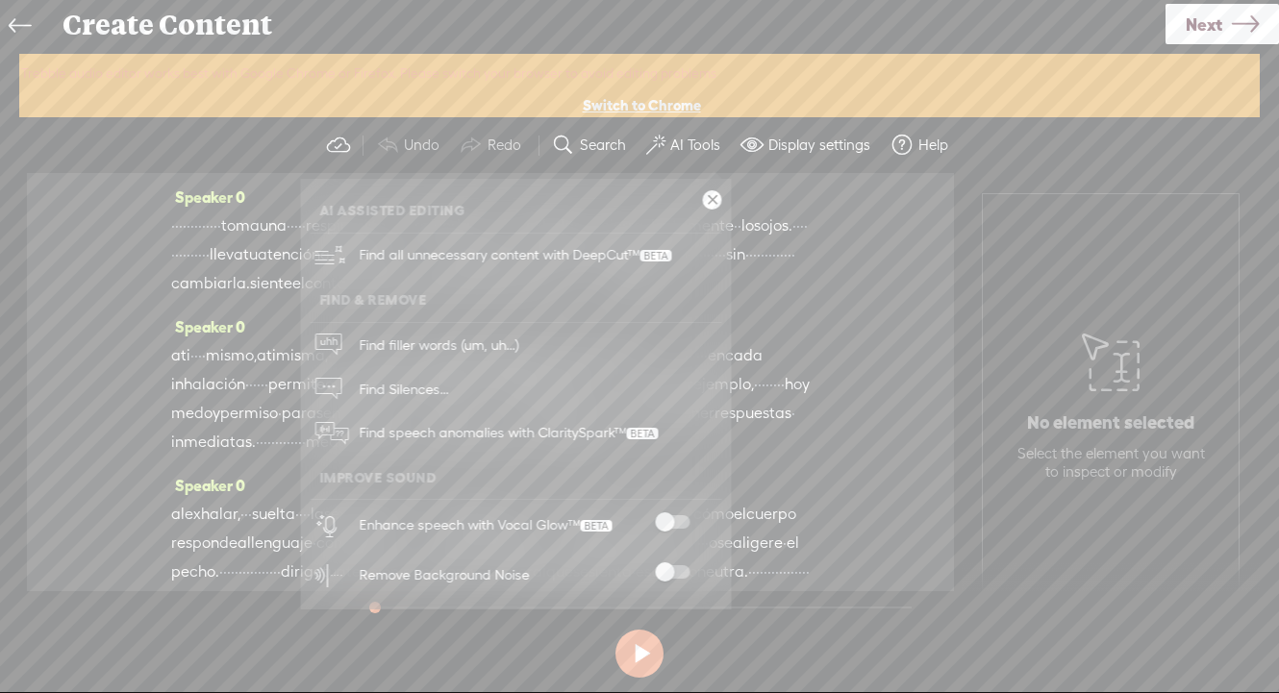
click at [667, 572] on span at bounding box center [672, 571] width 35 height 13
click at [672, 522] on span at bounding box center [672, 521] width 35 height 13
click at [1188, 22] on span "Next" at bounding box center [1203, 24] width 37 height 49
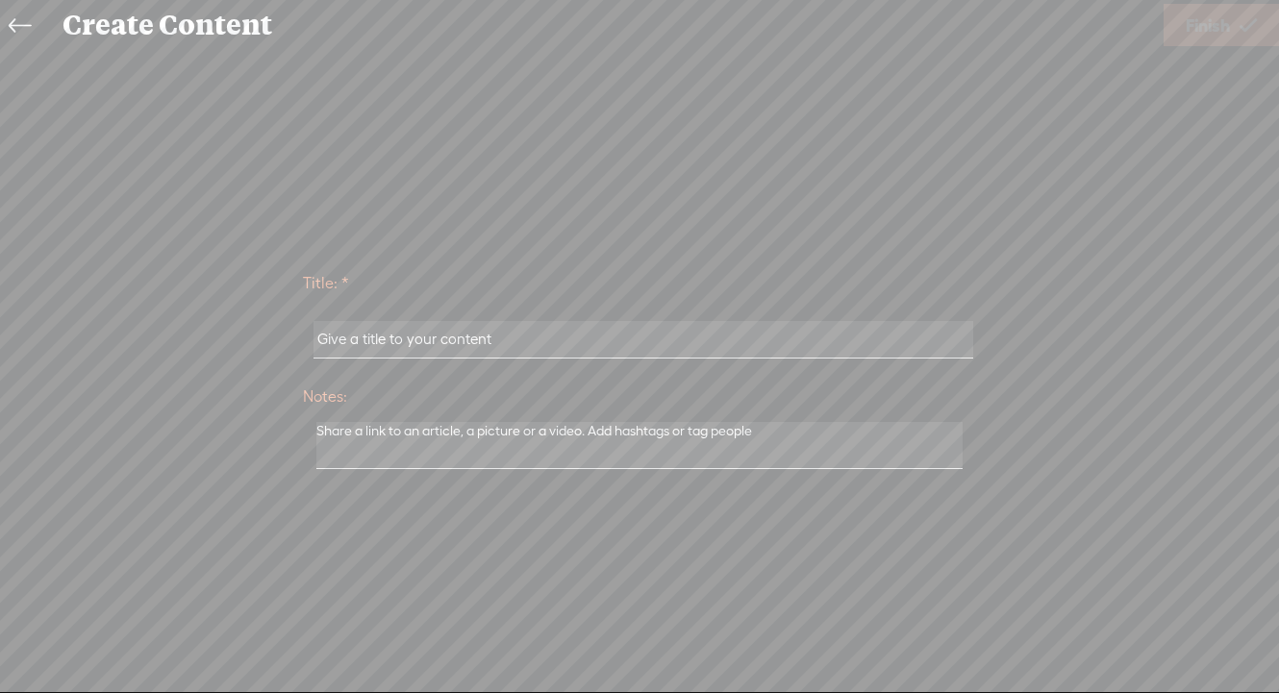
click at [461, 348] on input "text" at bounding box center [642, 339] width 659 height 37
paste input "6-IE Hoy me doy permiso"
type input "6-IE Hoy me doy permiso"
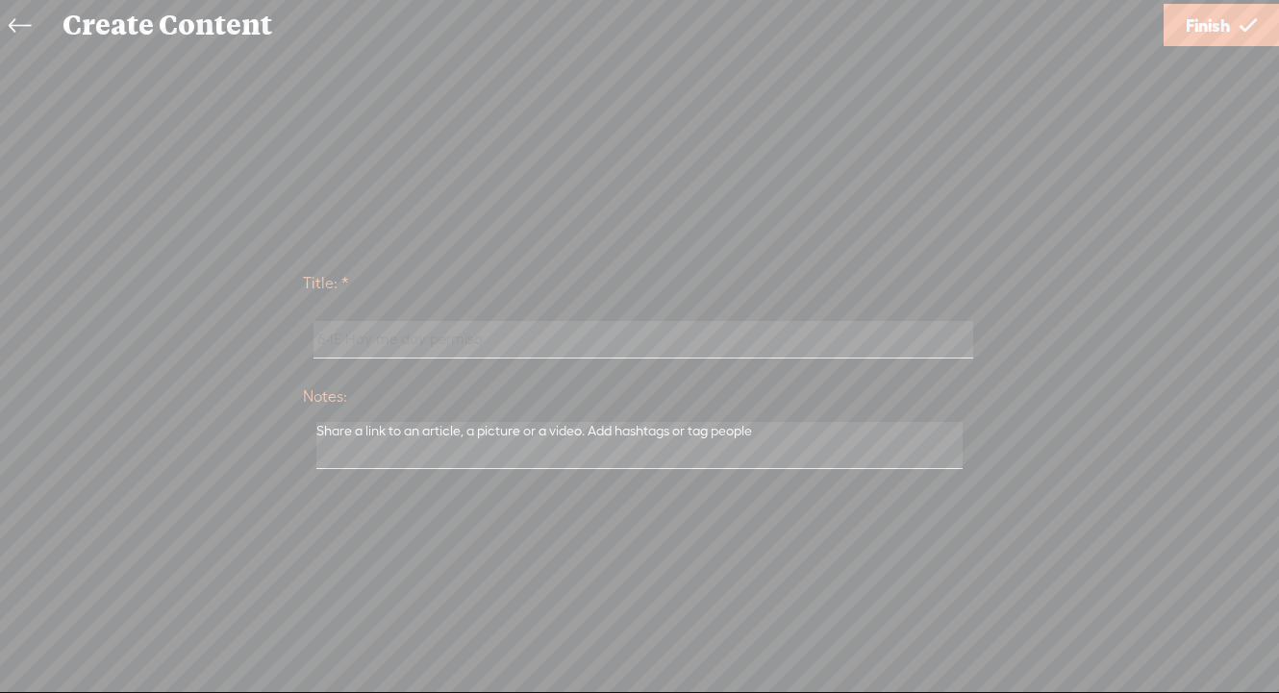
click at [1201, 23] on span "Finish" at bounding box center [1207, 25] width 44 height 49
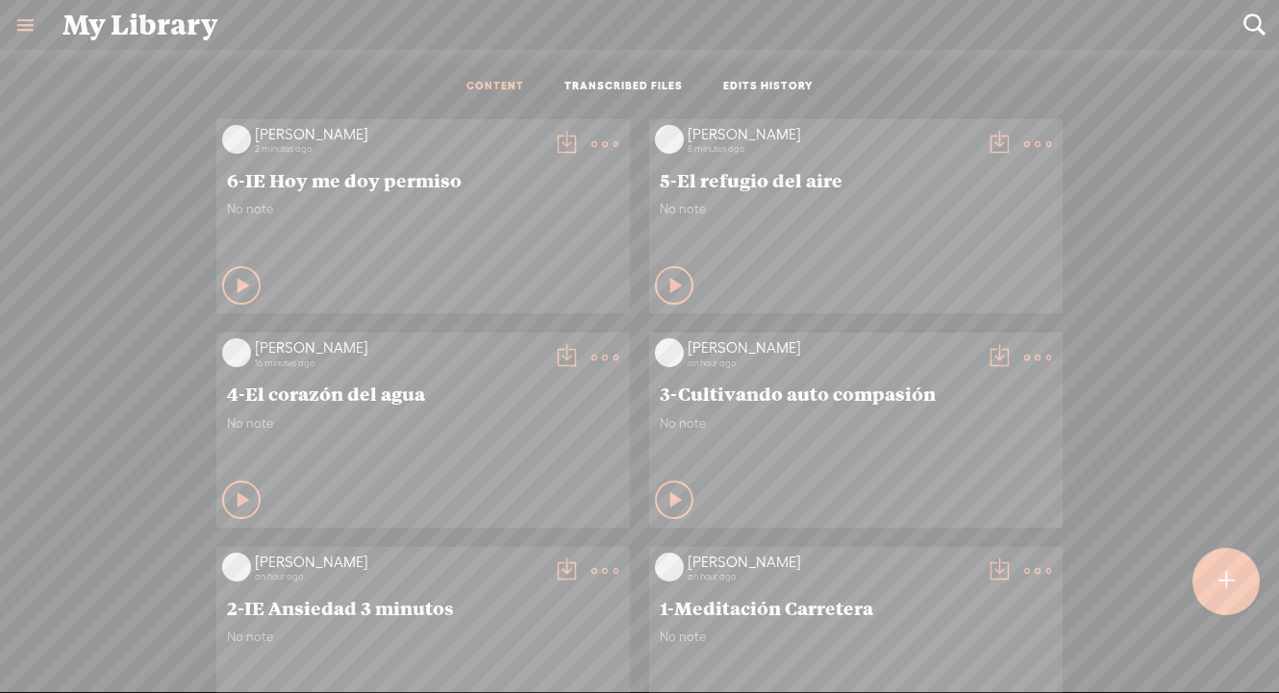
click at [563, 139] on t at bounding box center [566, 144] width 27 height 27
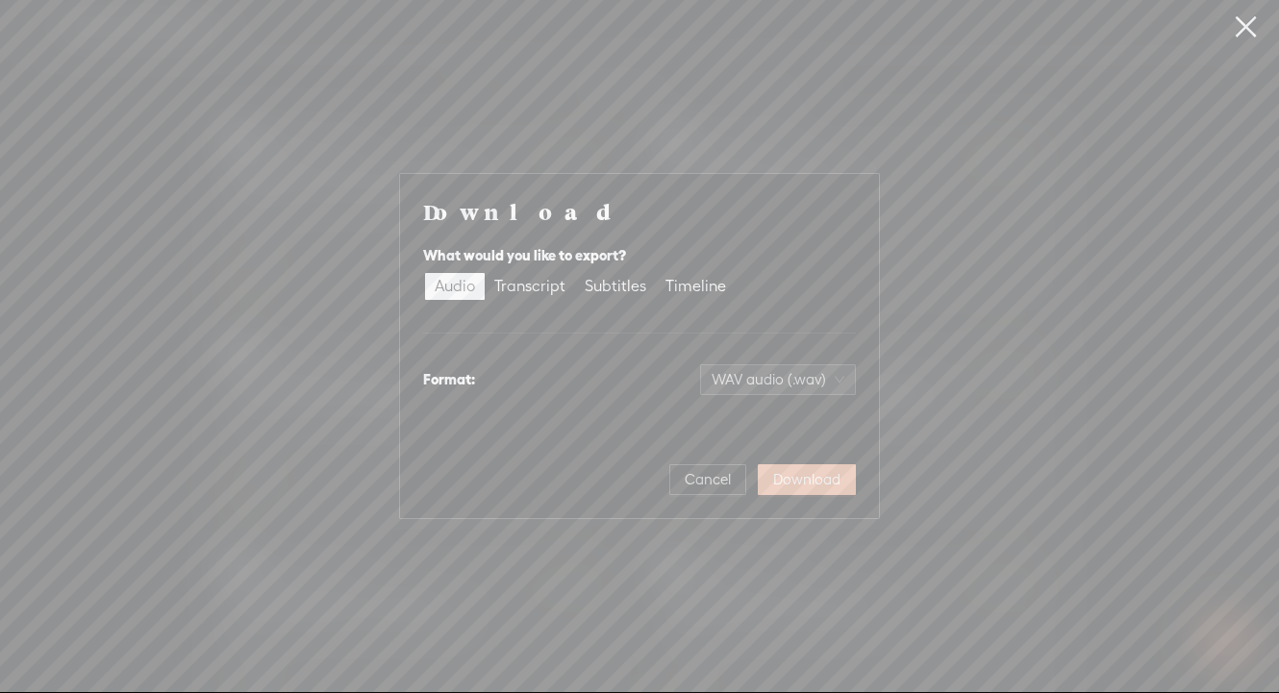
click at [829, 484] on span "Download" at bounding box center [806, 479] width 67 height 19
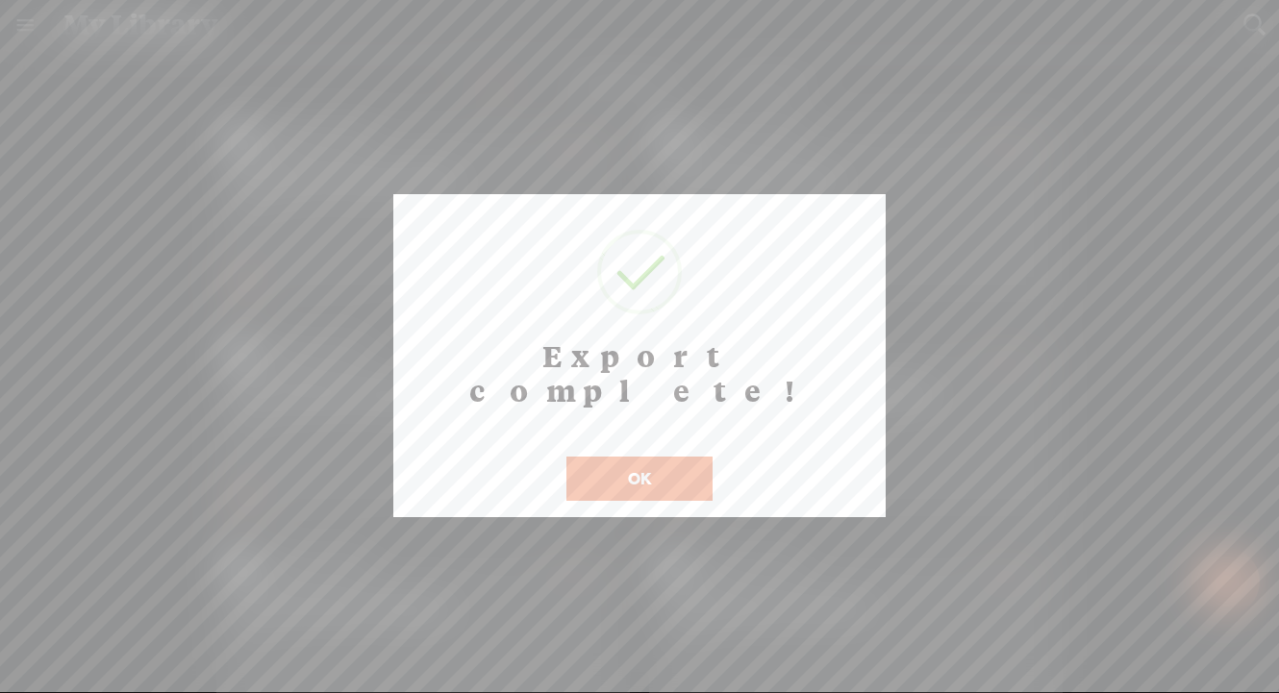
click at [682, 457] on button "OK" at bounding box center [639, 479] width 146 height 44
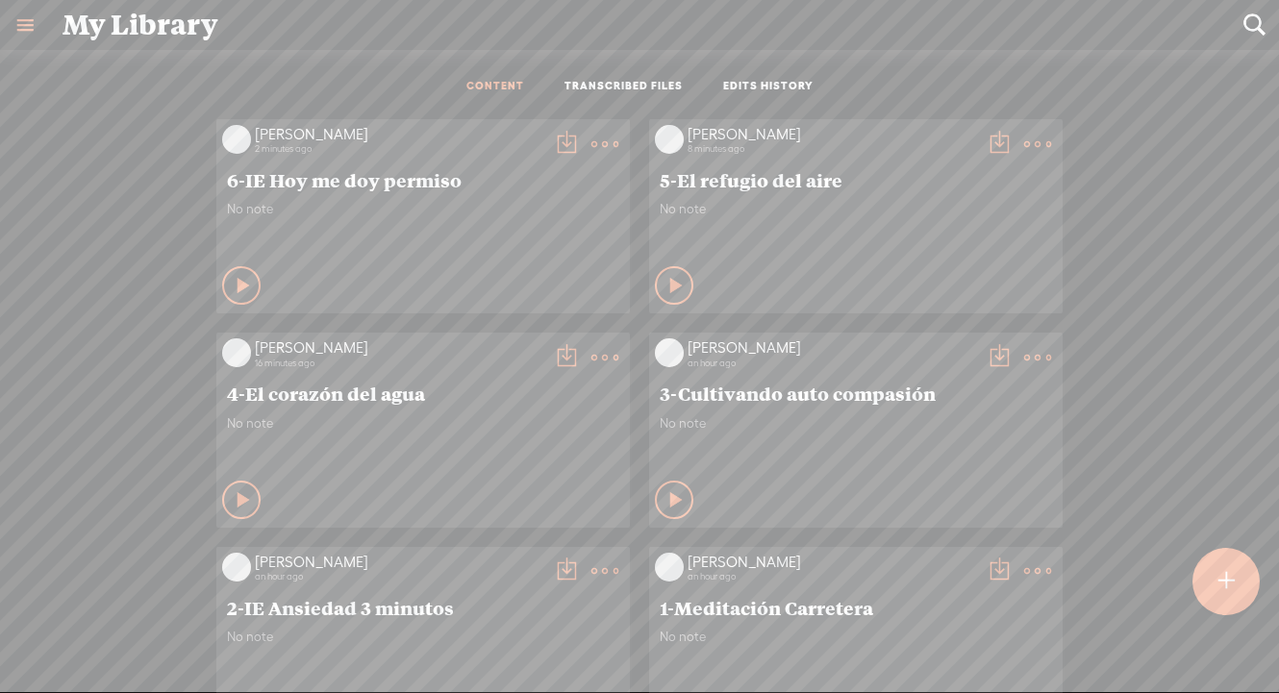
click at [1221, 571] on t at bounding box center [1225, 582] width 16 height 42
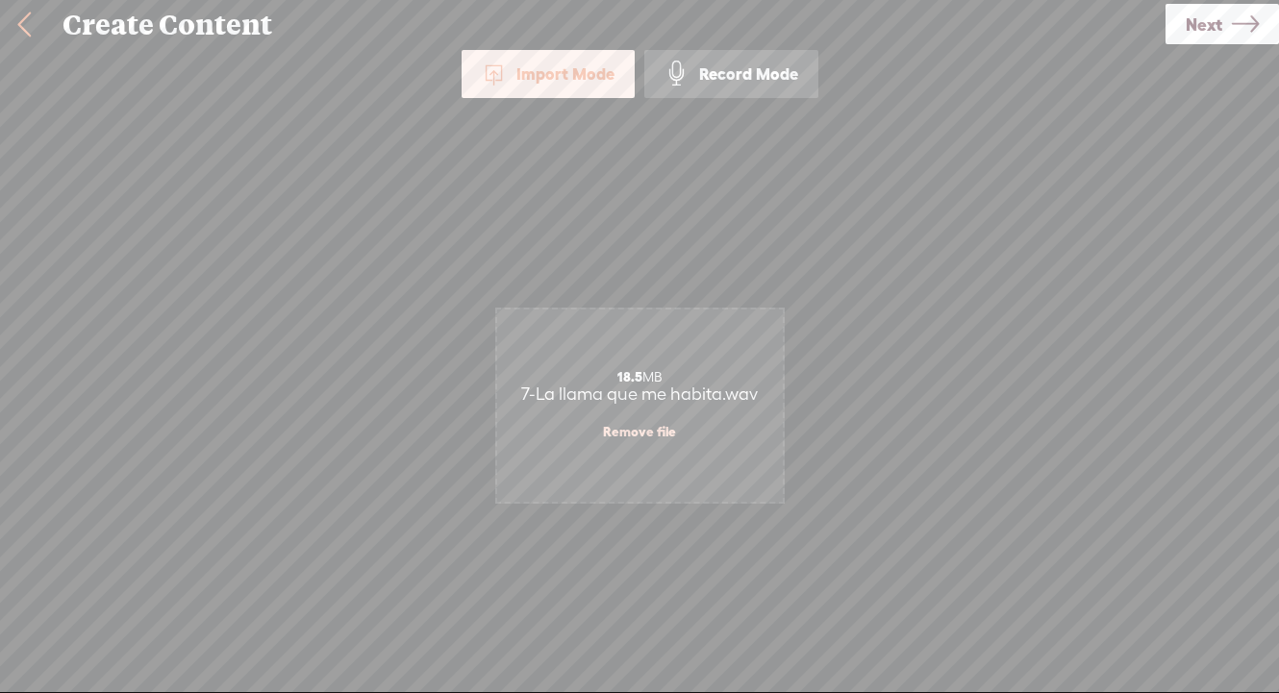
click at [1217, 27] on span "Next" at bounding box center [1203, 24] width 37 height 49
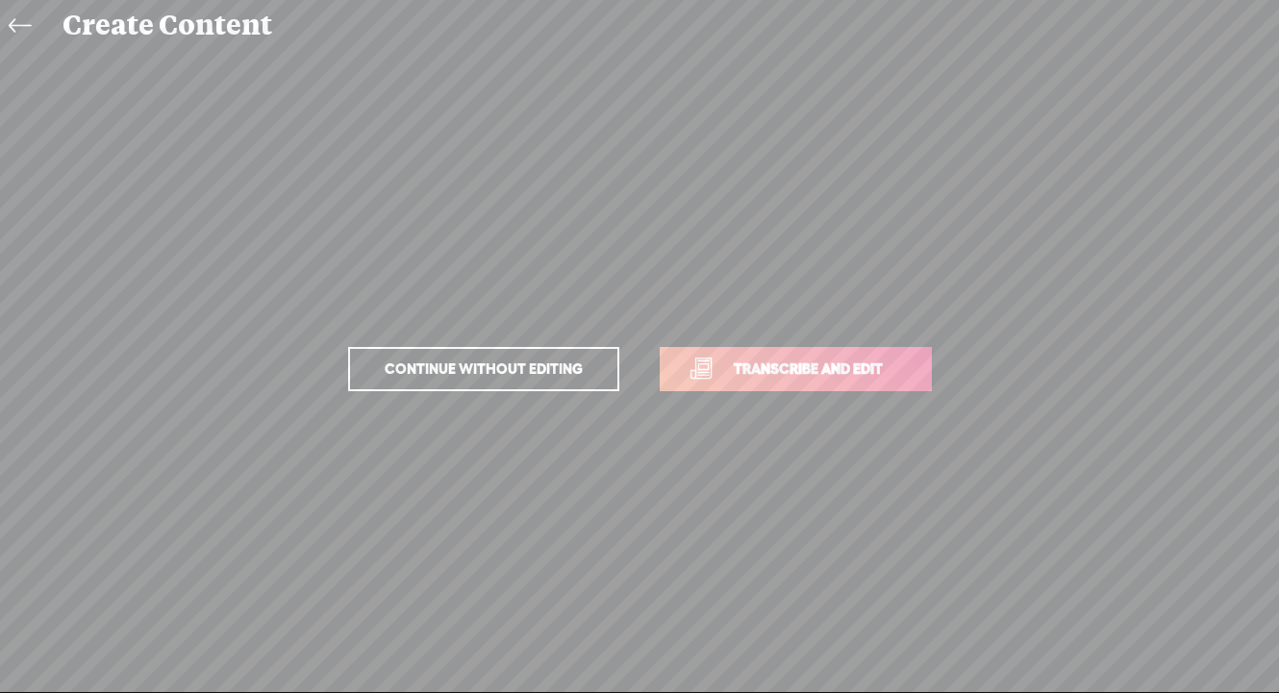
click at [776, 395] on p "Continue without editing Transcribe and edit" at bounding box center [639, 369] width 673 height 85
click at [766, 374] on span "Transcribe and edit" at bounding box center [807, 369] width 189 height 22
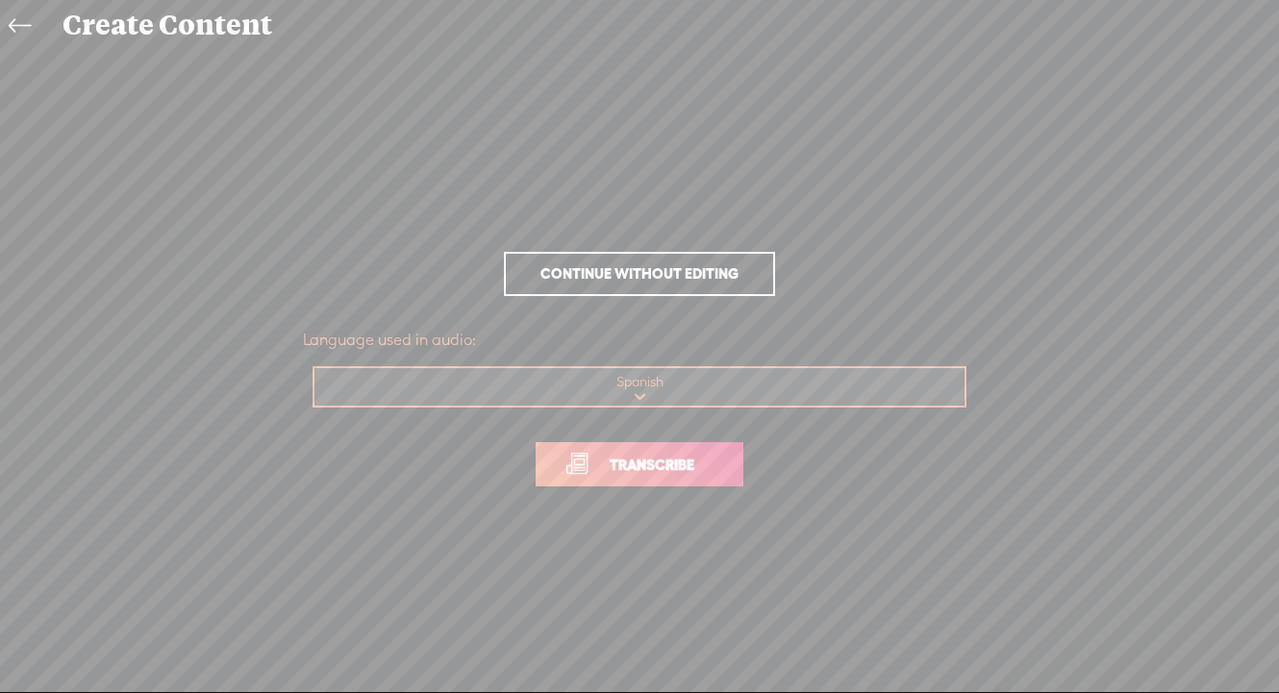
click at [669, 473] on span "Transcribe" at bounding box center [651, 465] width 125 height 22
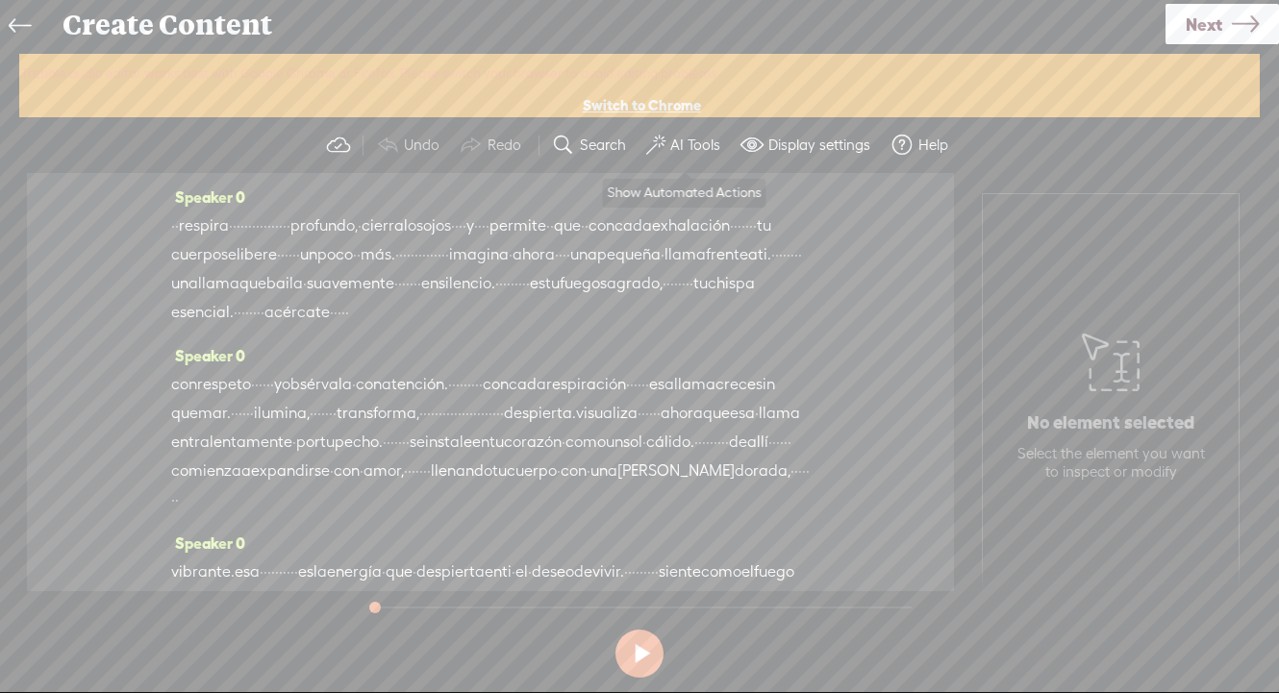
click at [679, 149] on label "AI Tools" at bounding box center [695, 145] width 50 height 19
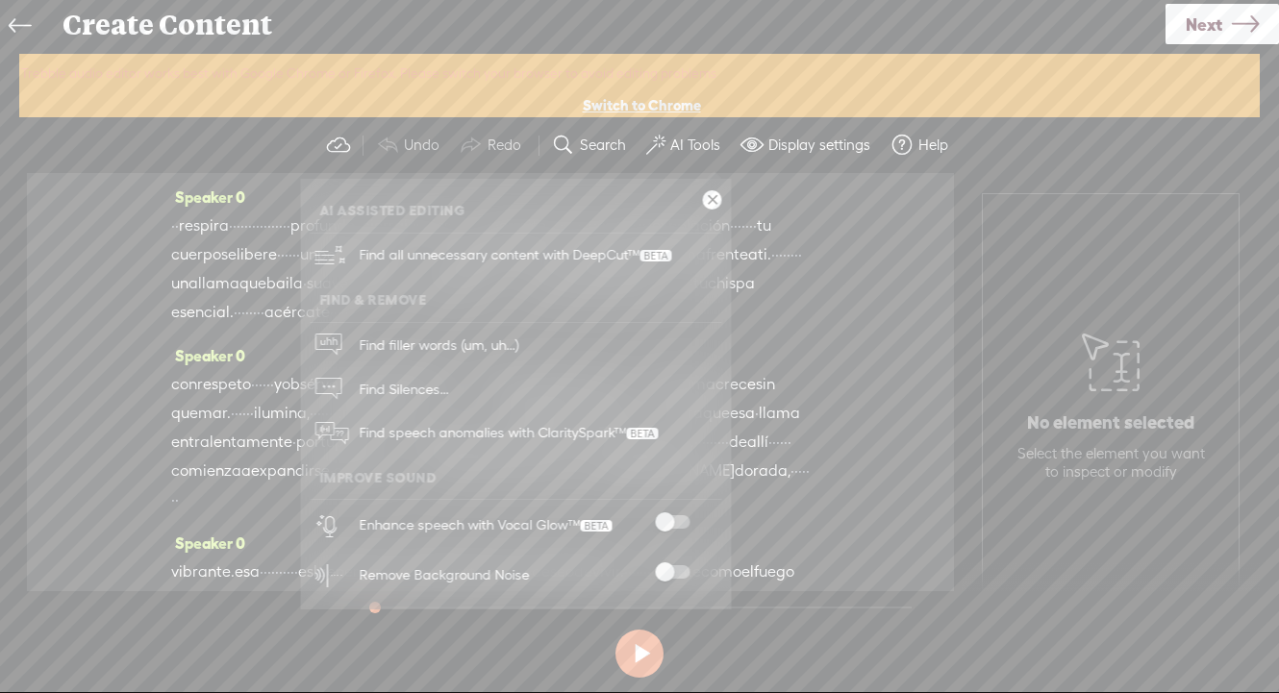
click at [666, 569] on span at bounding box center [672, 571] width 35 height 13
click at [661, 519] on span at bounding box center [672, 521] width 35 height 13
click at [1215, 24] on span "Next" at bounding box center [1203, 24] width 37 height 49
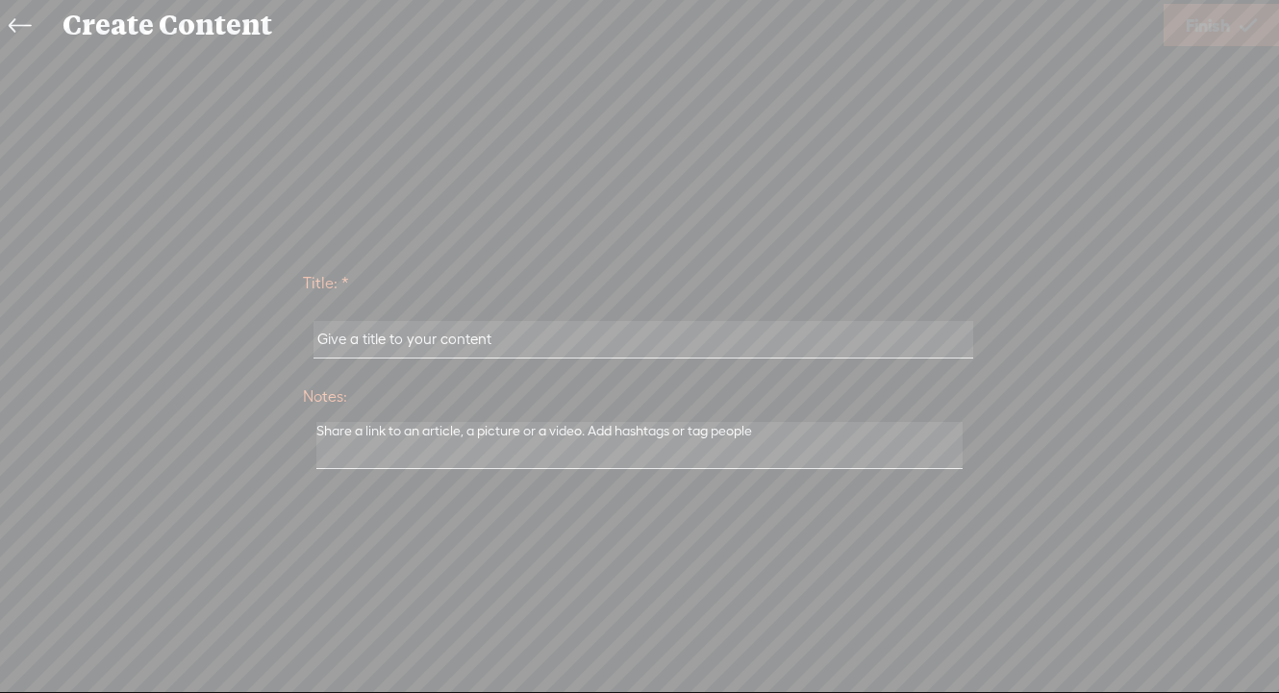
click at [582, 333] on input "text" at bounding box center [642, 339] width 659 height 37
paste input "7-La llama que me habita"
type input "7-La llama que me habita"
click at [1208, 12] on span "Finish" at bounding box center [1207, 25] width 44 height 49
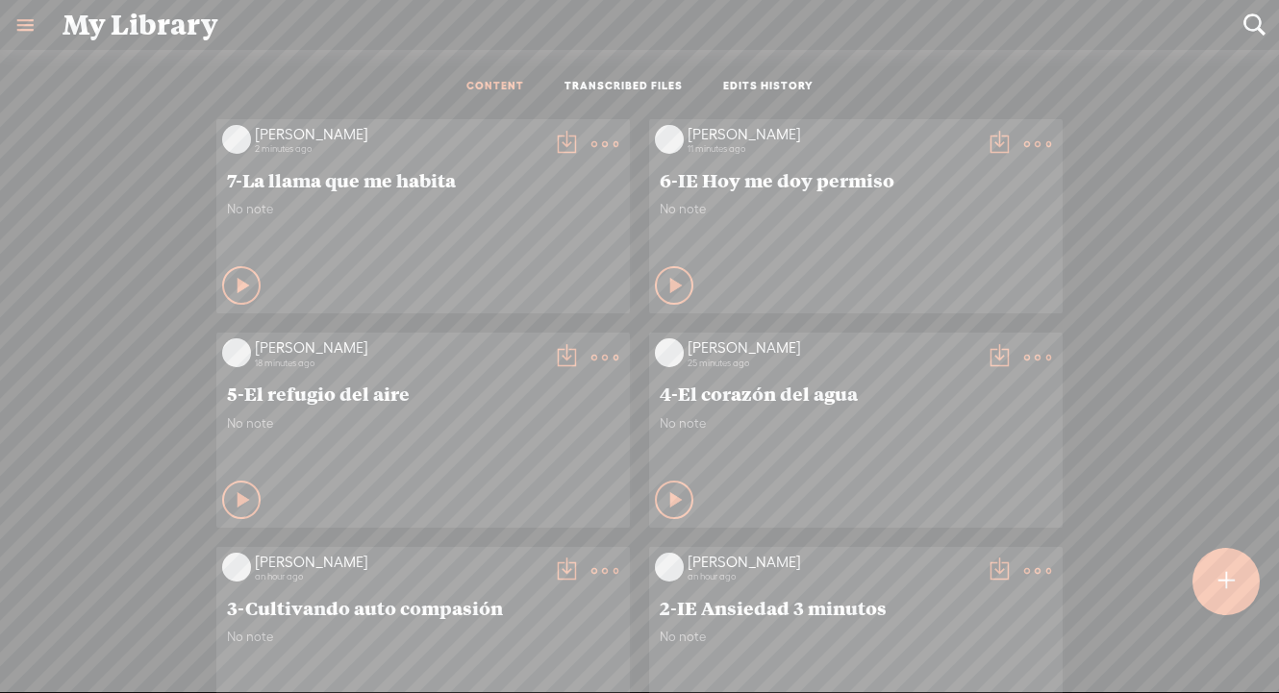
click at [568, 138] on t at bounding box center [566, 144] width 27 height 27
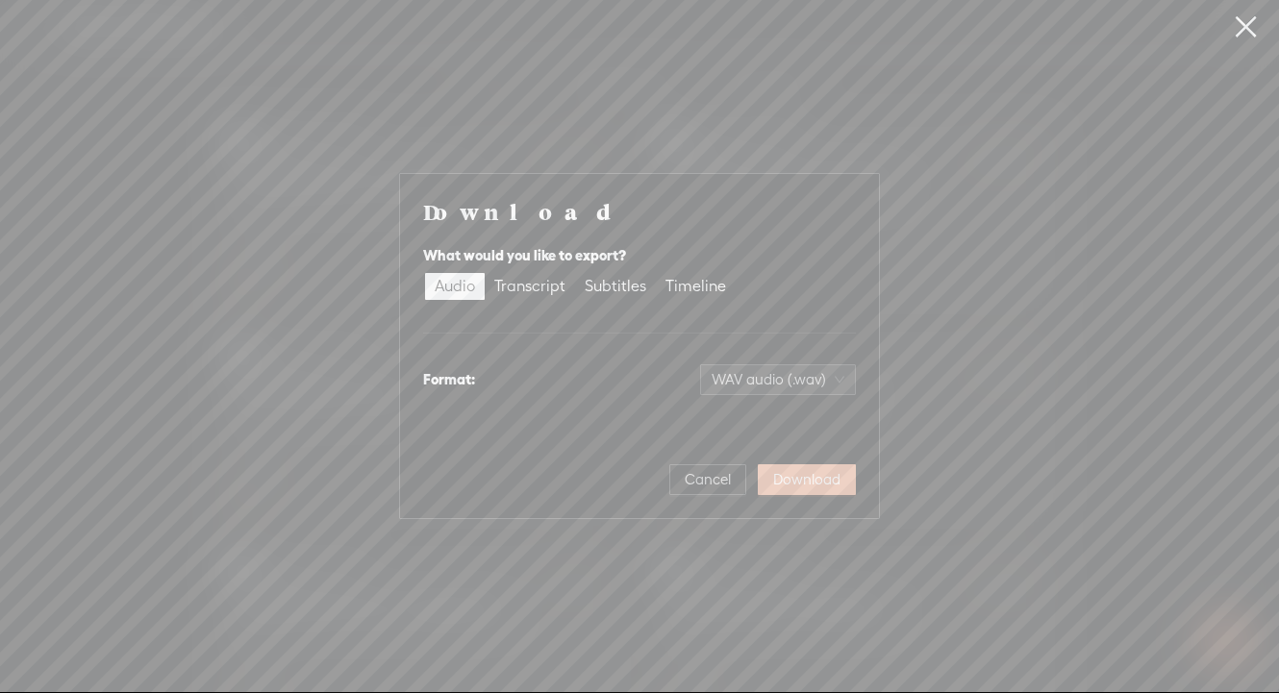
click at [794, 473] on span "Download" at bounding box center [806, 479] width 67 height 19
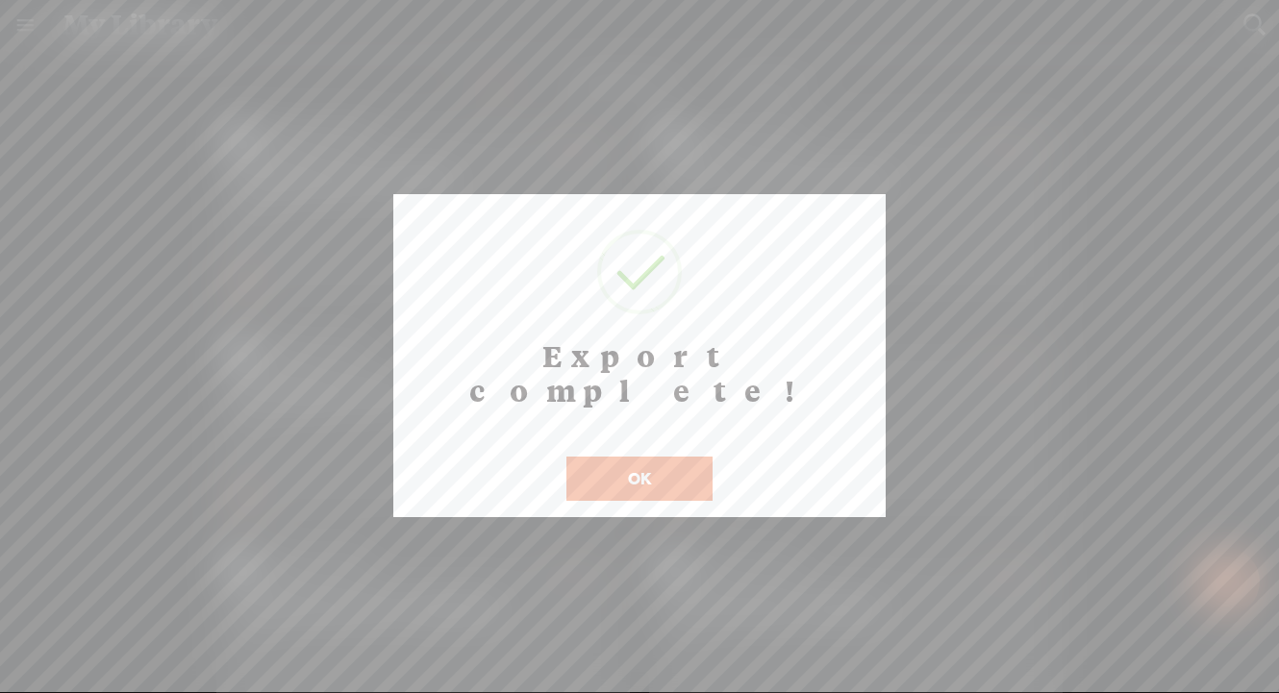
click at [636, 457] on button "OK" at bounding box center [639, 479] width 146 height 44
